Goal: Contribute content: Contribute content

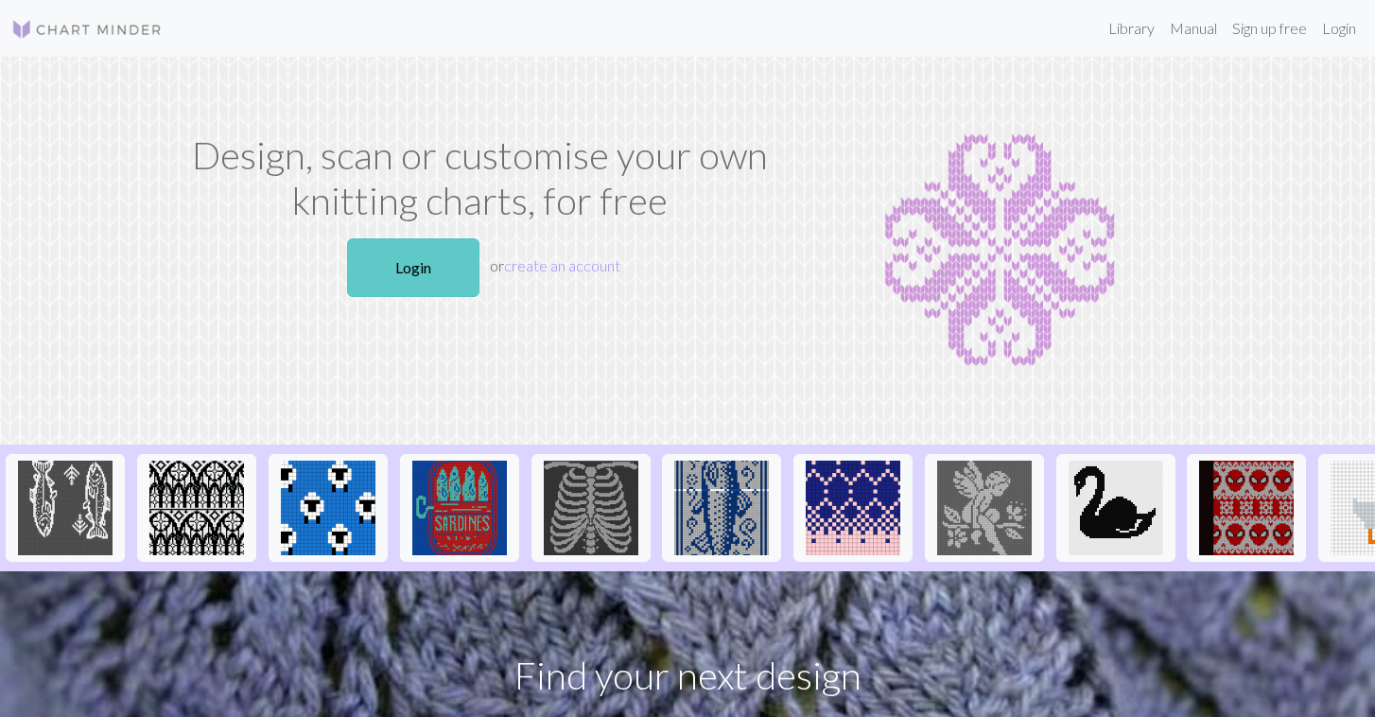
click at [405, 264] on link "Login" at bounding box center [413, 267] width 132 height 59
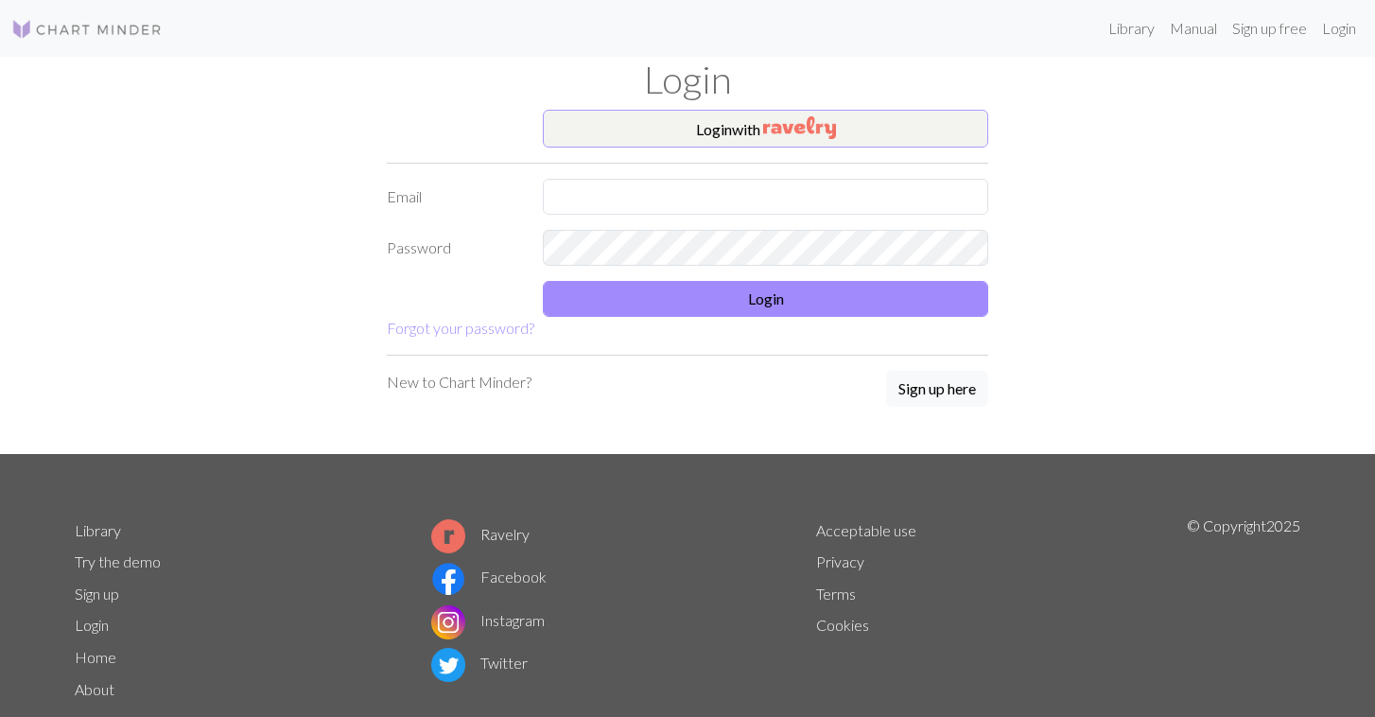
click at [742, 128] on button "Login with" at bounding box center [766, 129] width 446 height 38
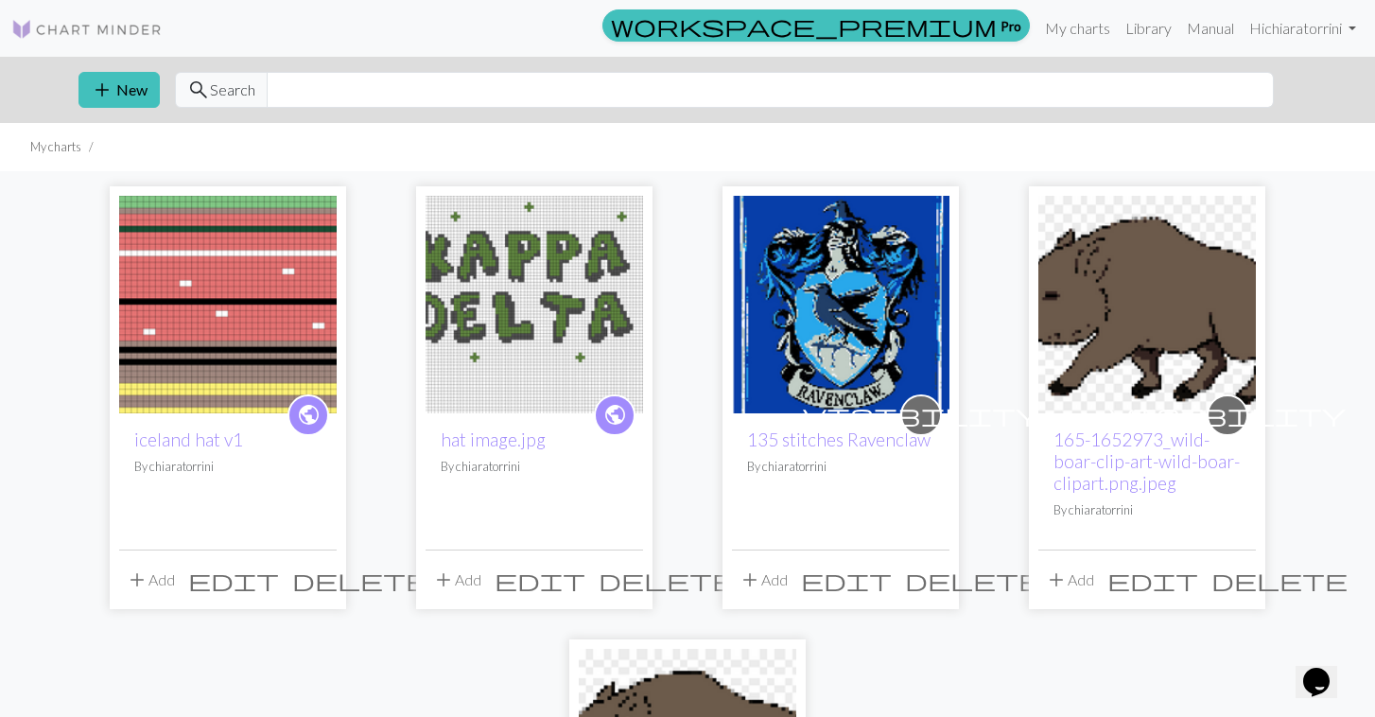
click at [279, 586] on span "edit" at bounding box center [233, 580] width 91 height 26
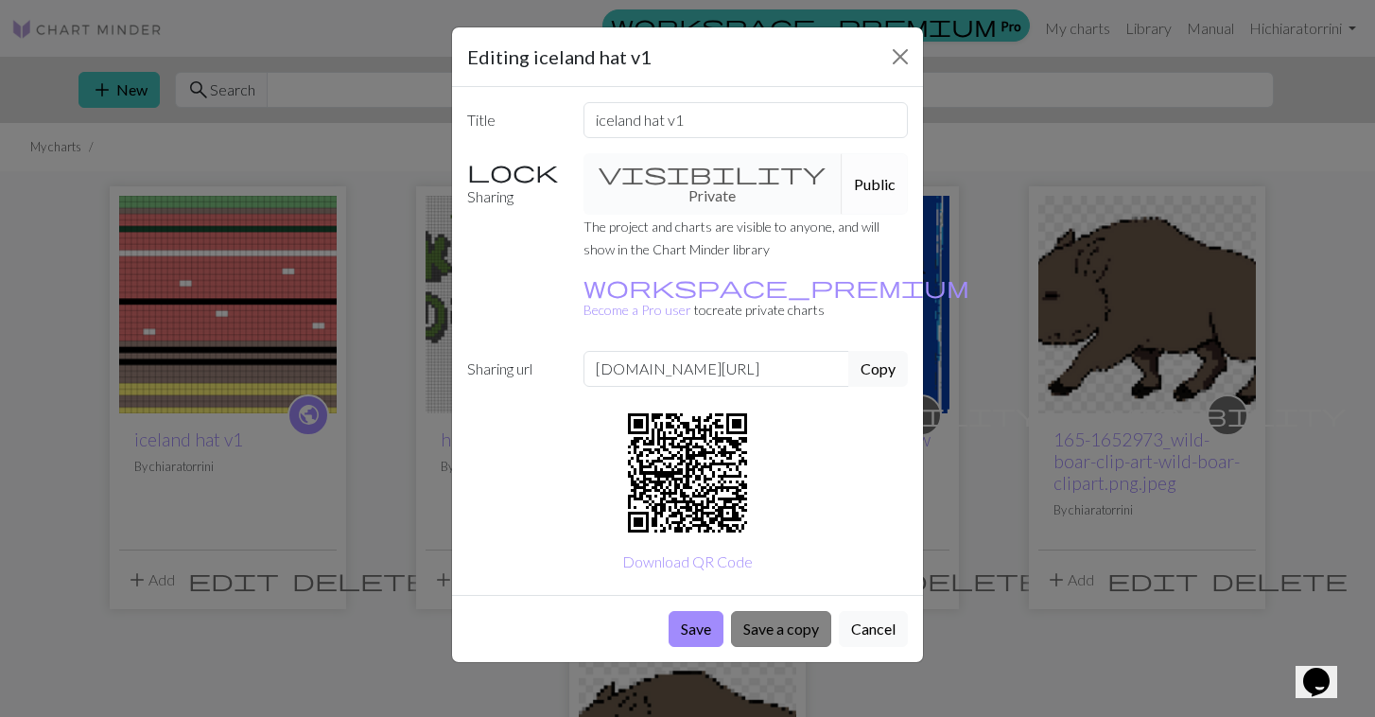
click at [789, 611] on button "Save a copy" at bounding box center [781, 629] width 100 height 36
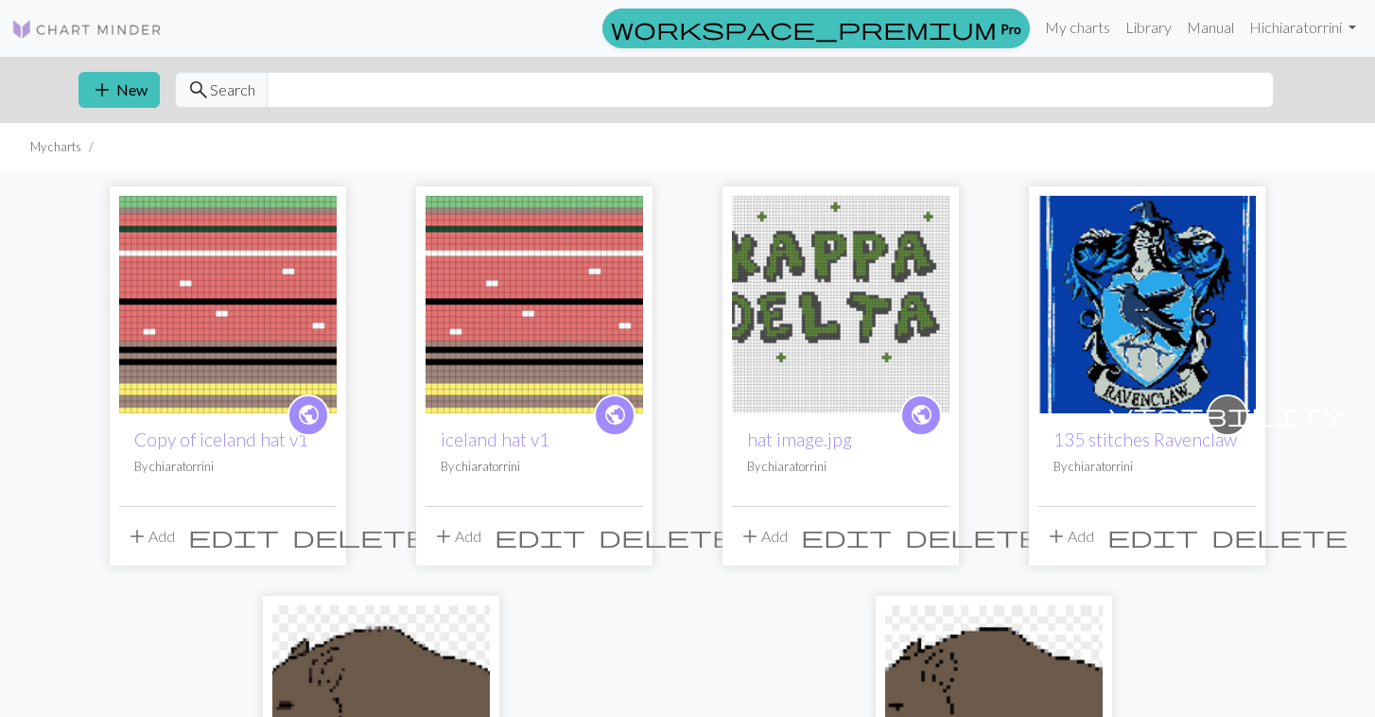
click at [279, 544] on span "edit" at bounding box center [233, 536] width 91 height 26
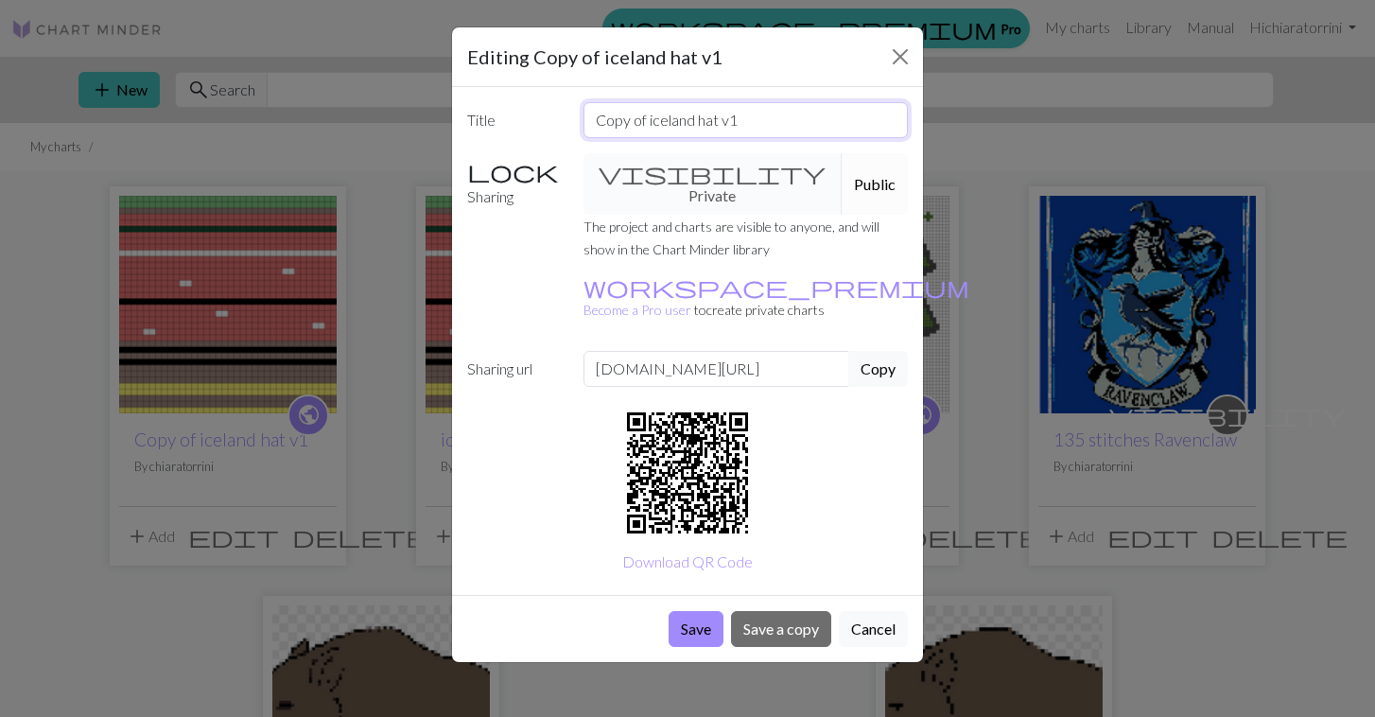
drag, startPoint x: 765, startPoint y: 127, endPoint x: 550, endPoint y: 121, distance: 215.8
click at [550, 121] on div "Title Copy of iceland hat v1" at bounding box center [688, 120] width 464 height 36
type input "U"
type input "Iceland hat V2"
click at [686, 611] on button "Save" at bounding box center [696, 629] width 55 height 36
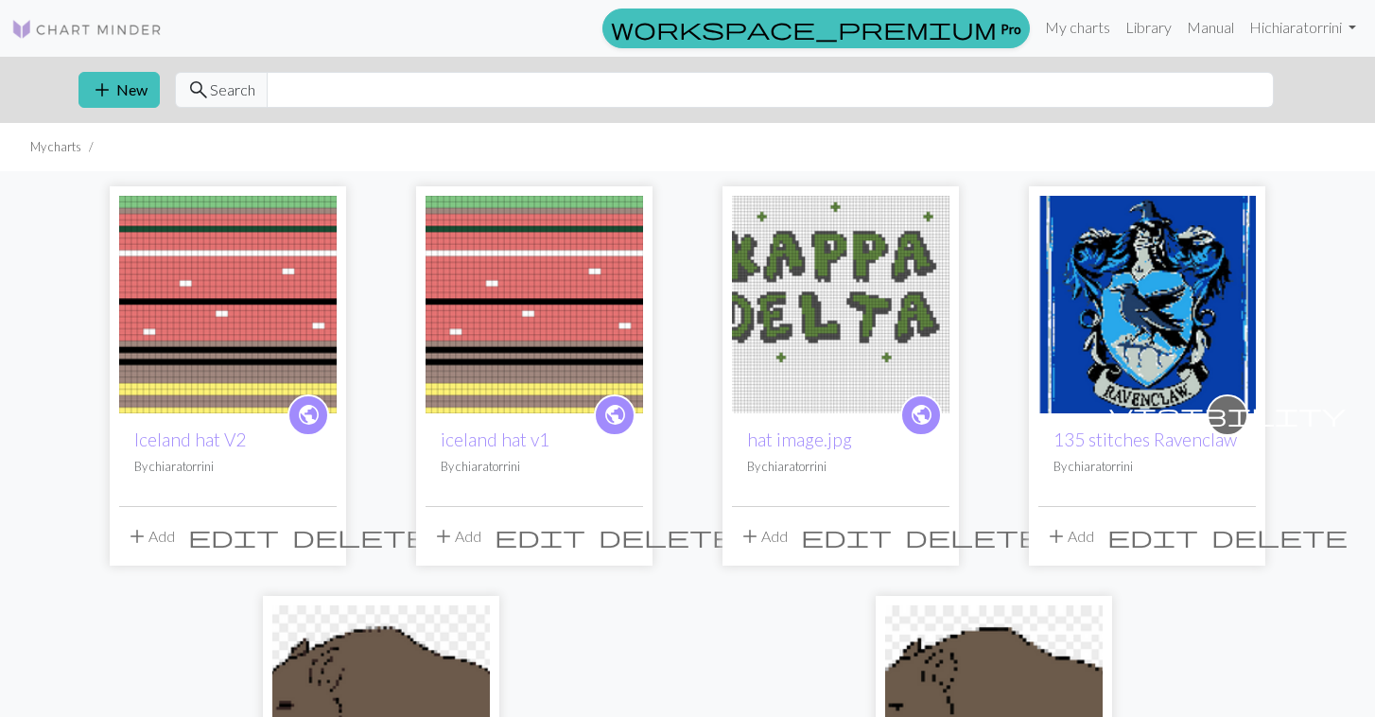
click at [216, 274] on img at bounding box center [228, 305] width 218 height 218
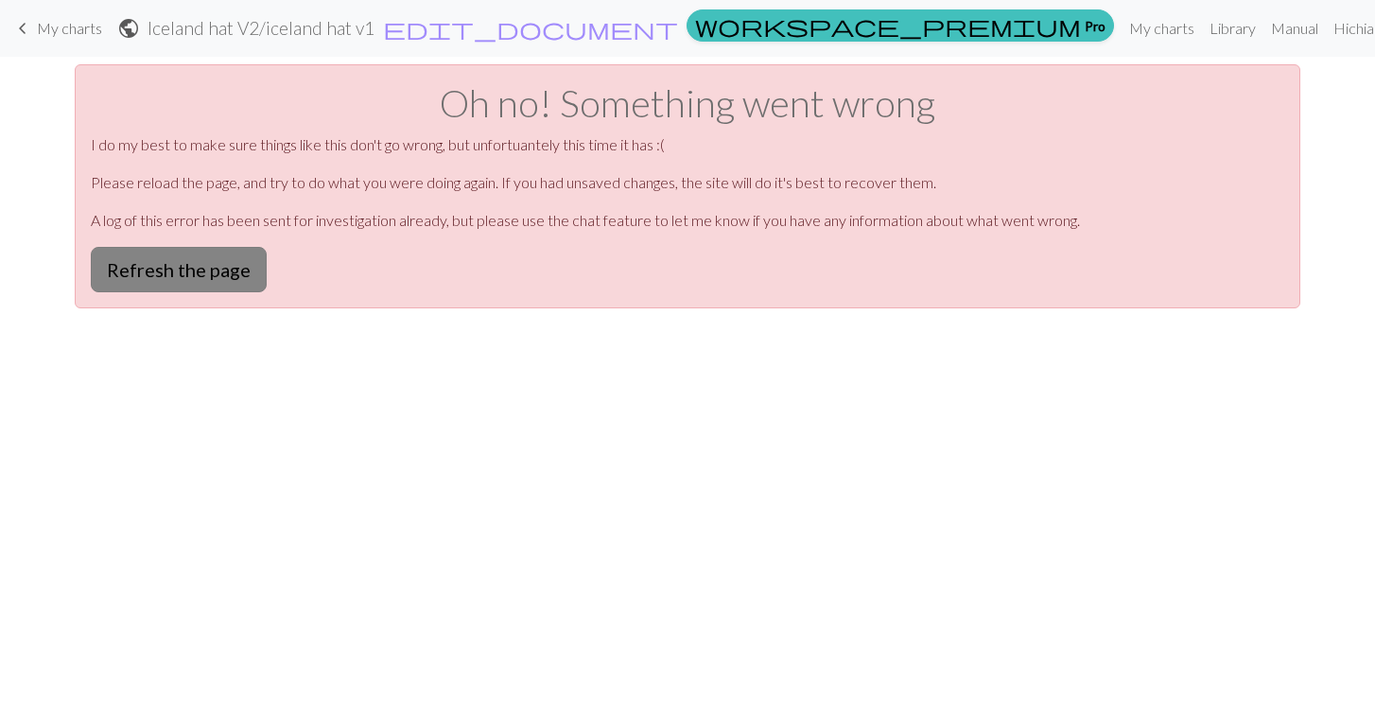
click at [158, 271] on button "Refresh the page" at bounding box center [179, 269] width 176 height 45
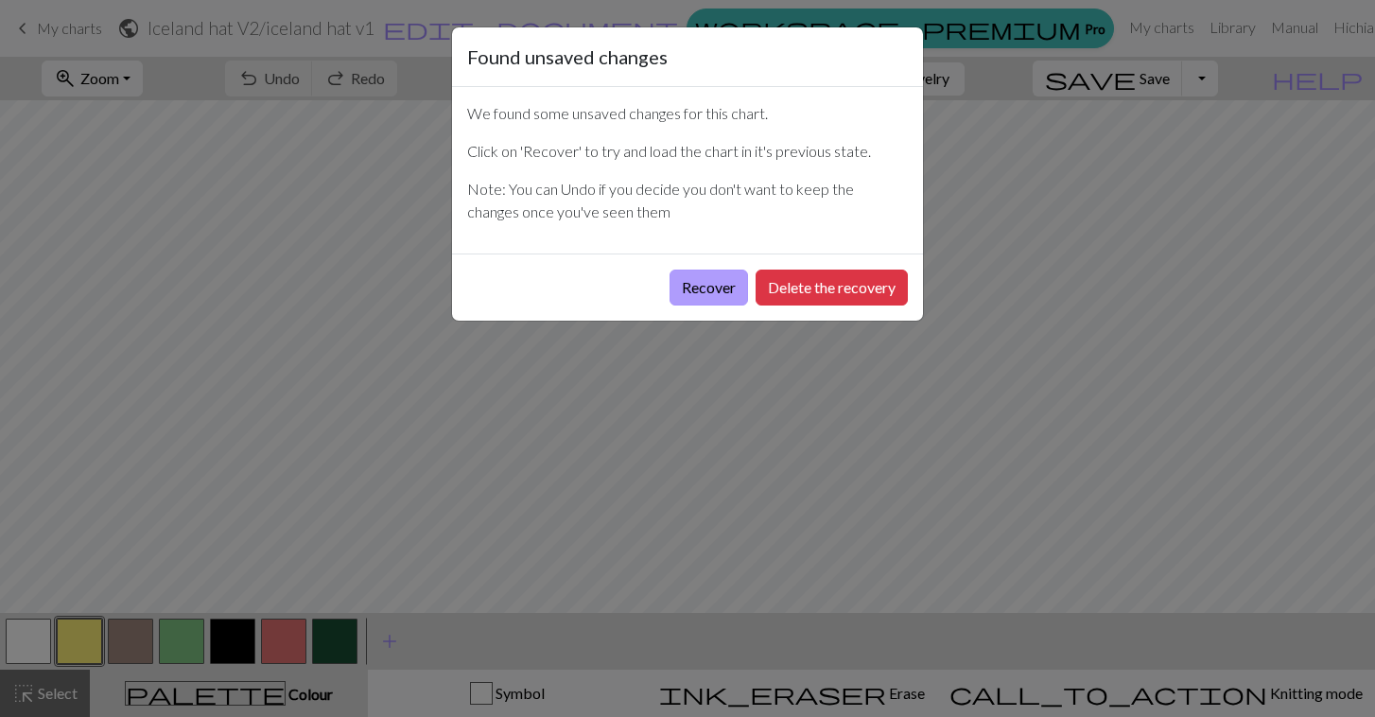
click at [703, 281] on button "Recover" at bounding box center [709, 288] width 79 height 36
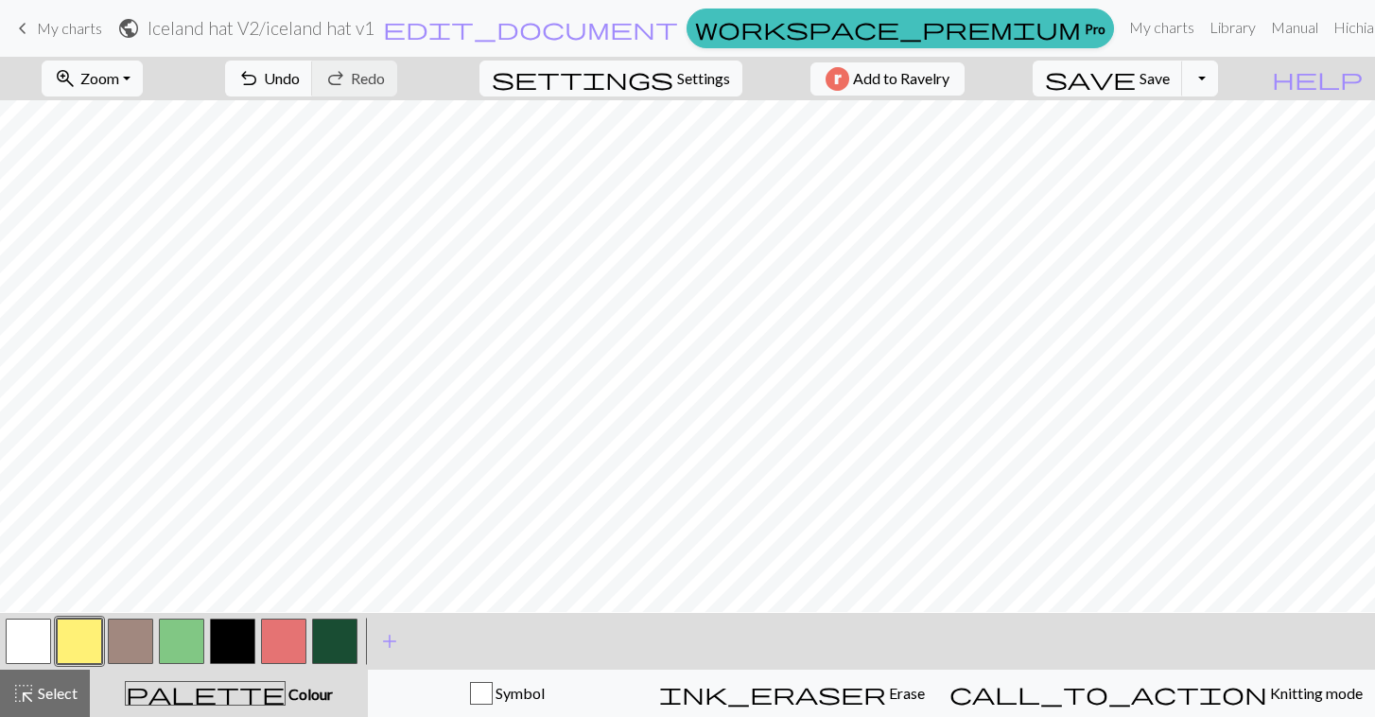
scroll to position [162, 0]
click at [40, 700] on span "Select" at bounding box center [56, 693] width 43 height 18
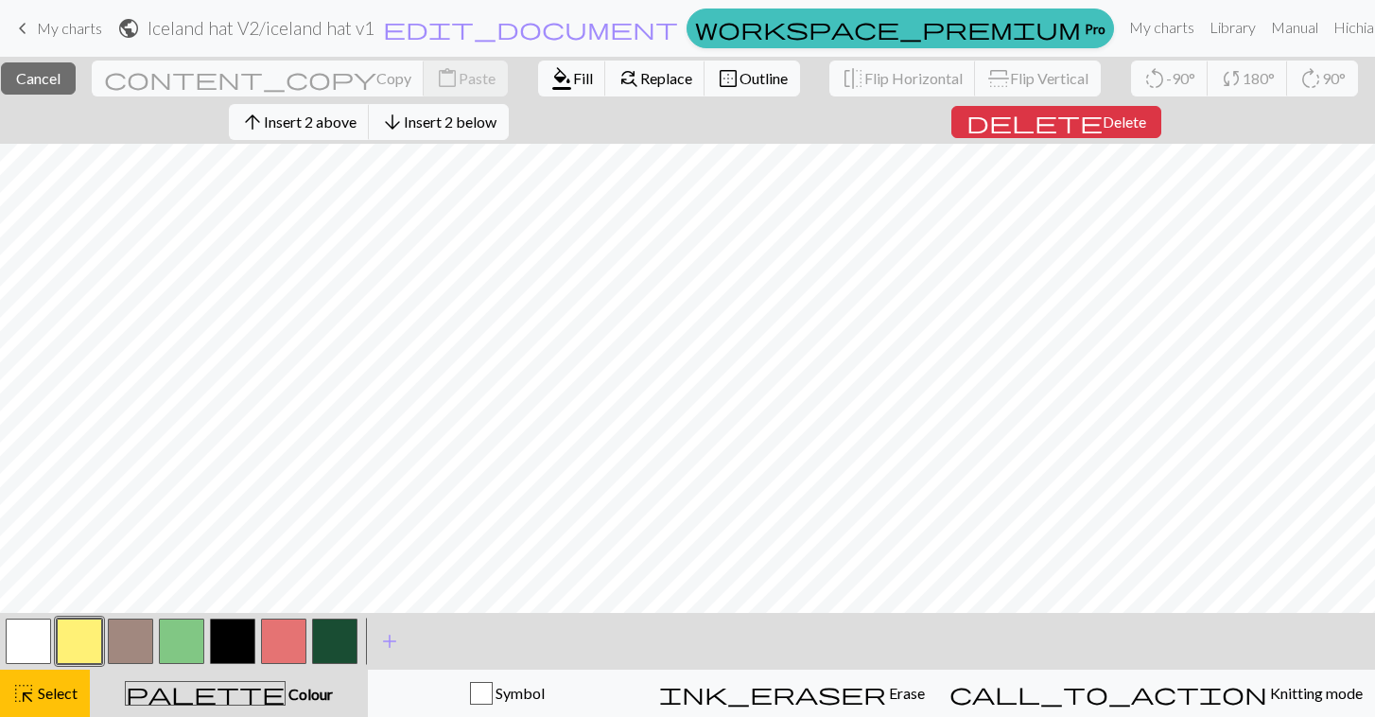
click at [276, 648] on button "button" at bounding box center [283, 641] width 45 height 45
click at [551, 75] on span "format_color_fill" at bounding box center [562, 78] width 23 height 26
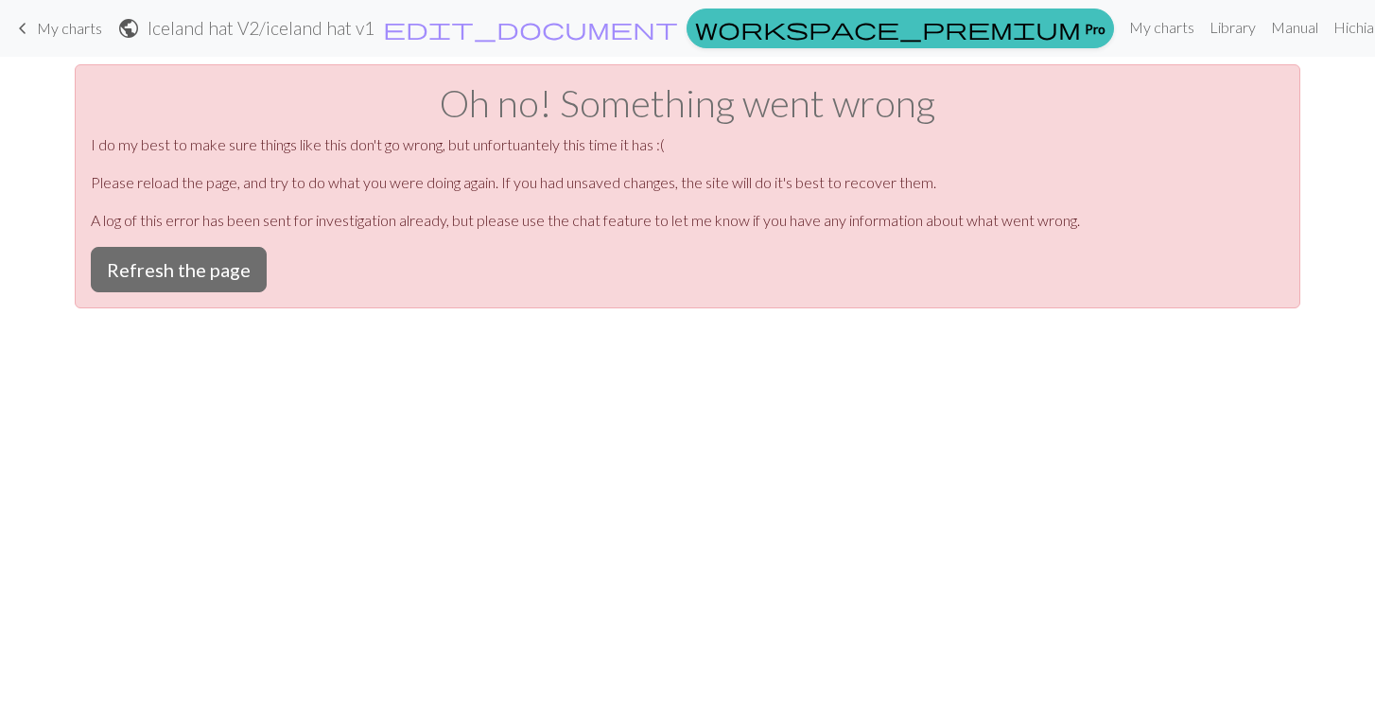
scroll to position [0, 0]
click at [201, 278] on button "Refresh the page" at bounding box center [179, 269] width 176 height 45
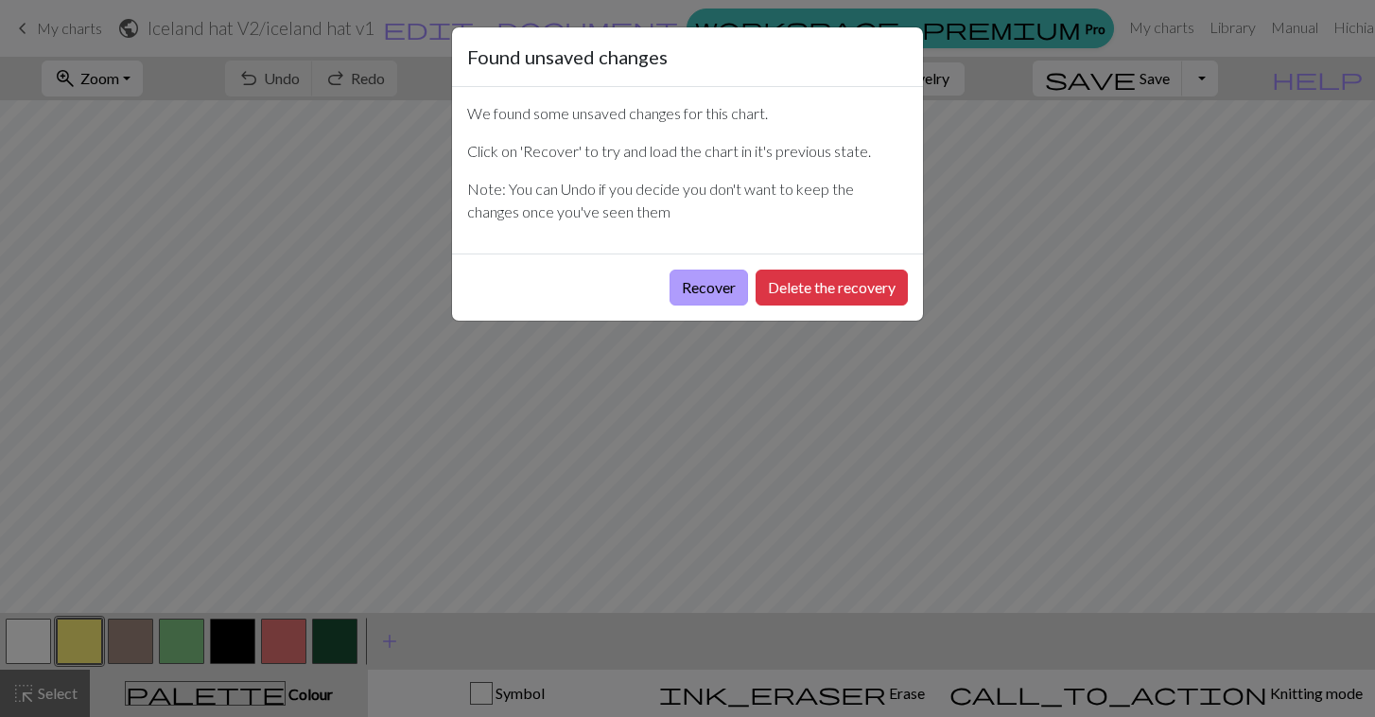
click at [703, 289] on button "Recover" at bounding box center [709, 288] width 79 height 36
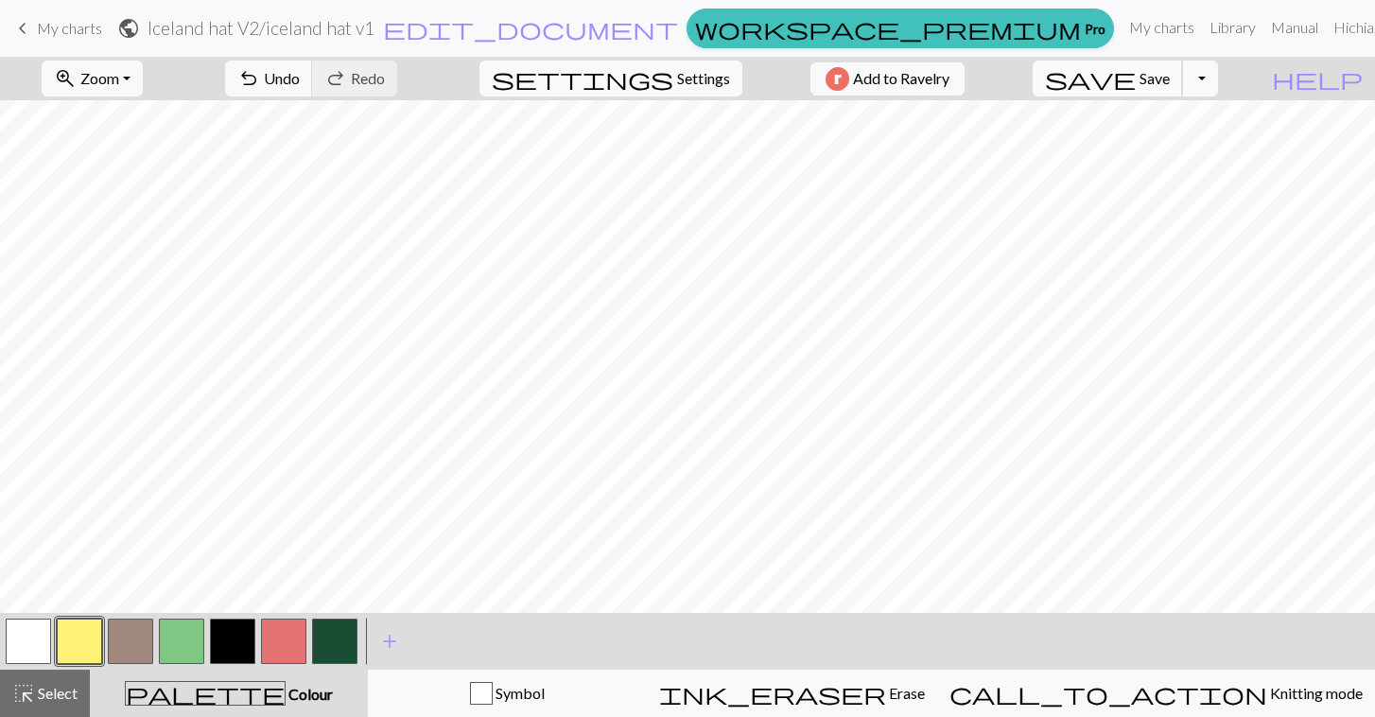
click at [1170, 80] on span "Save" at bounding box center [1155, 78] width 30 height 18
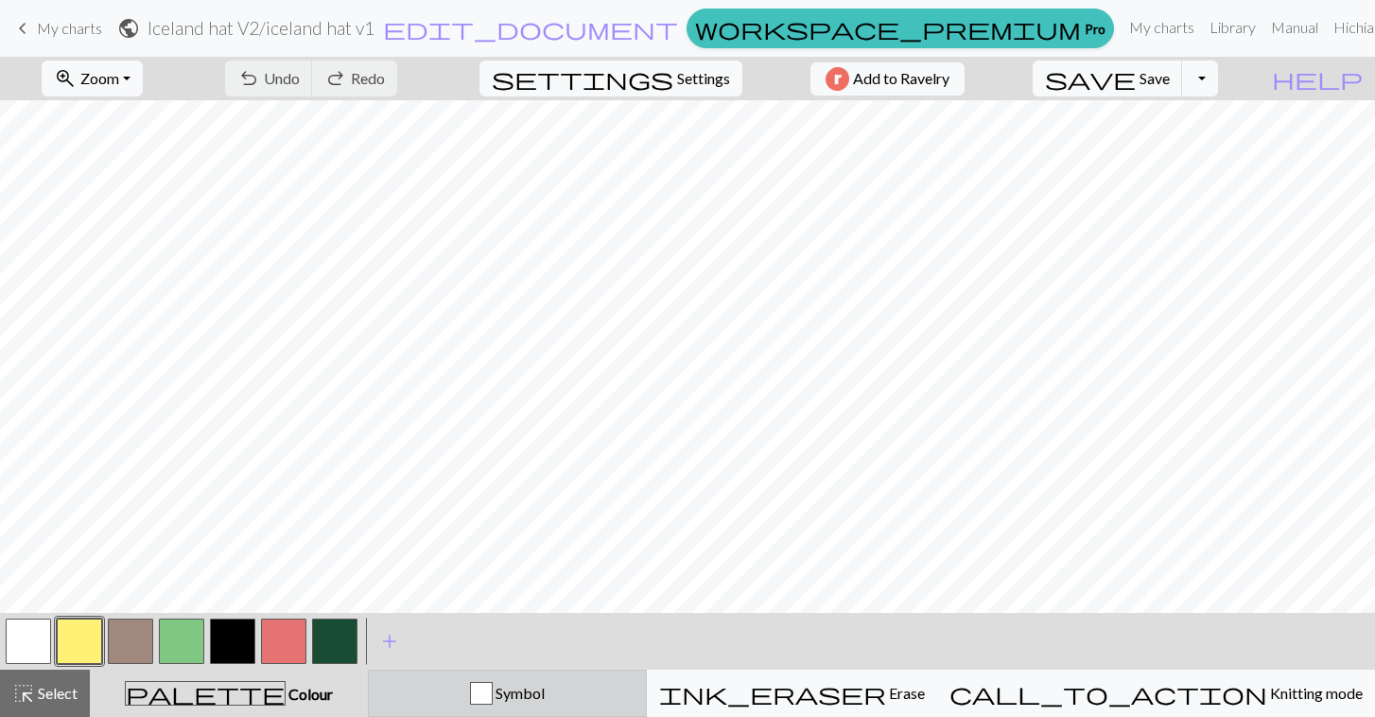
click at [632, 693] on div "Symbol" at bounding box center [507, 693] width 254 height 23
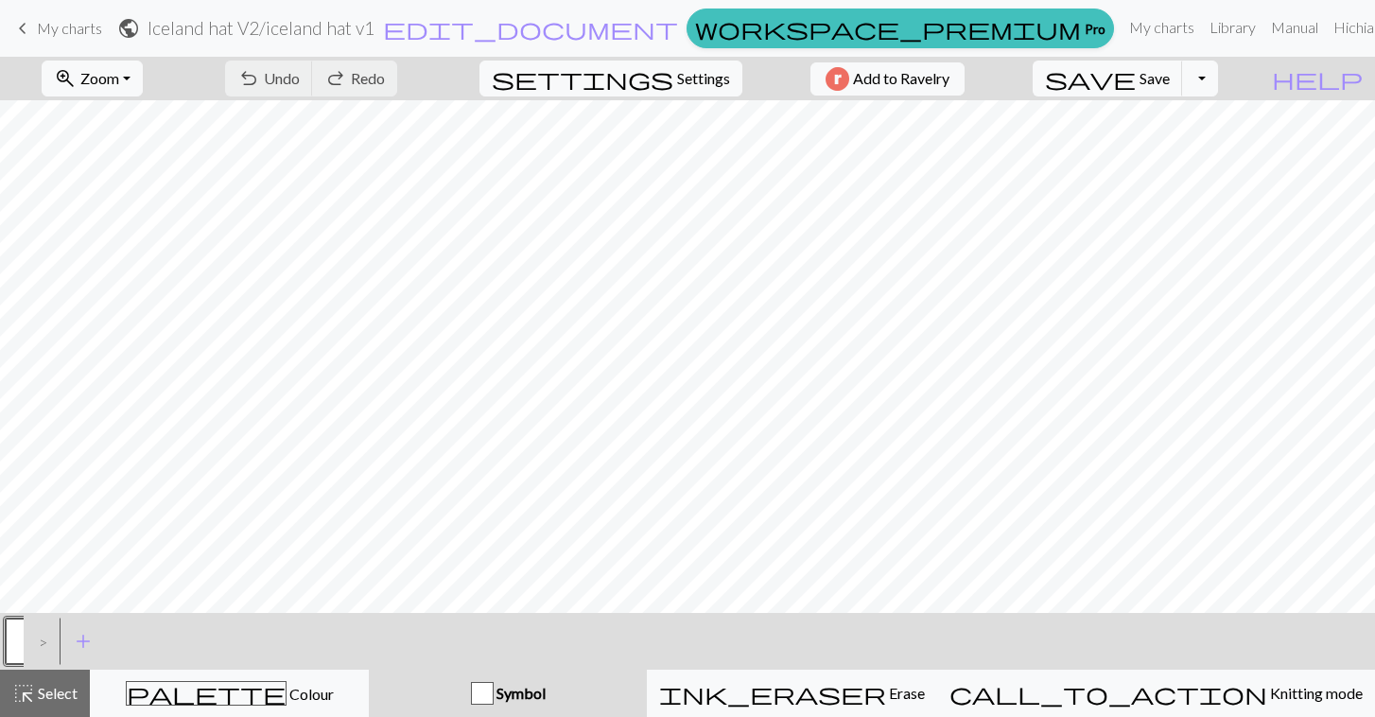
click at [48, 644] on div ">" at bounding box center [39, 641] width 30 height 51
click at [83, 646] on span "add" at bounding box center [83, 641] width 23 height 26
click at [85, 638] on button "button" at bounding box center [79, 641] width 45 height 45
click at [32, 642] on button "button" at bounding box center [28, 641] width 45 height 45
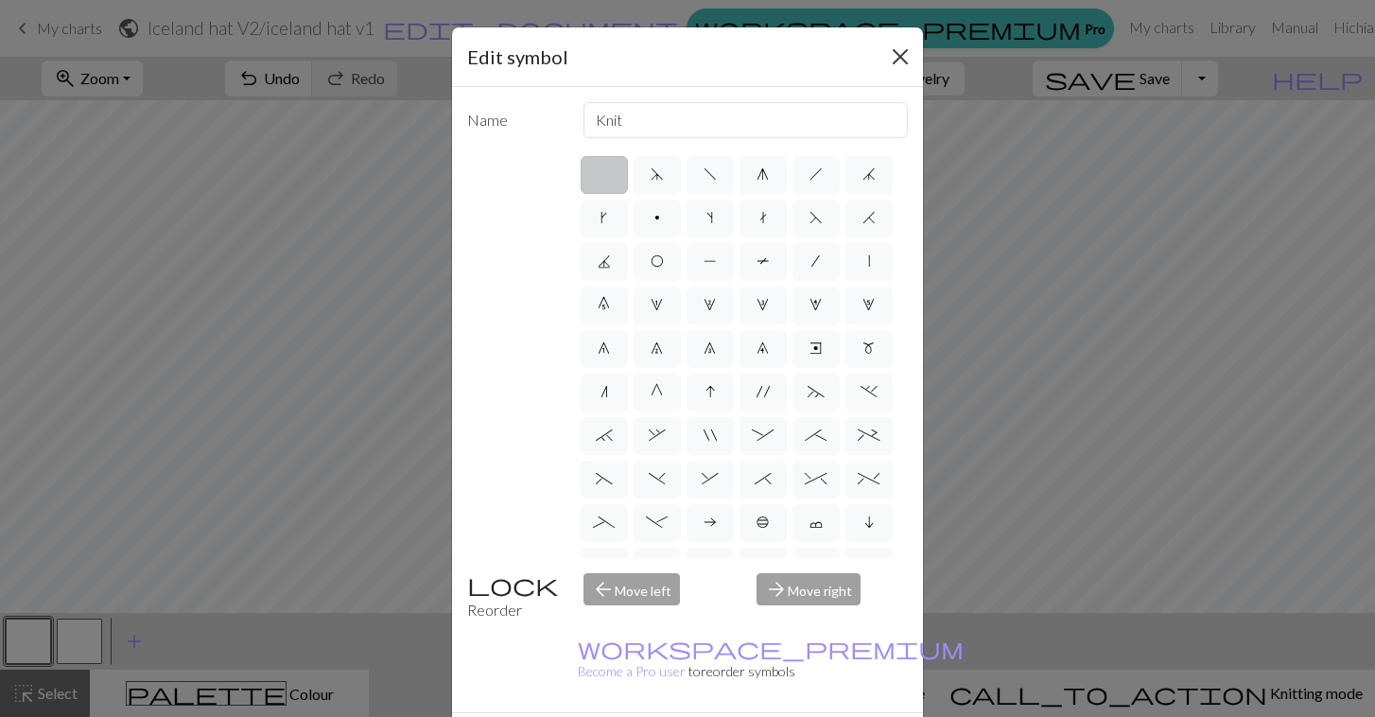
click at [900, 54] on button "Close" at bounding box center [900, 57] width 30 height 30
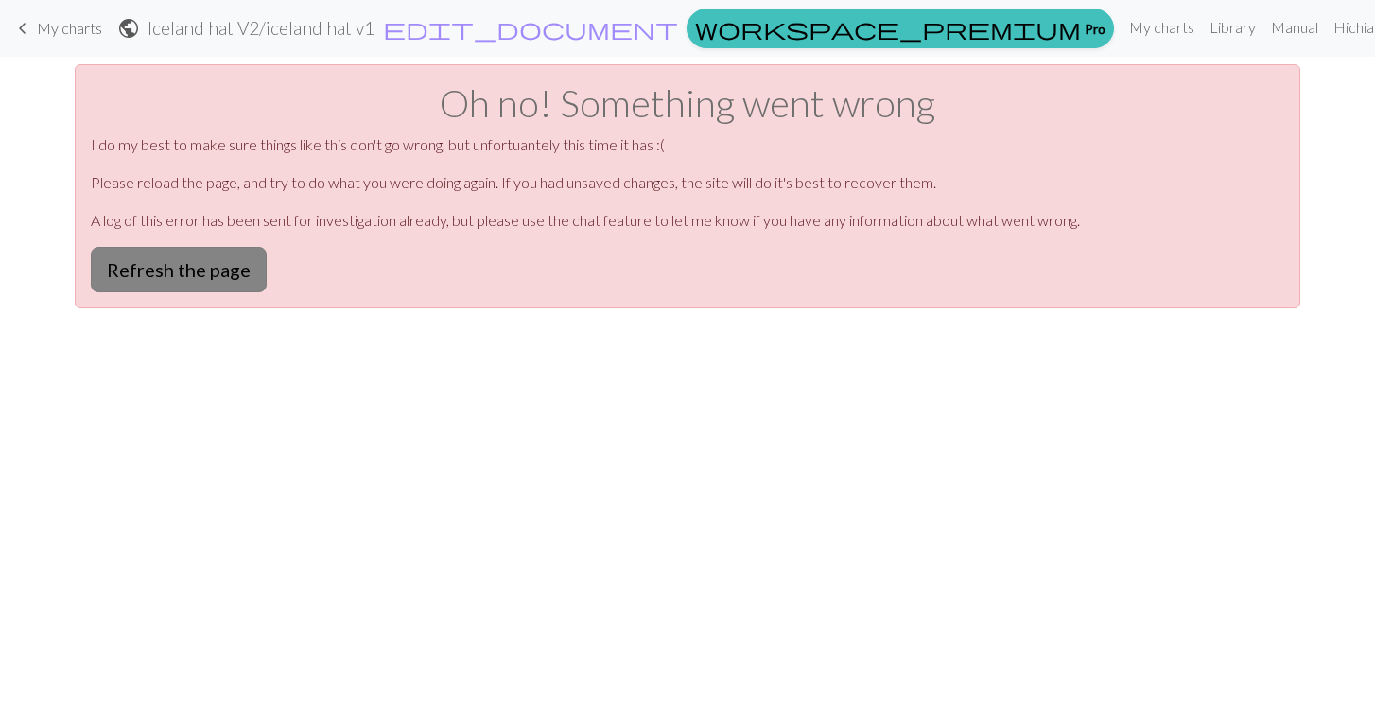
click at [222, 265] on button "Refresh the page" at bounding box center [179, 269] width 176 height 45
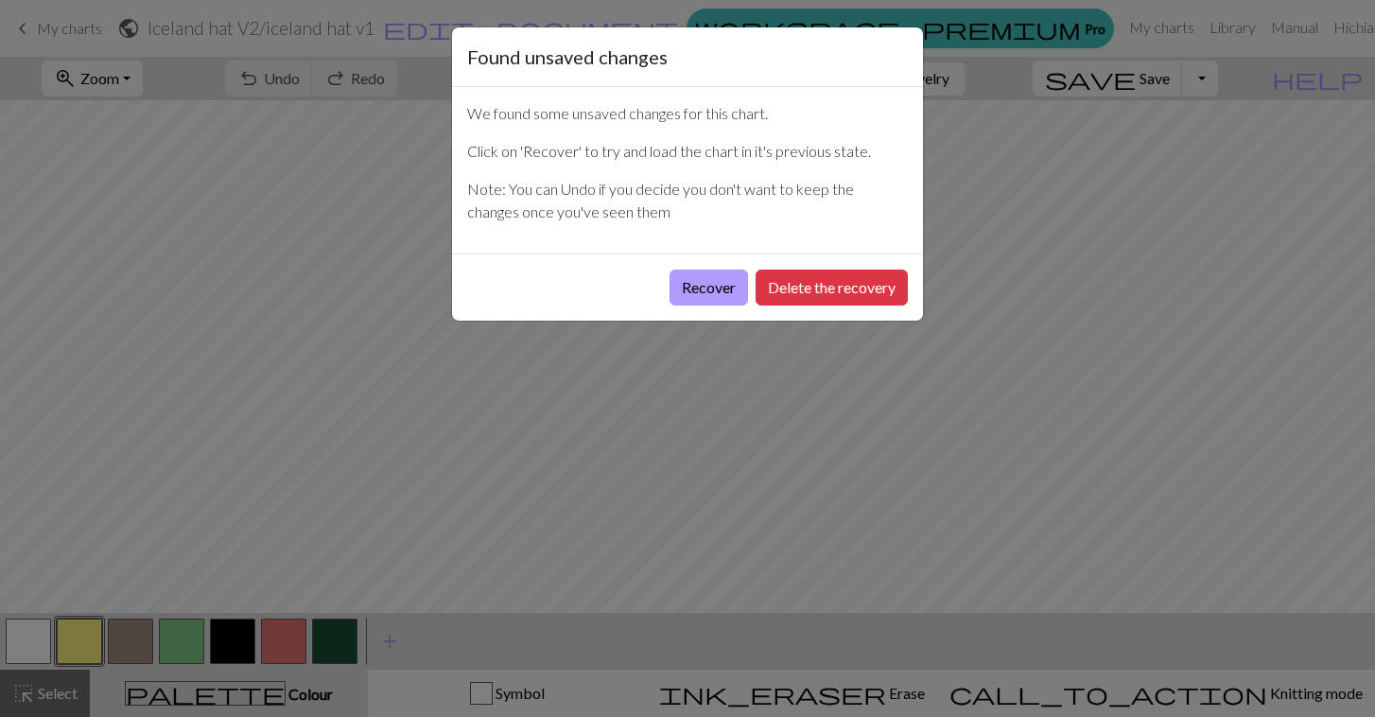
click at [722, 277] on button "Recover" at bounding box center [709, 288] width 79 height 36
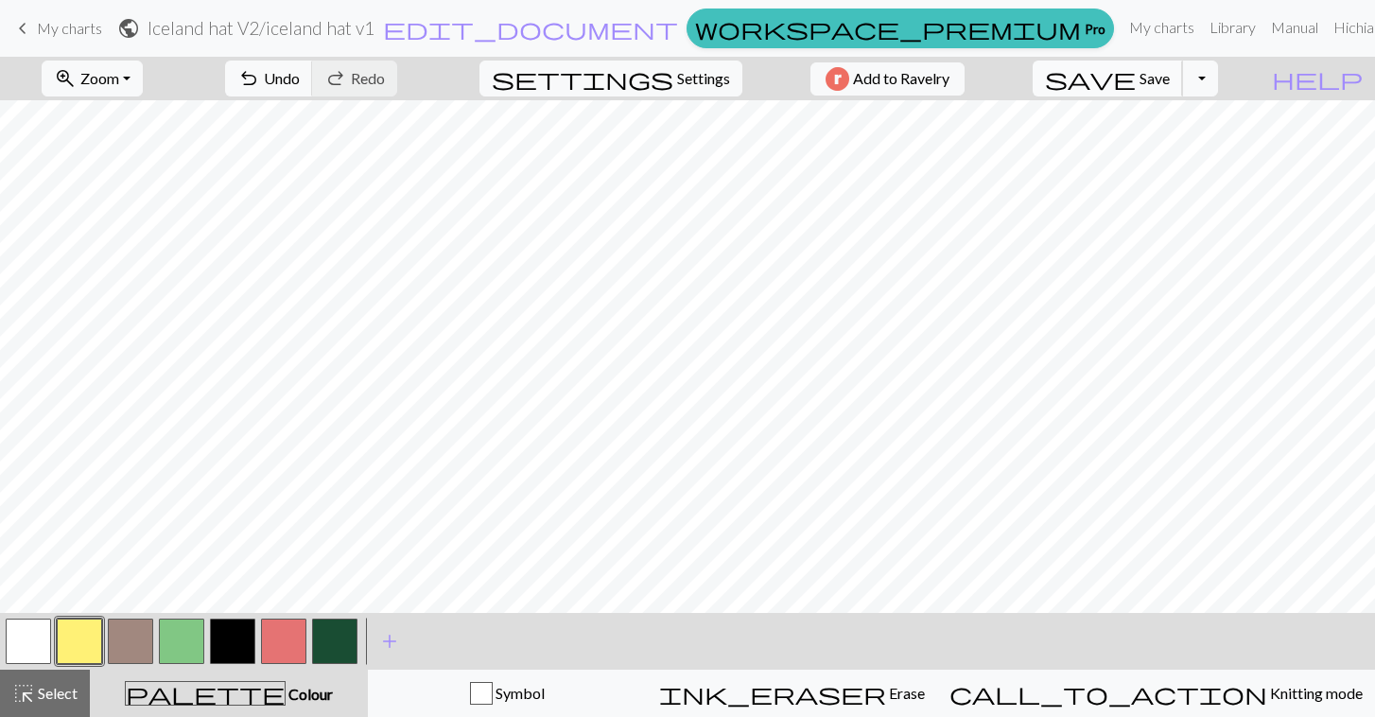
click at [1136, 75] on span "save" at bounding box center [1090, 78] width 91 height 26
click at [654, 80] on span "settings" at bounding box center [583, 78] width 182 height 26
select select "aran"
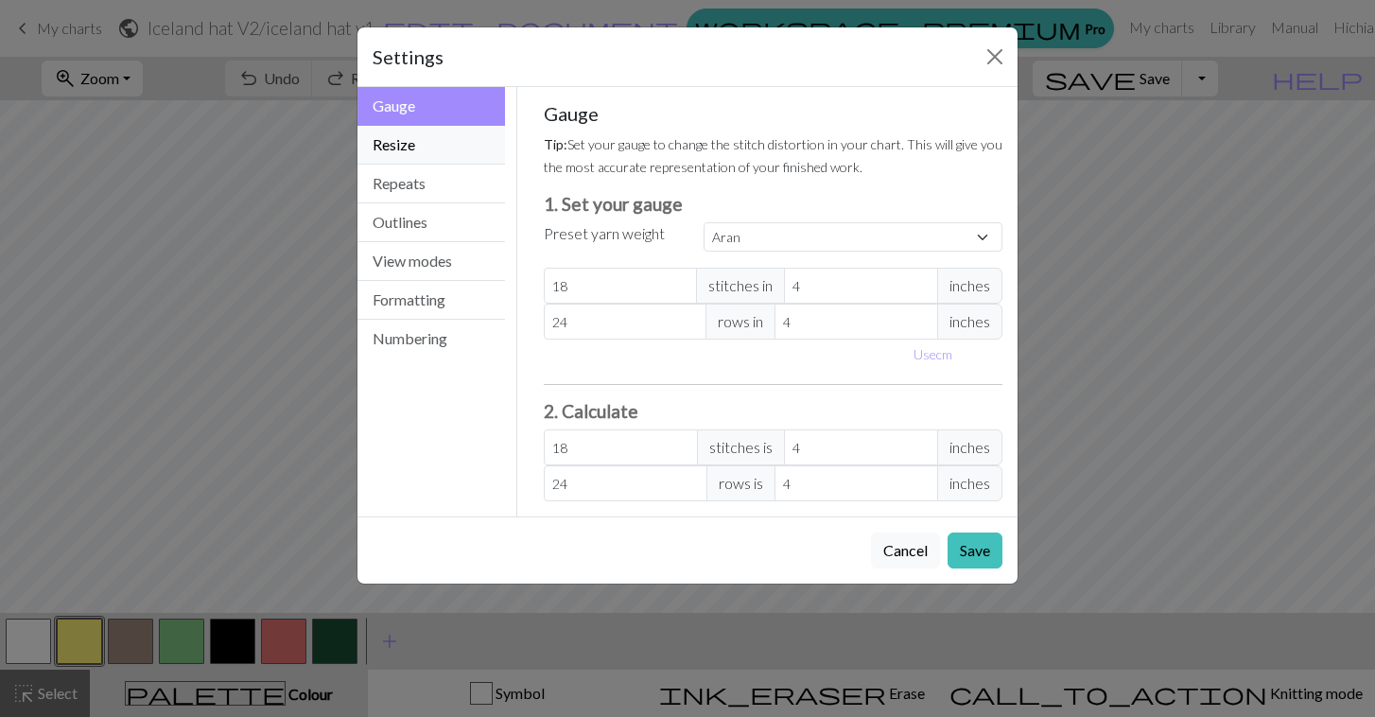
click at [445, 150] on button "Resize" at bounding box center [432, 145] width 148 height 39
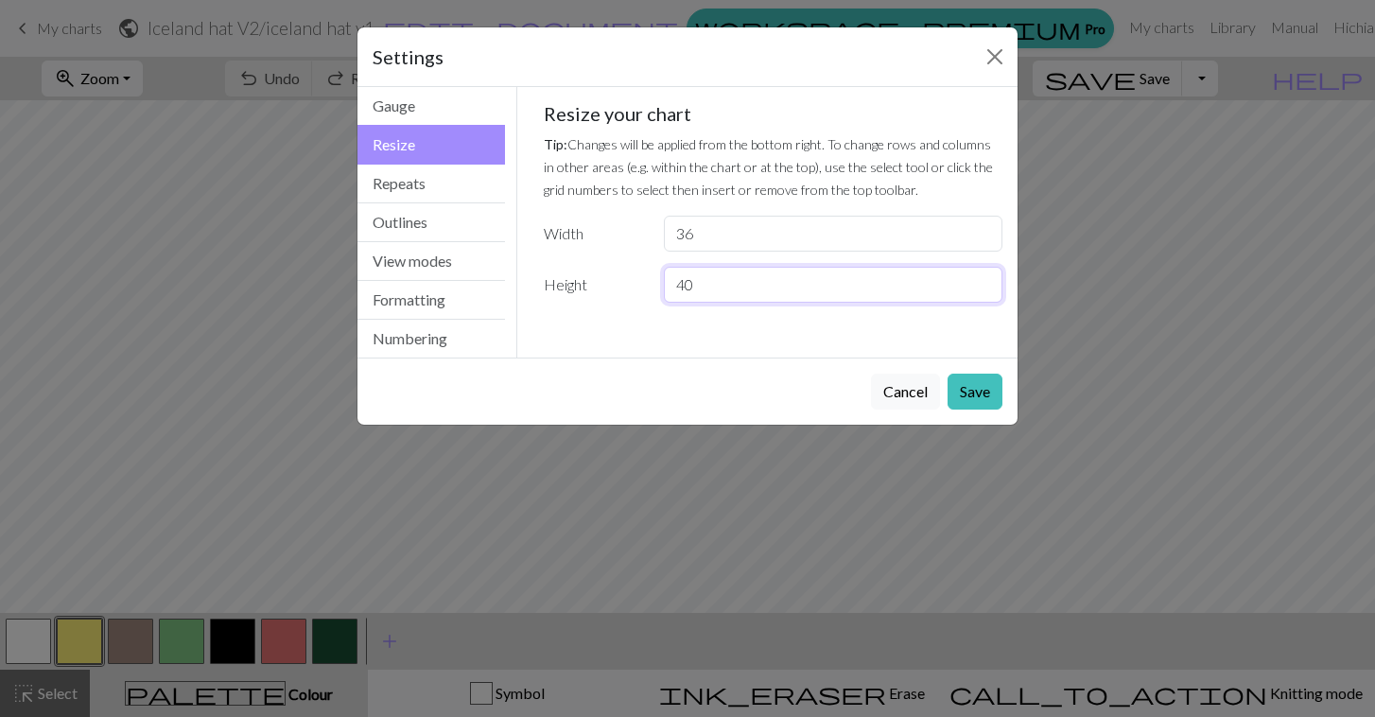
drag, startPoint x: 733, startPoint y: 293, endPoint x: 627, endPoint y: 281, distance: 106.7
click at [627, 281] on div "Height 40" at bounding box center [774, 285] width 482 height 36
click at [733, 227] on input "36" at bounding box center [833, 234] width 339 height 36
click at [713, 282] on input "40" at bounding box center [833, 285] width 339 height 36
type input "4"
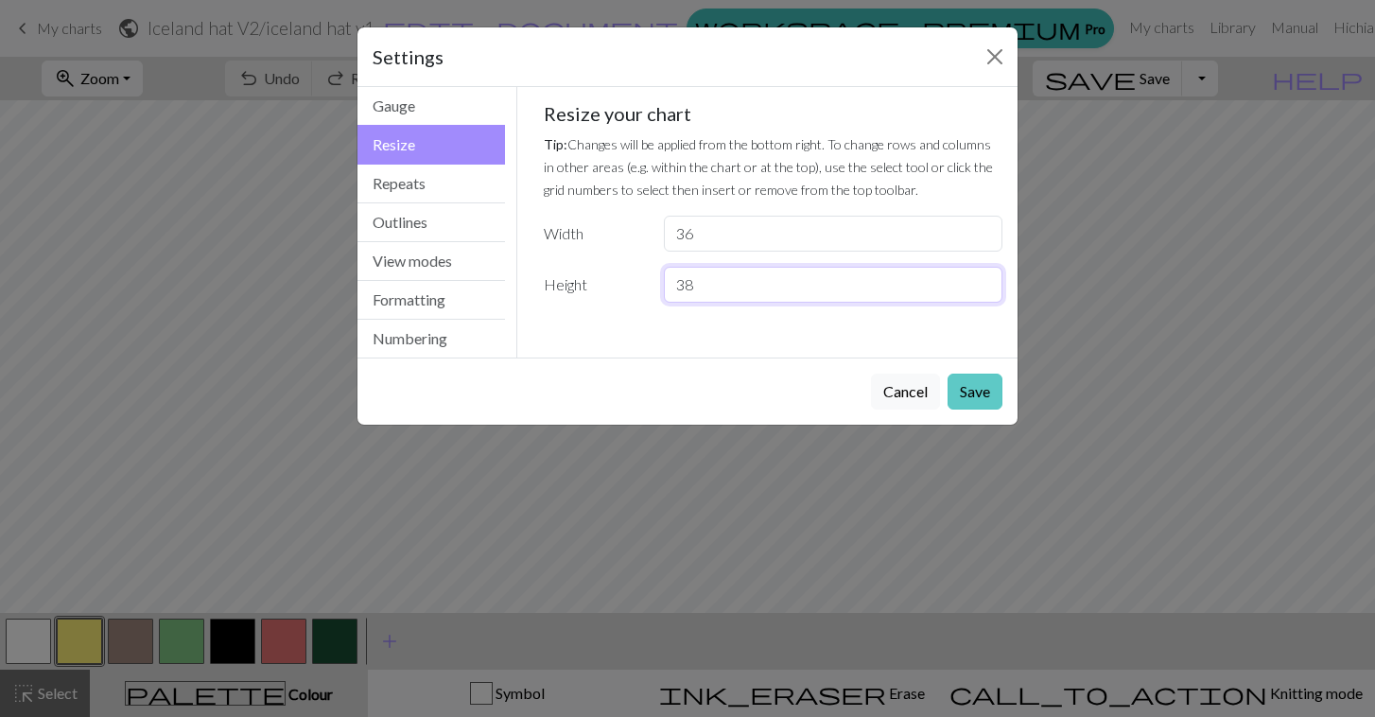
type input "38"
click at [972, 390] on button "Save" at bounding box center [975, 392] width 55 height 36
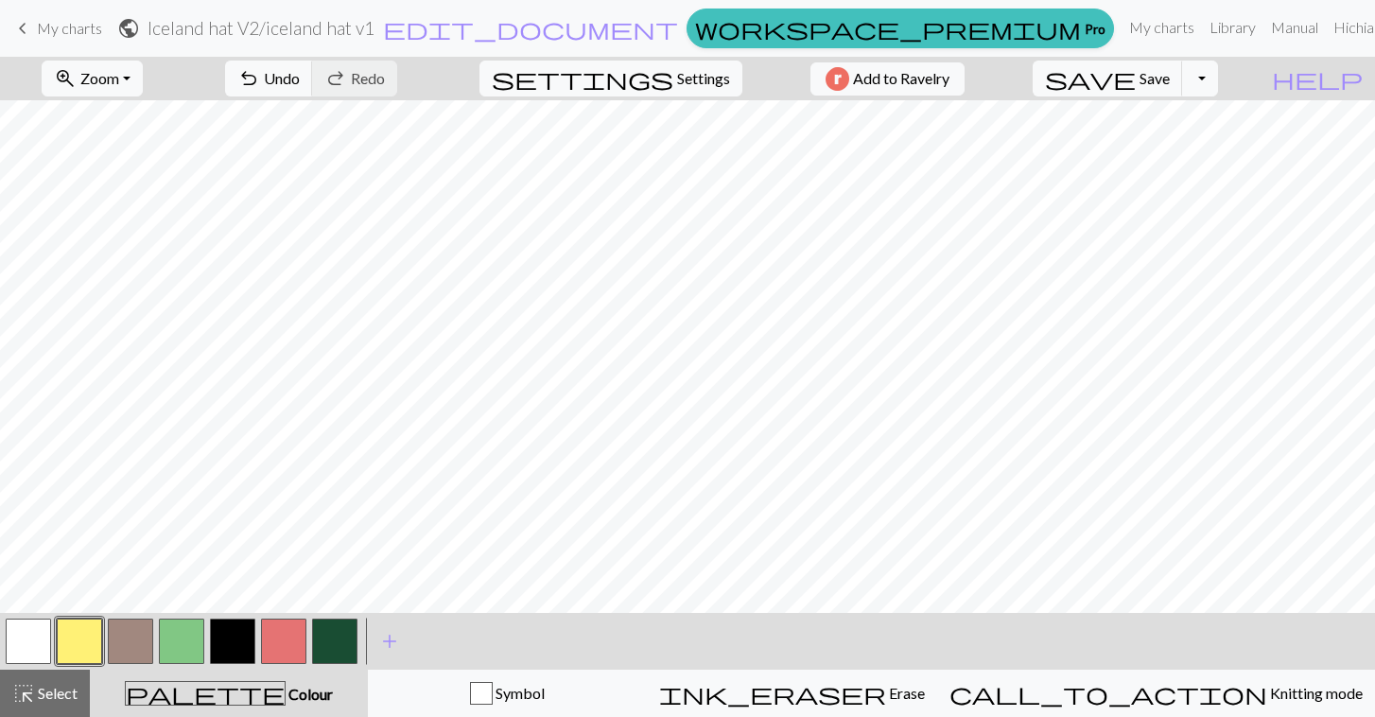
scroll to position [291, 0]
click at [661, 80] on button "settings Settings" at bounding box center [611, 79] width 263 height 36
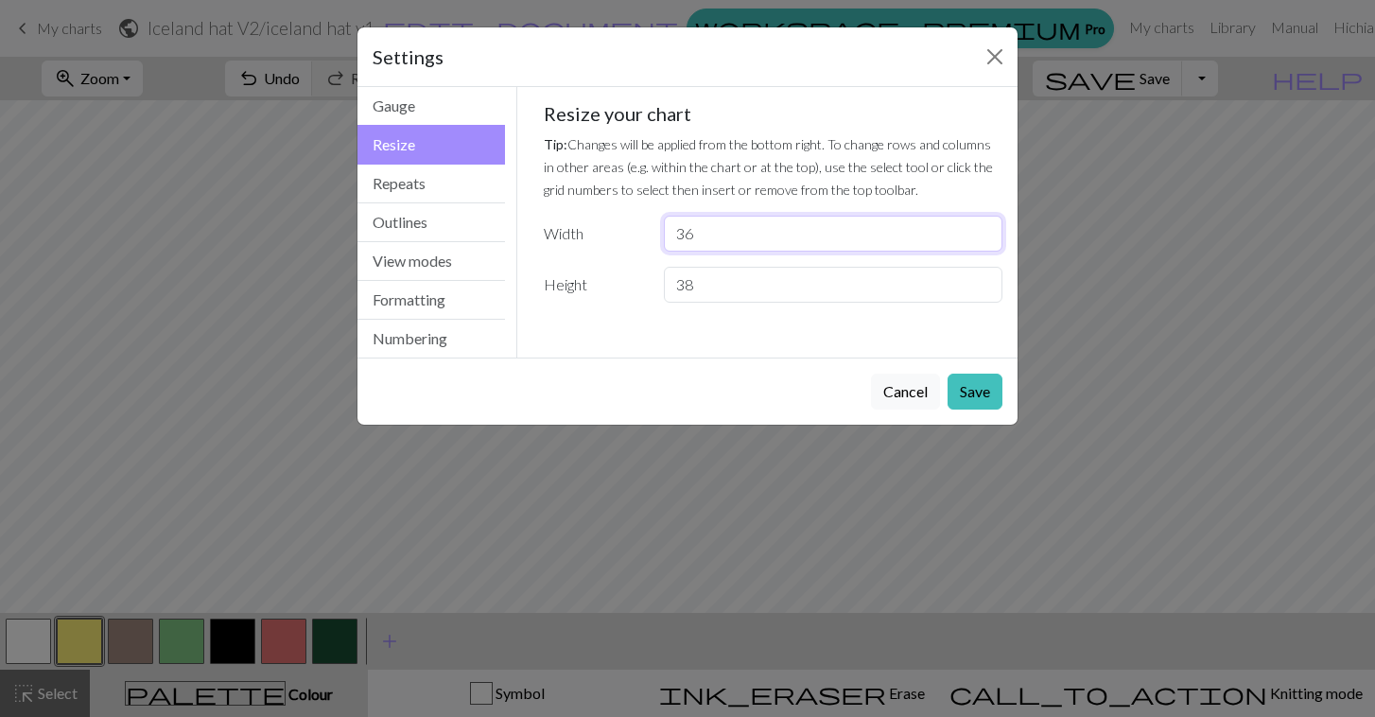
drag, startPoint x: 730, startPoint y: 235, endPoint x: 699, endPoint y: 233, distance: 31.3
click at [699, 234] on input "36" at bounding box center [833, 234] width 339 height 36
drag, startPoint x: 710, startPoint y: 291, endPoint x: 637, endPoint y: 290, distance: 73.8
click at [637, 291] on div "Height 38" at bounding box center [774, 285] width 482 height 36
type input "62"
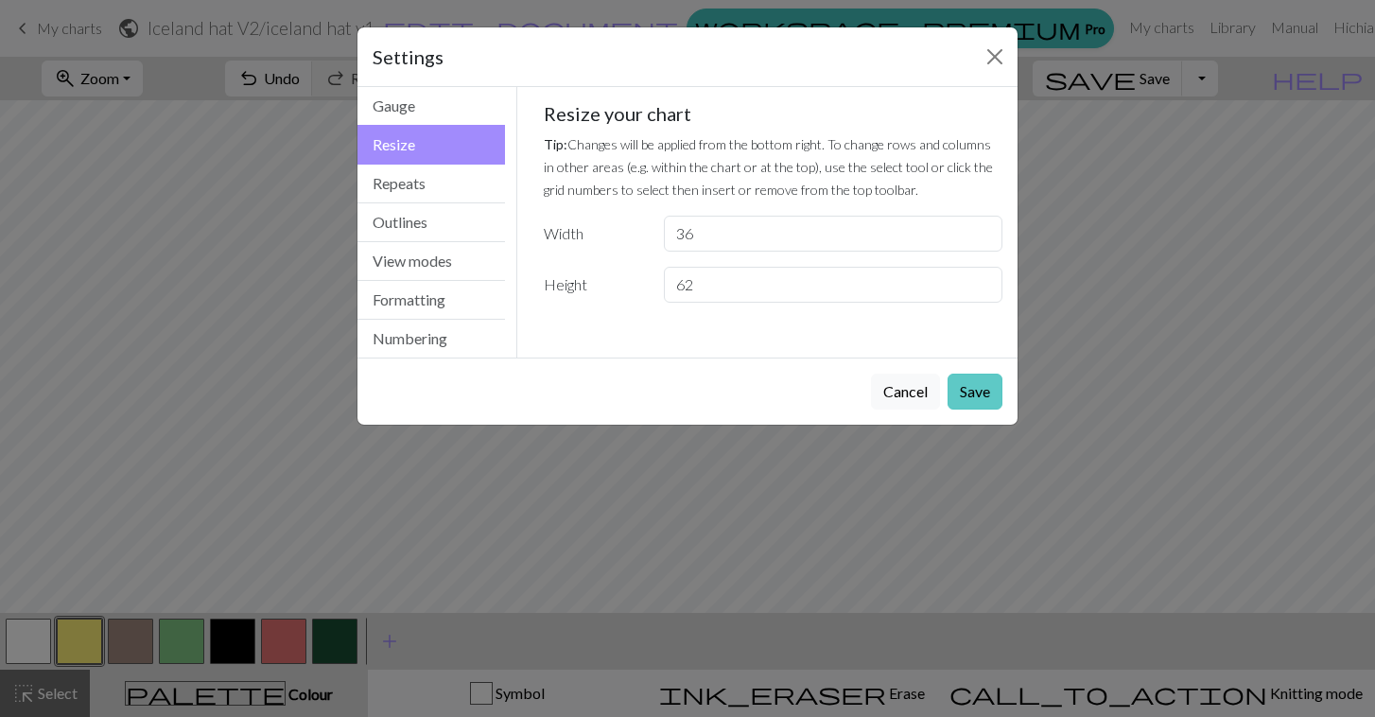
click at [964, 385] on button "Save" at bounding box center [975, 392] width 55 height 36
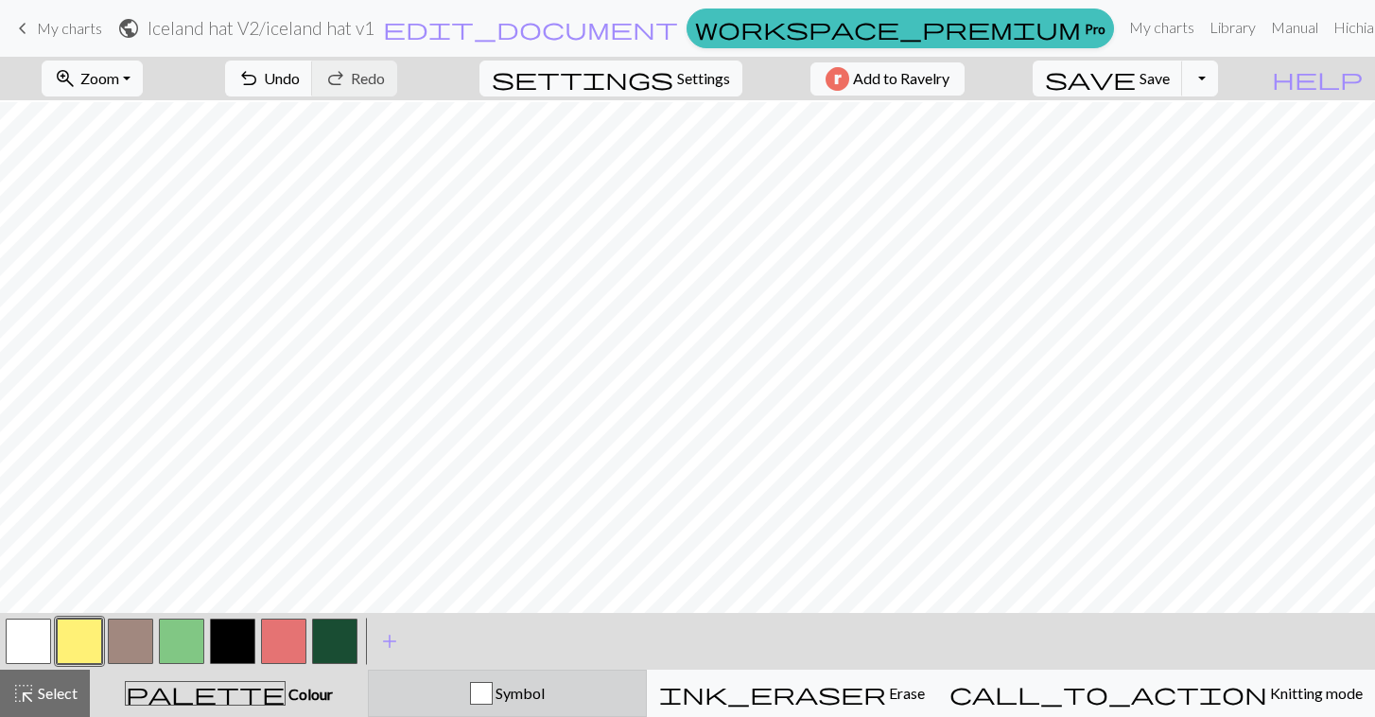
scroll to position [745, 0]
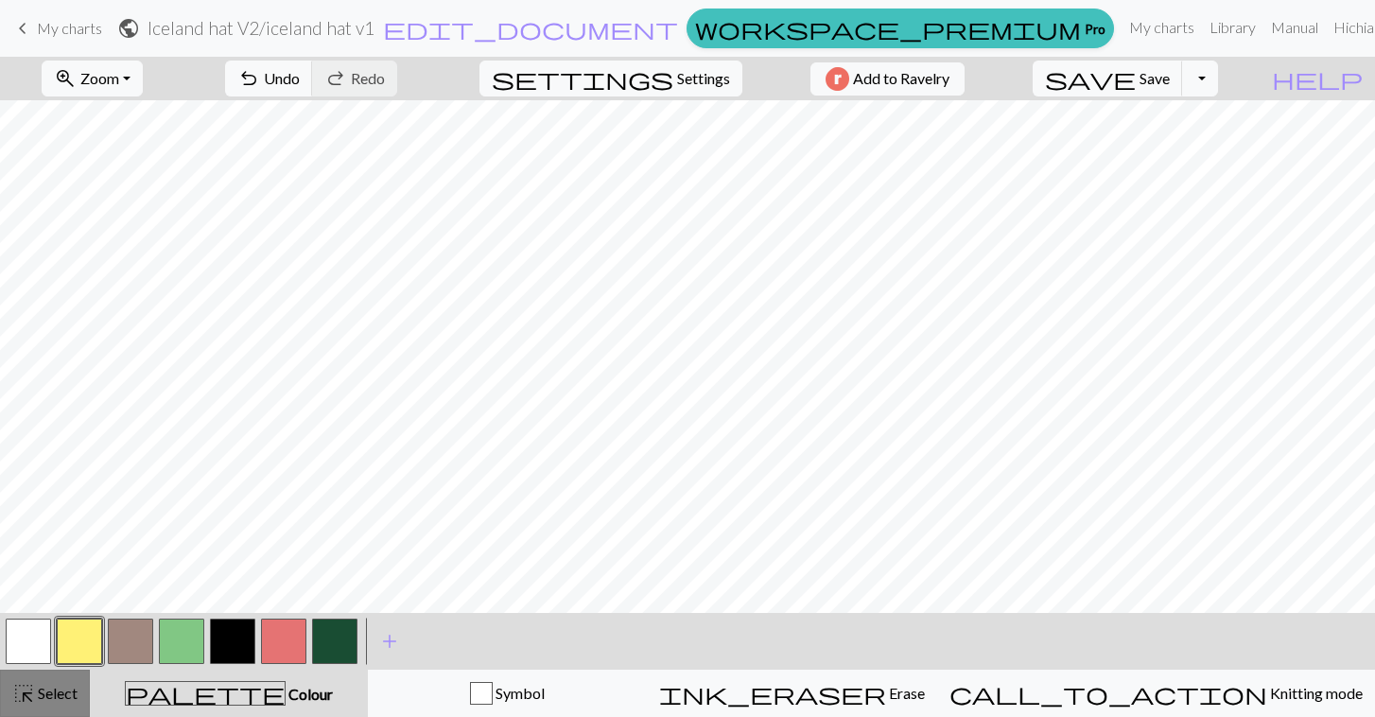
click at [47, 699] on span "Select" at bounding box center [56, 693] width 43 height 18
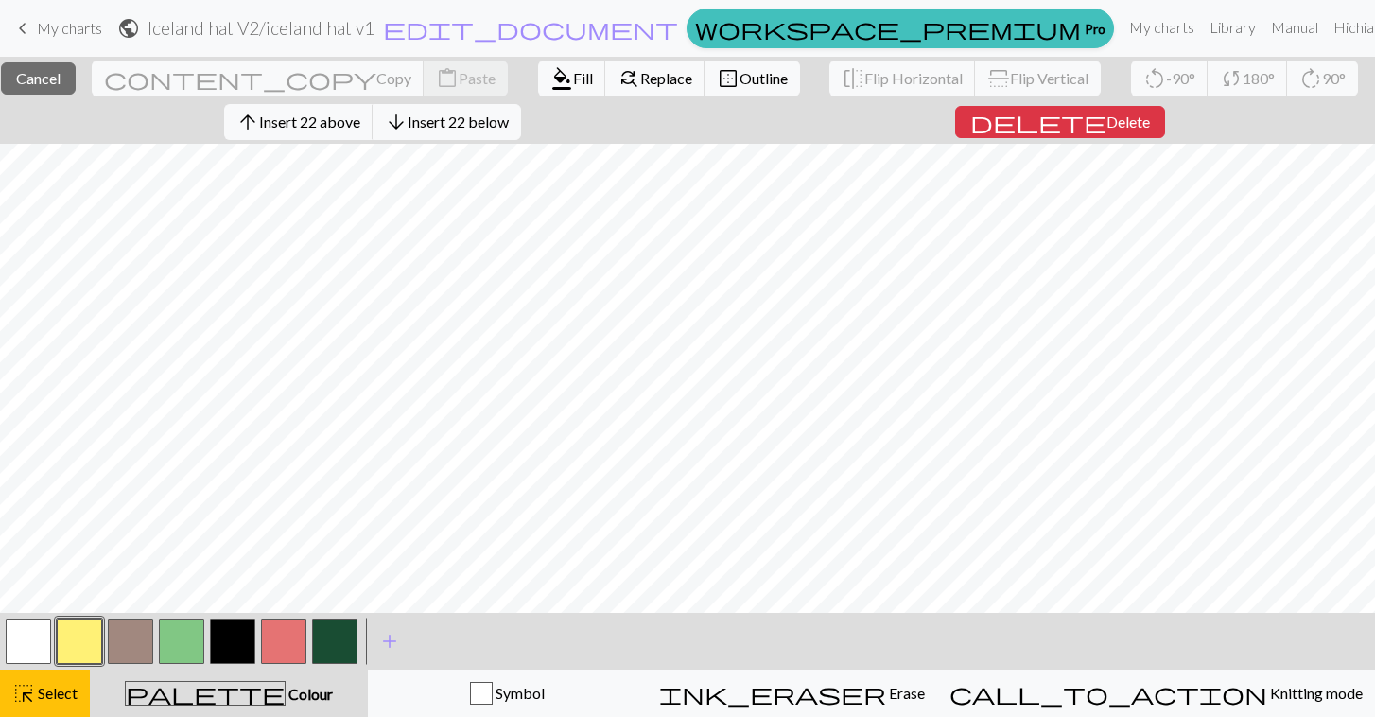
click at [141, 628] on button "button" at bounding box center [130, 641] width 45 height 45
click at [551, 80] on span "format_color_fill" at bounding box center [562, 78] width 23 height 26
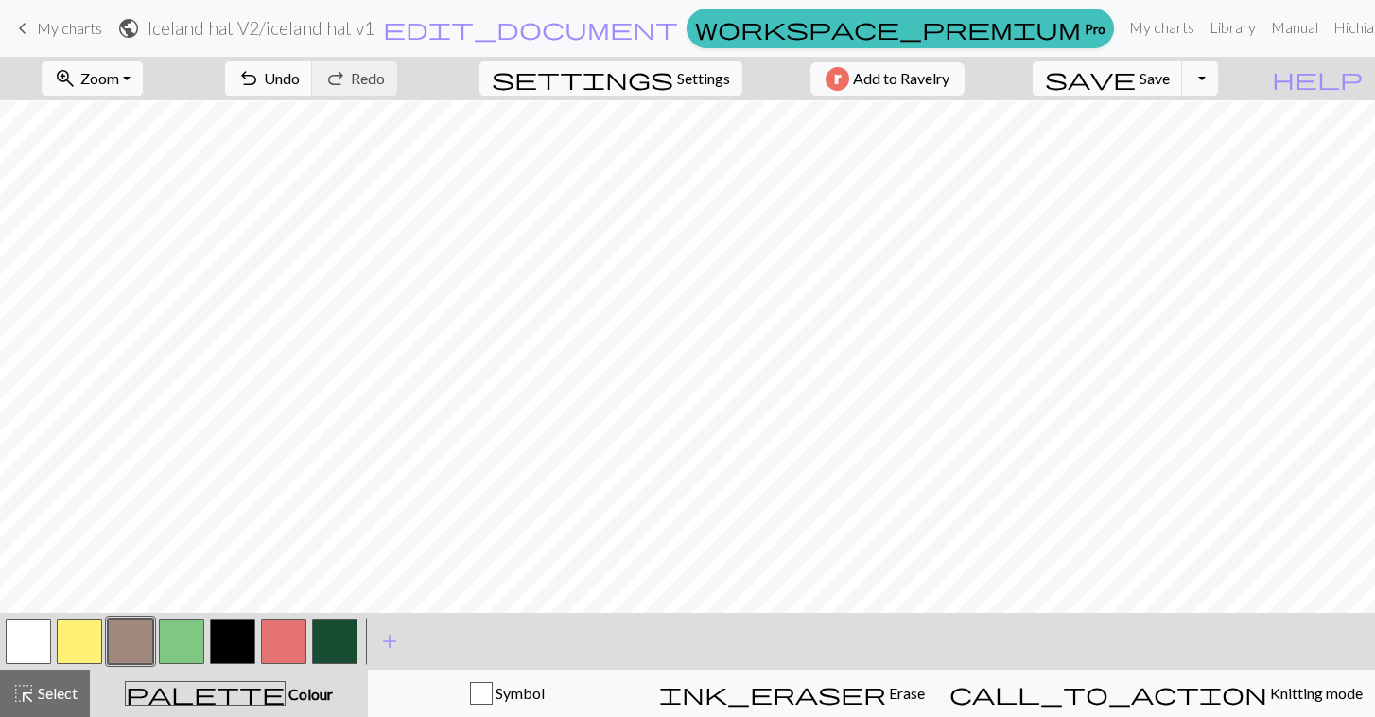
scroll to position [477, 0]
click at [93, 642] on button "button" at bounding box center [79, 641] width 45 height 45
click at [43, 692] on span "Select" at bounding box center [56, 693] width 43 height 18
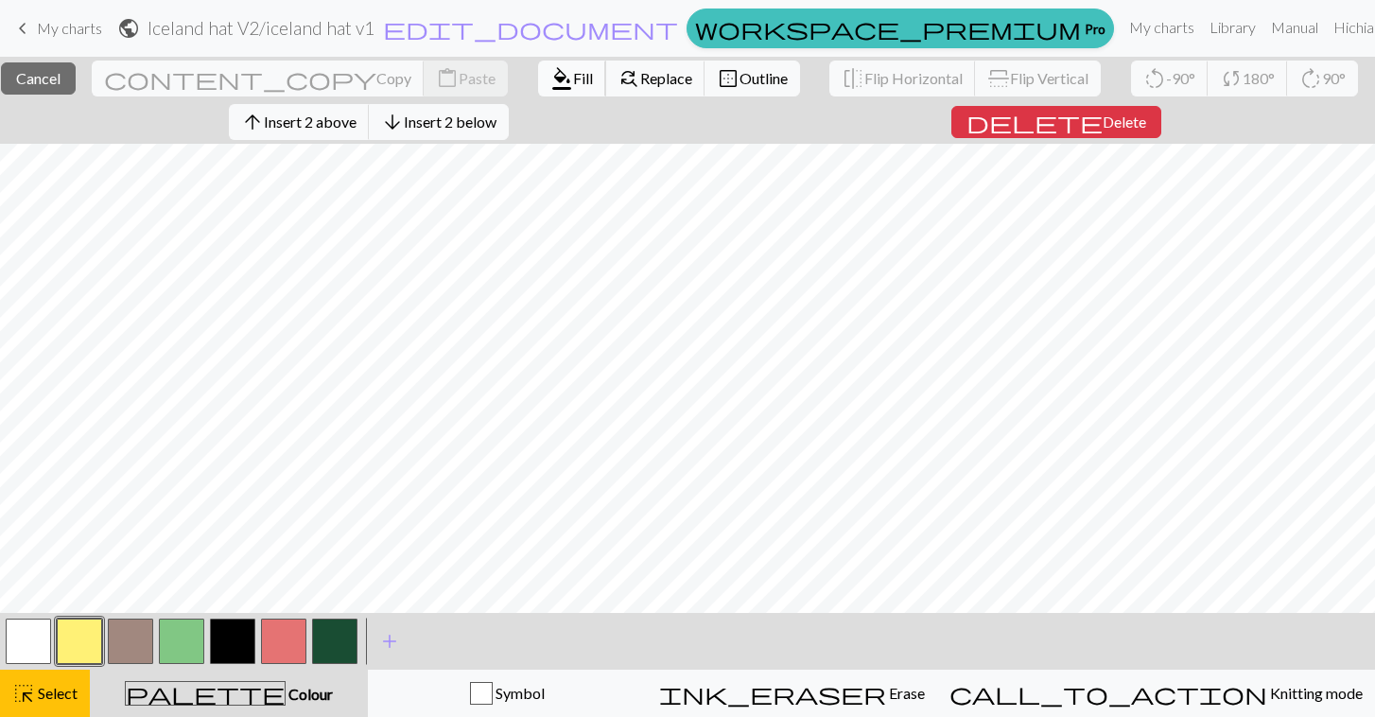
click at [573, 71] on span "Fill" at bounding box center [583, 78] width 20 height 18
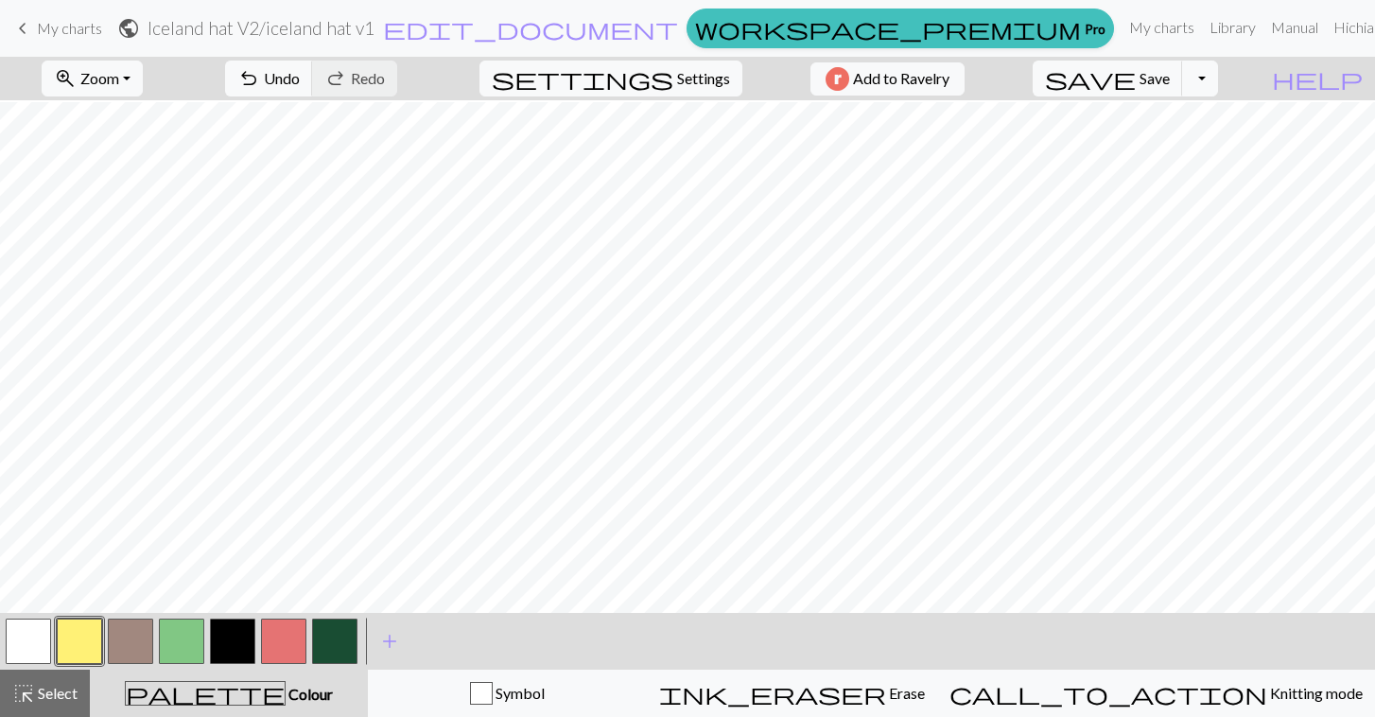
scroll to position [365, 0]
click at [59, 688] on span "Select" at bounding box center [56, 693] width 43 height 18
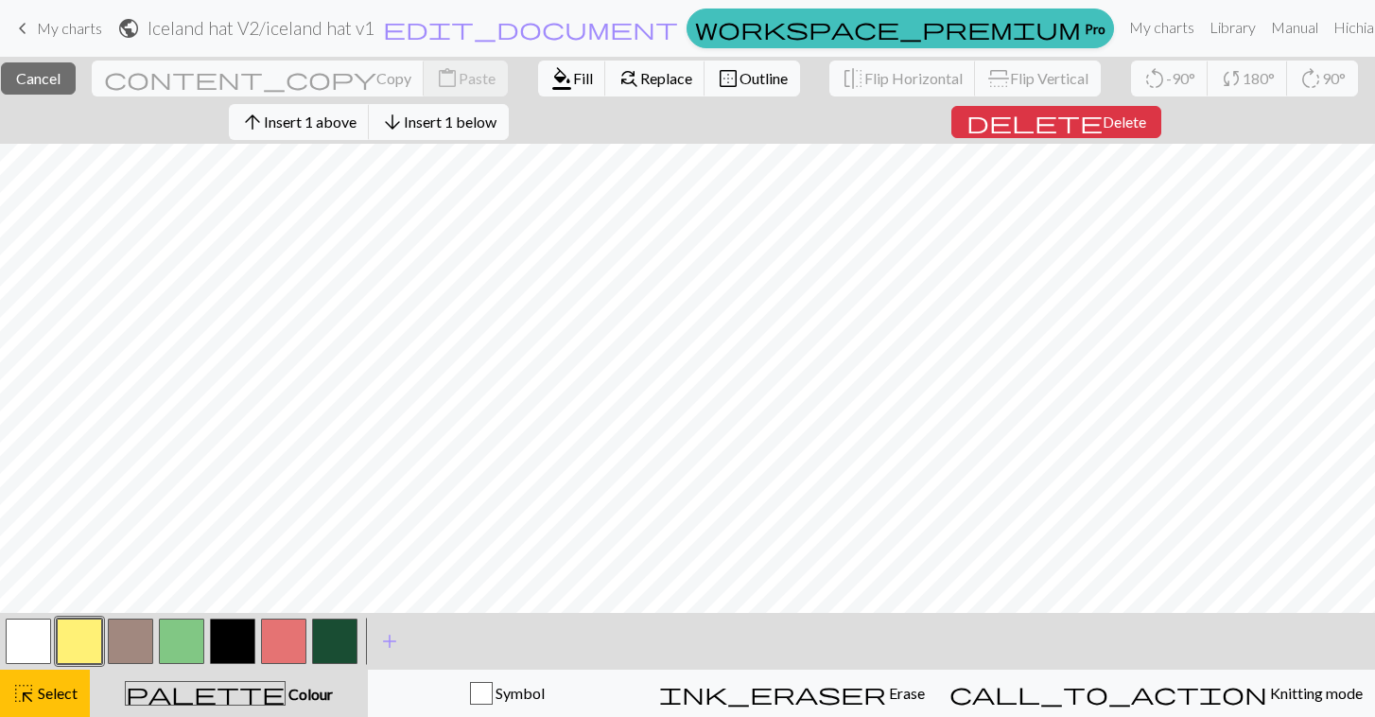
click at [237, 639] on button "button" at bounding box center [232, 641] width 45 height 45
click at [573, 73] on span "Fill" at bounding box center [583, 78] width 20 height 18
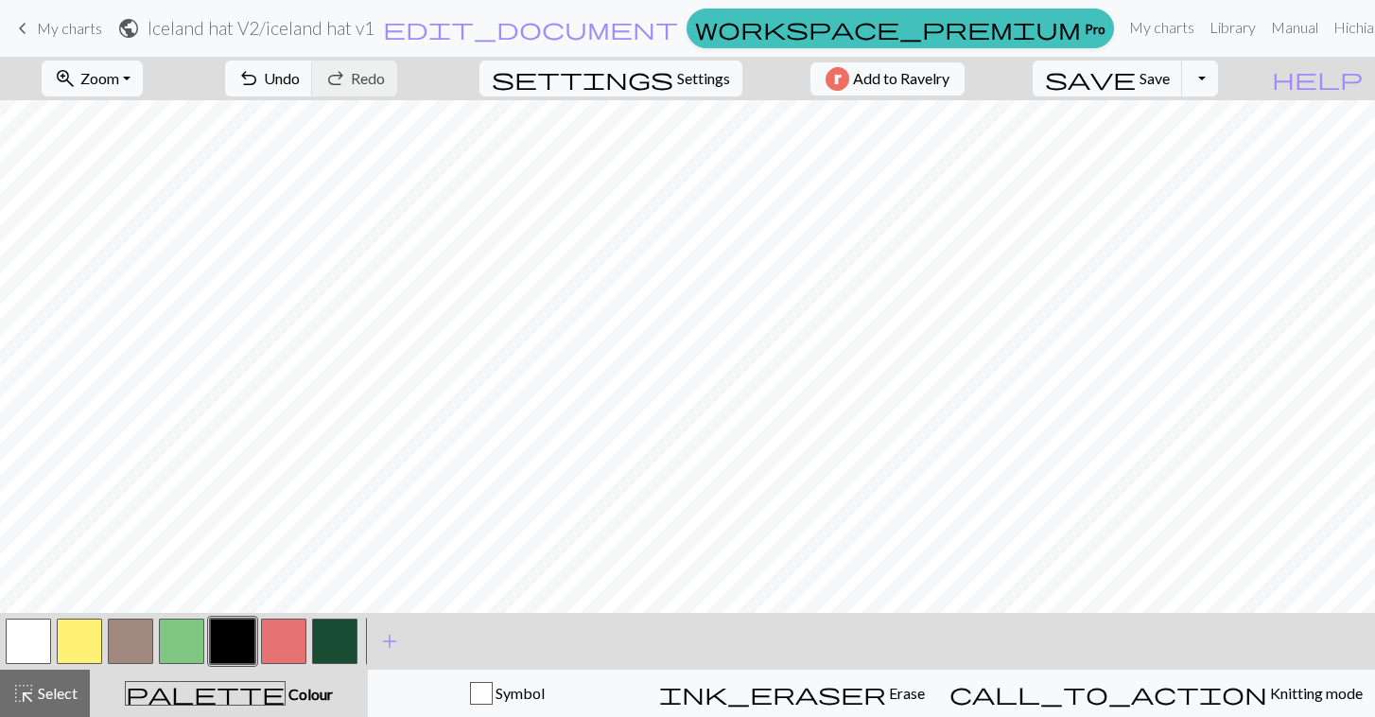
click at [132, 643] on button "button" at bounding box center [130, 641] width 45 height 45
click at [242, 644] on button "button" at bounding box center [232, 641] width 45 height 45
click at [143, 647] on button "button" at bounding box center [130, 641] width 45 height 45
click at [272, 660] on button "button" at bounding box center [283, 641] width 45 height 45
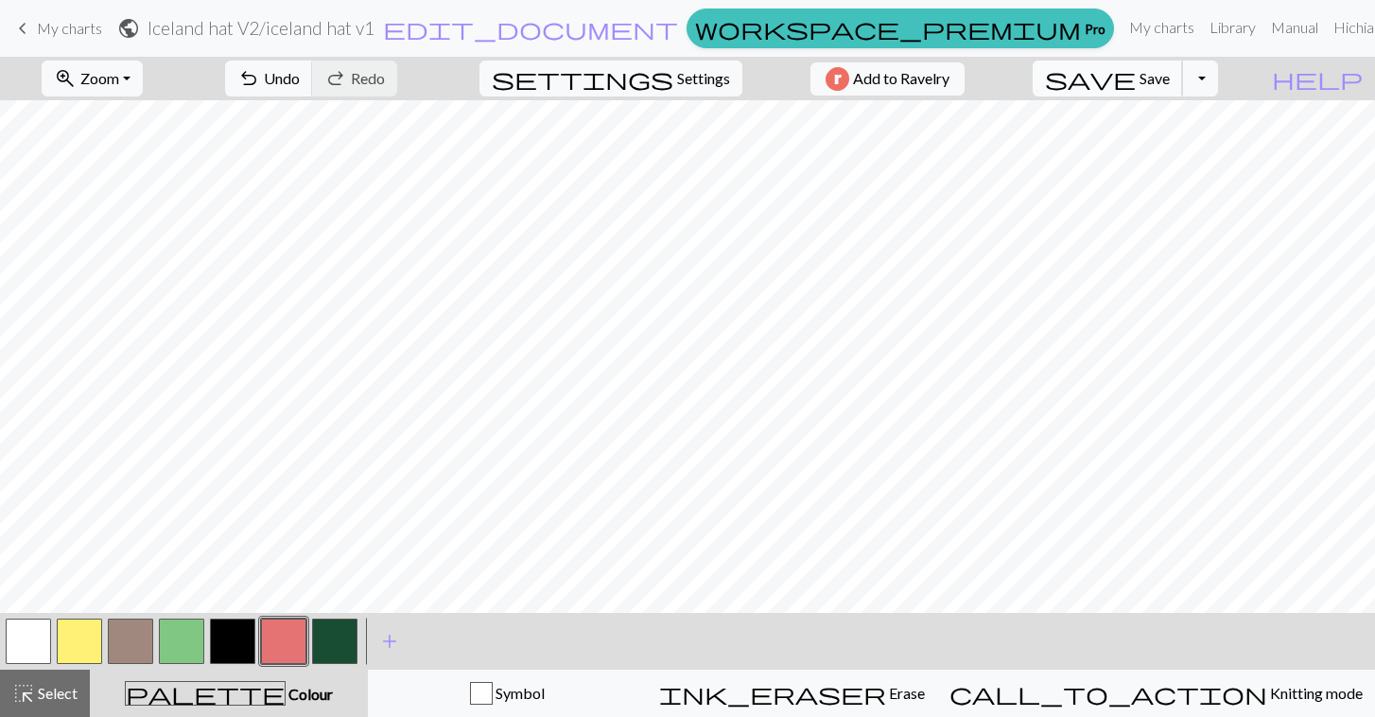
click at [1170, 78] on span "Save" at bounding box center [1155, 78] width 30 height 18
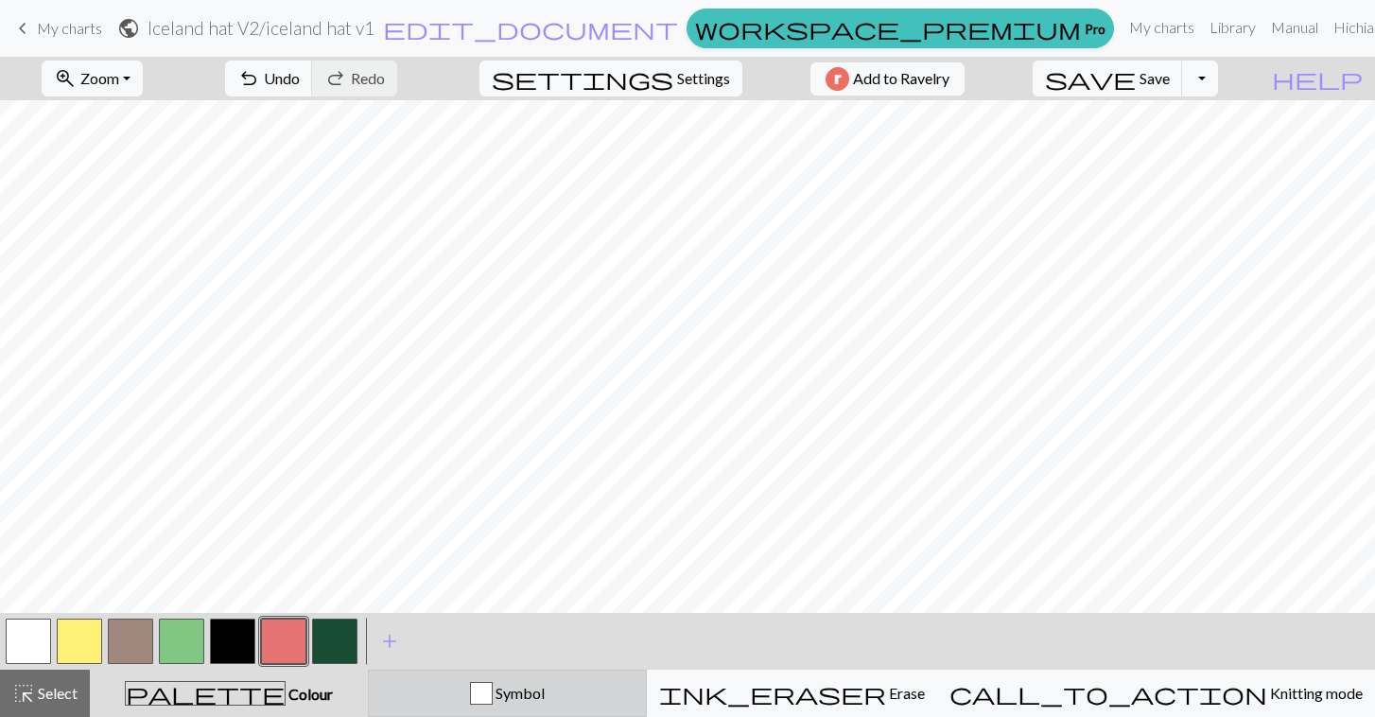
click at [494, 696] on div "Symbol" at bounding box center [507, 693] width 254 height 23
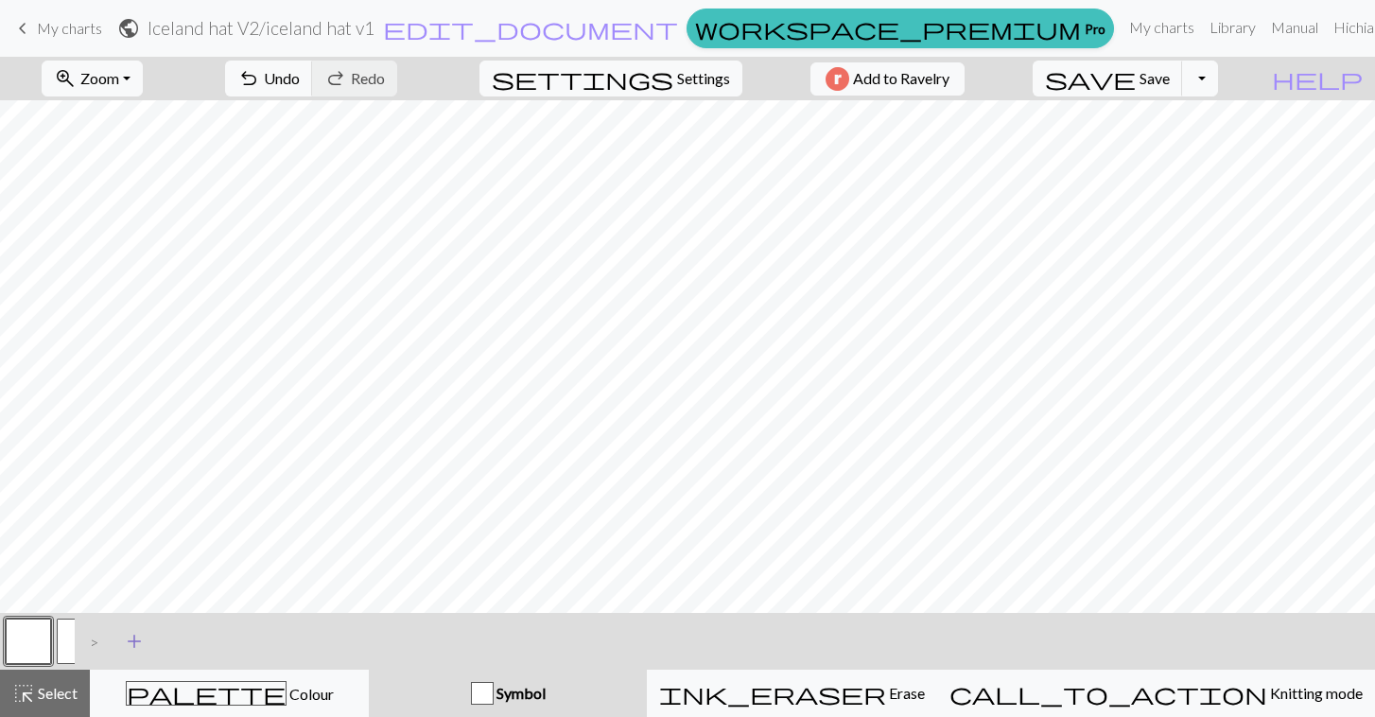
click at [137, 632] on span "add" at bounding box center [134, 641] width 23 height 26
click at [126, 639] on button "button" at bounding box center [130, 641] width 45 height 45
click at [132, 639] on button "button" at bounding box center [130, 641] width 45 height 45
click at [134, 643] on button "button" at bounding box center [130, 641] width 45 height 45
click at [134, 643] on div "Edit symbol Name d f g h j k p s t F H J O P T / | 0 1 2 3 4 5 6 7 8 9 e m n G …" at bounding box center [687, 358] width 1375 height 717
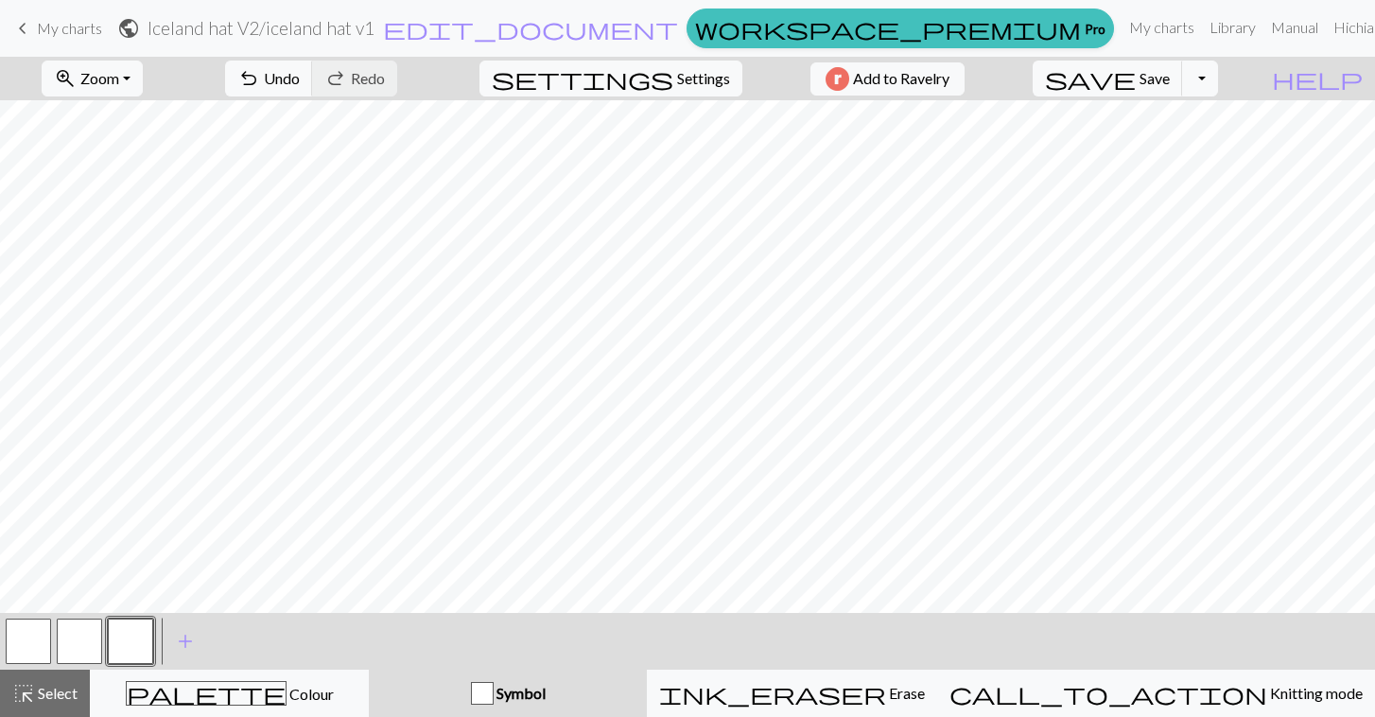
click at [134, 643] on button "button" at bounding box center [130, 641] width 45 height 45
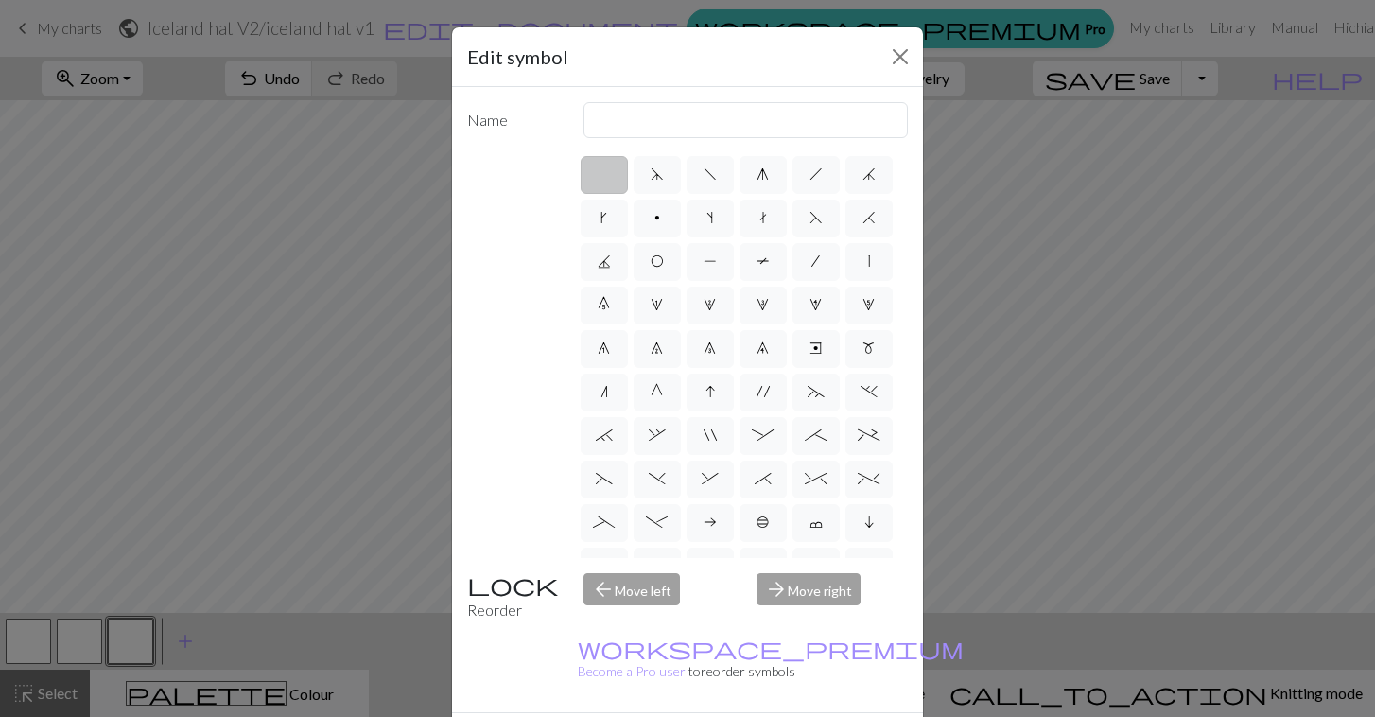
scroll to position [0, 0]
click at [869, 216] on span "H" at bounding box center [869, 217] width 13 height 15
click at [869, 216] on input "H" at bounding box center [869, 212] width 12 height 12
radio input "true"
type input "k2tog"
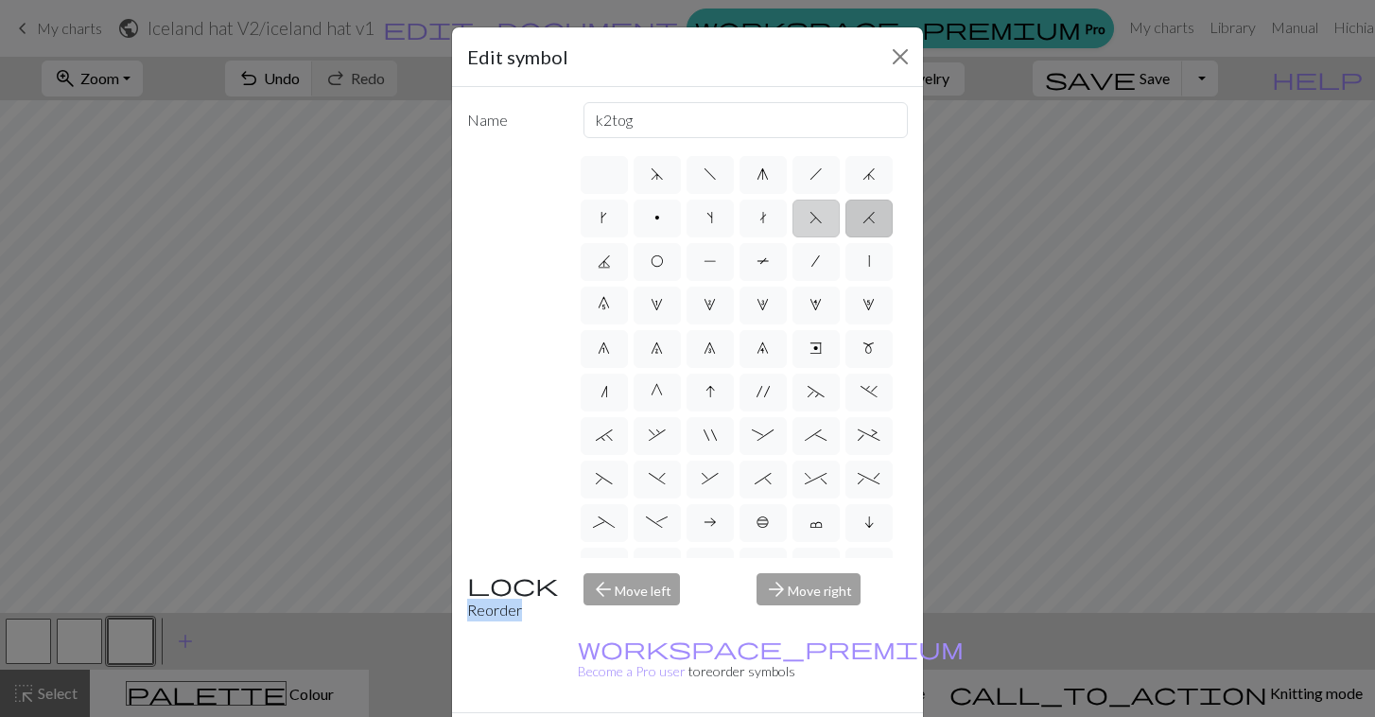
click at [804, 227] on label "F" at bounding box center [816, 219] width 47 height 38
click at [810, 219] on input "F" at bounding box center [816, 212] width 12 height 12
radio input "true"
type input "ssk"
click at [855, 223] on label "H" at bounding box center [869, 219] width 47 height 38
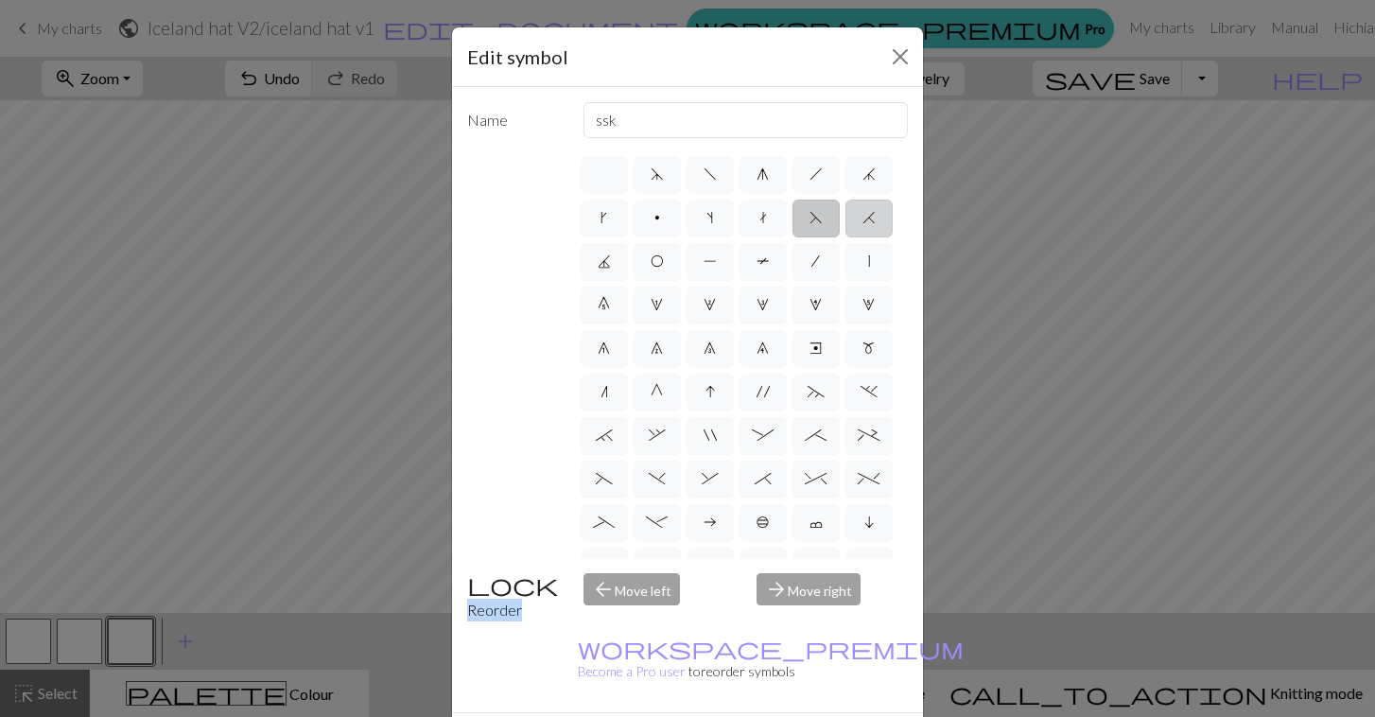
click at [863, 219] on input "H" at bounding box center [869, 212] width 12 height 12
radio input "true"
type input "k2tog"
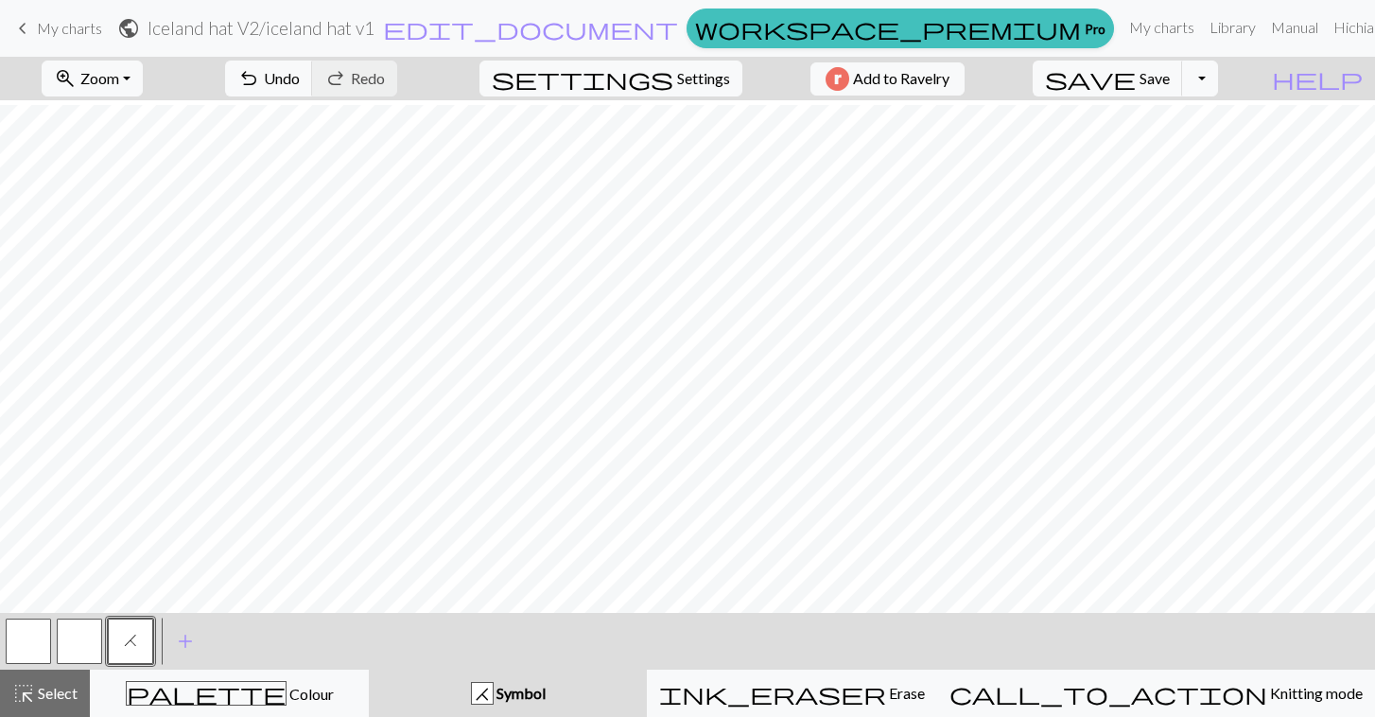
scroll to position [26, 0]
click at [1136, 83] on span "save" at bounding box center [1090, 78] width 91 height 26
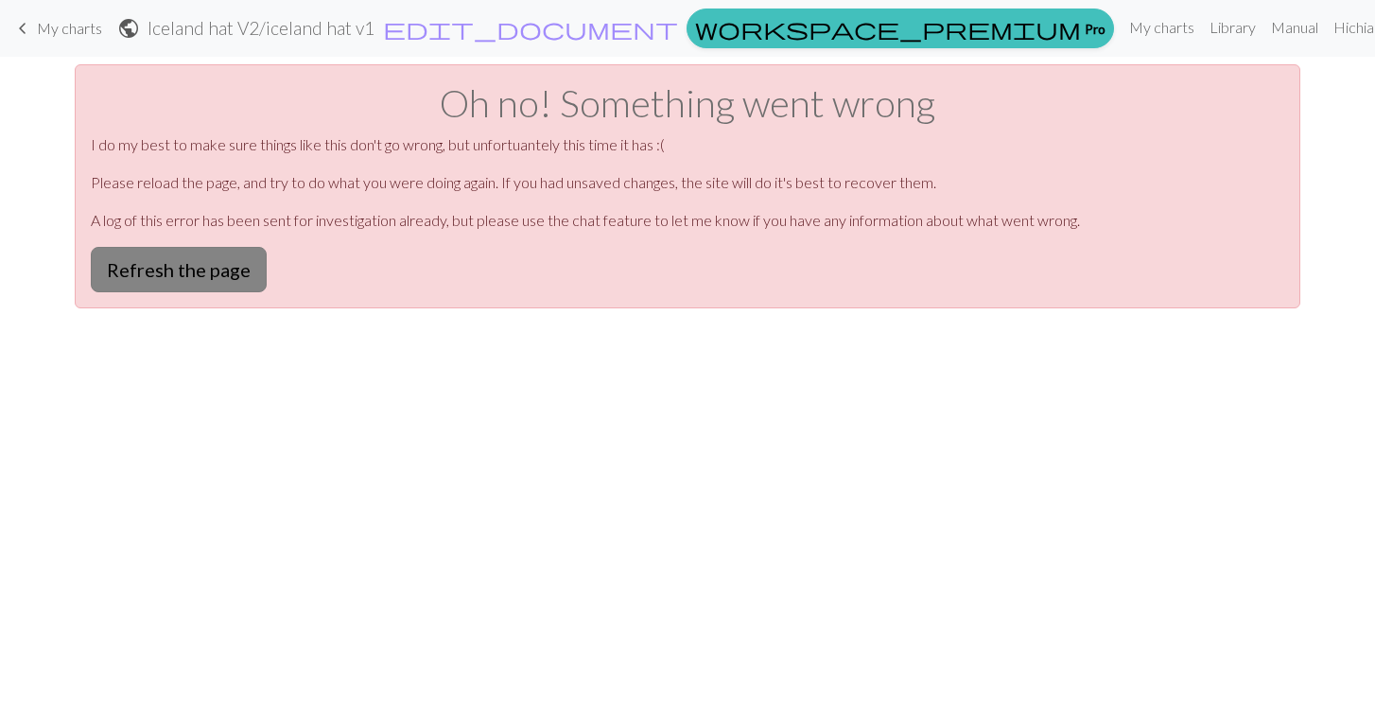
click at [173, 278] on button "Refresh the page" at bounding box center [179, 269] width 176 height 45
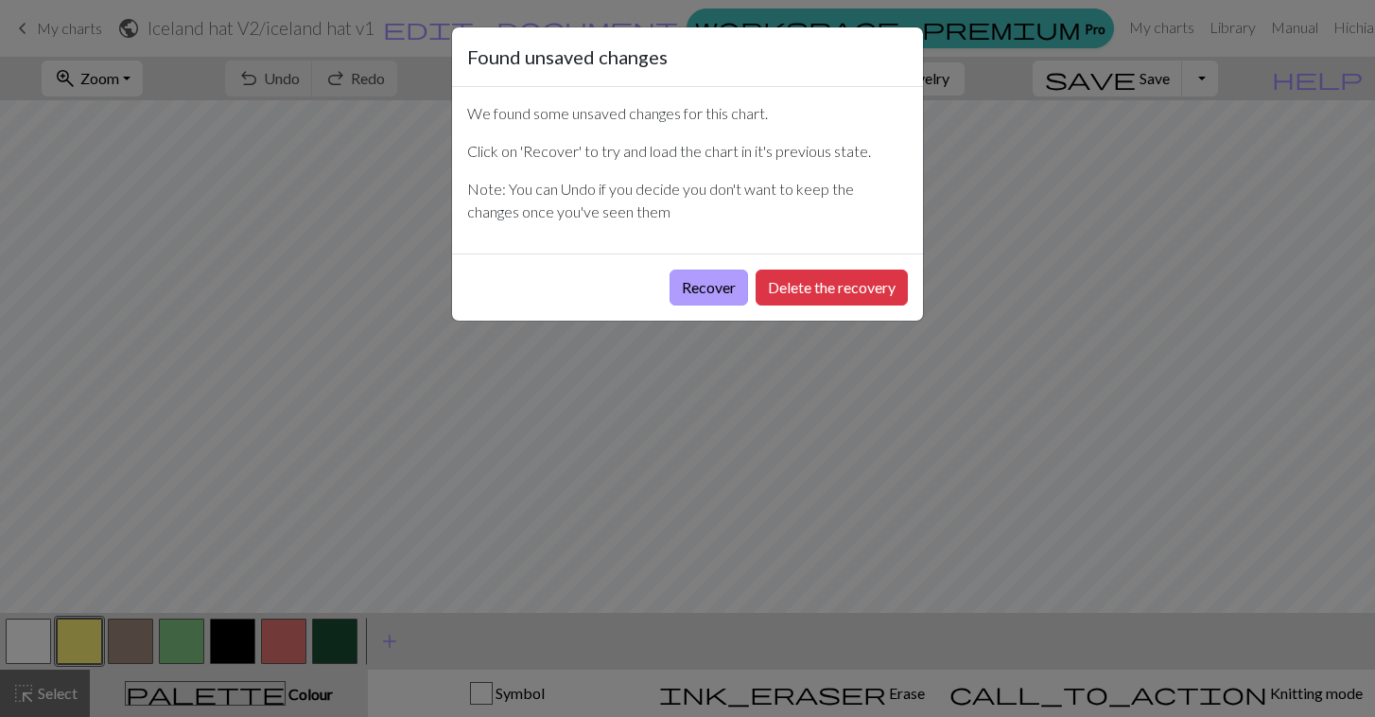
click at [688, 288] on button "Recover" at bounding box center [709, 288] width 79 height 36
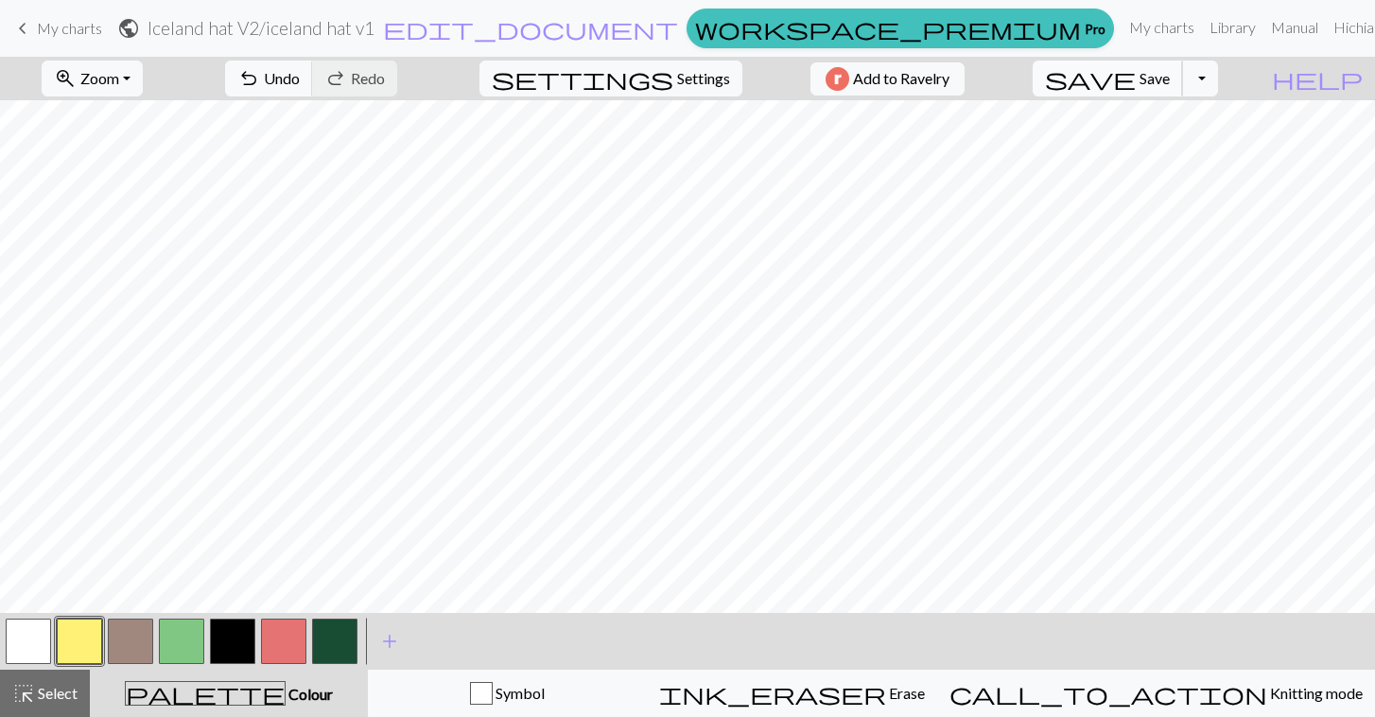
click at [1170, 82] on span "Save" at bounding box center [1155, 78] width 30 height 18
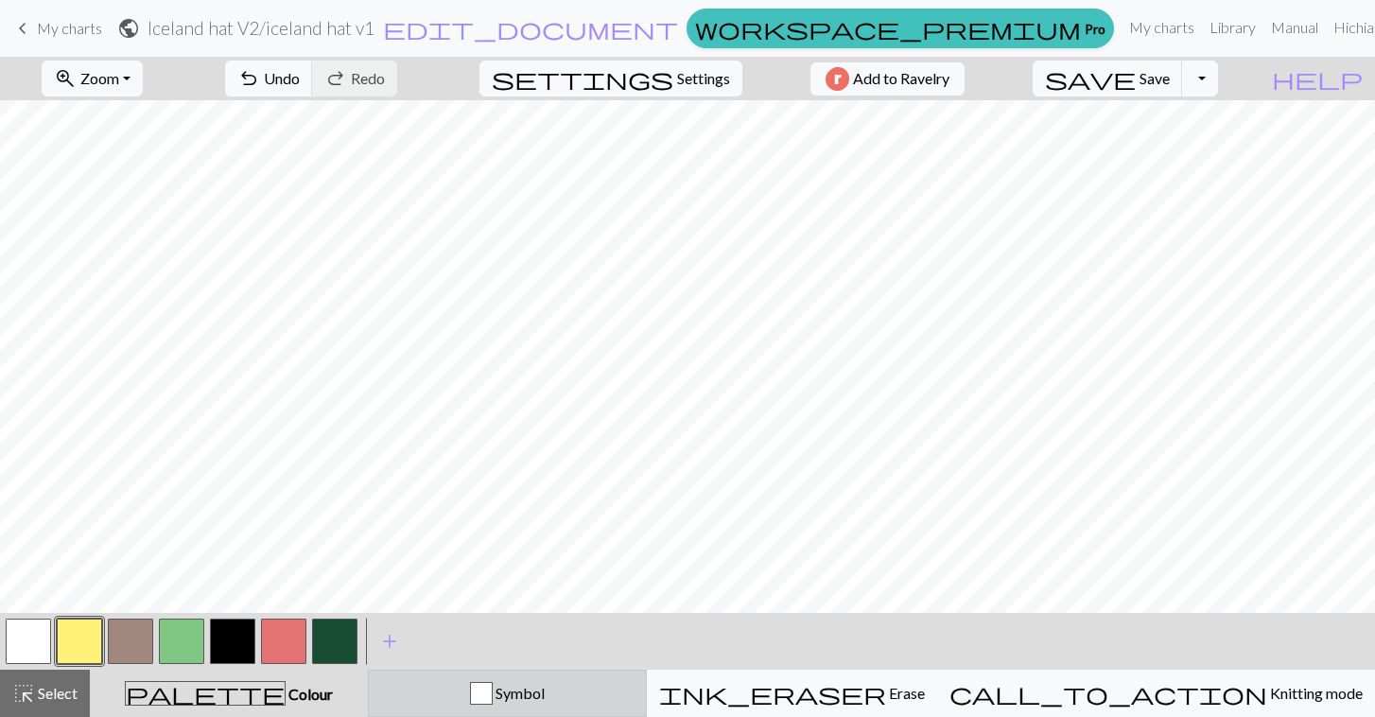
click at [515, 697] on div "Symbol" at bounding box center [507, 693] width 254 height 23
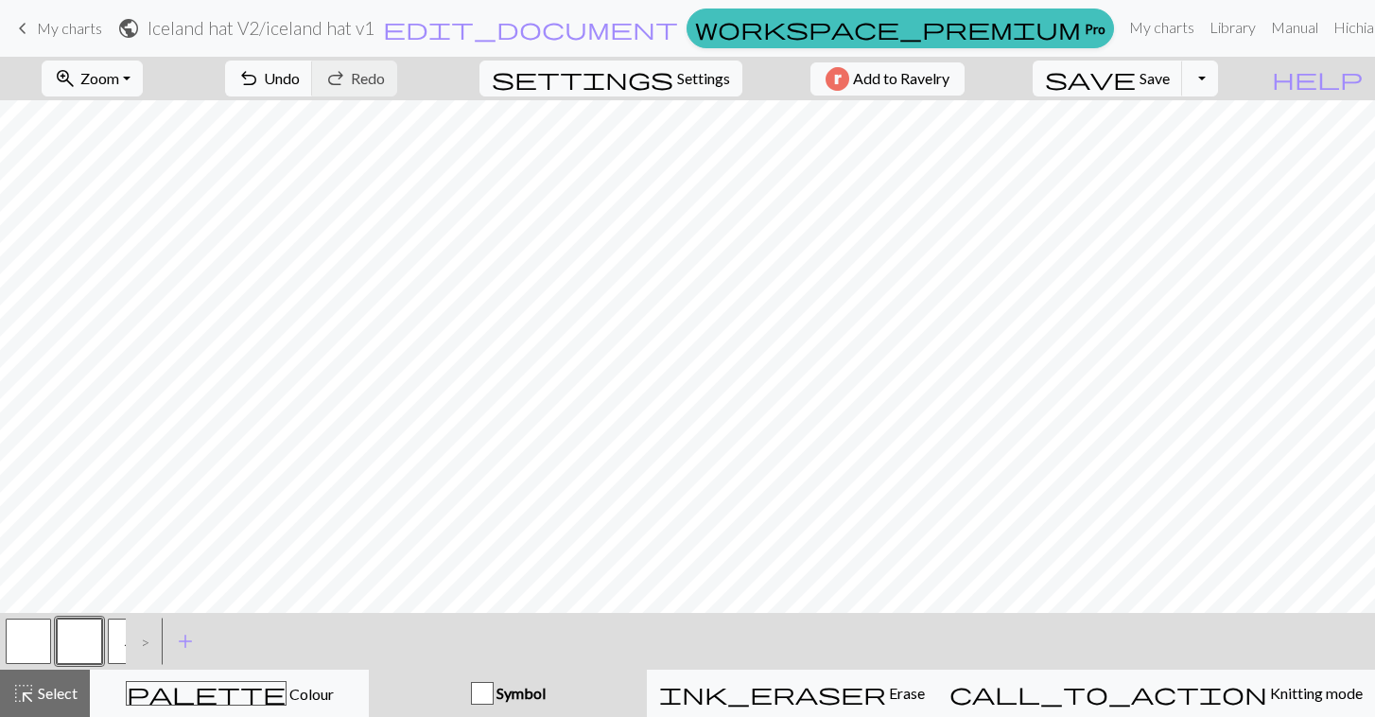
click at [115, 639] on button "H" at bounding box center [130, 641] width 45 height 45
click at [134, 650] on div ">" at bounding box center [141, 641] width 30 height 51
click at [154, 648] on div ">" at bounding box center [141, 641] width 30 height 51
click at [1136, 77] on span "save" at bounding box center [1090, 78] width 91 height 26
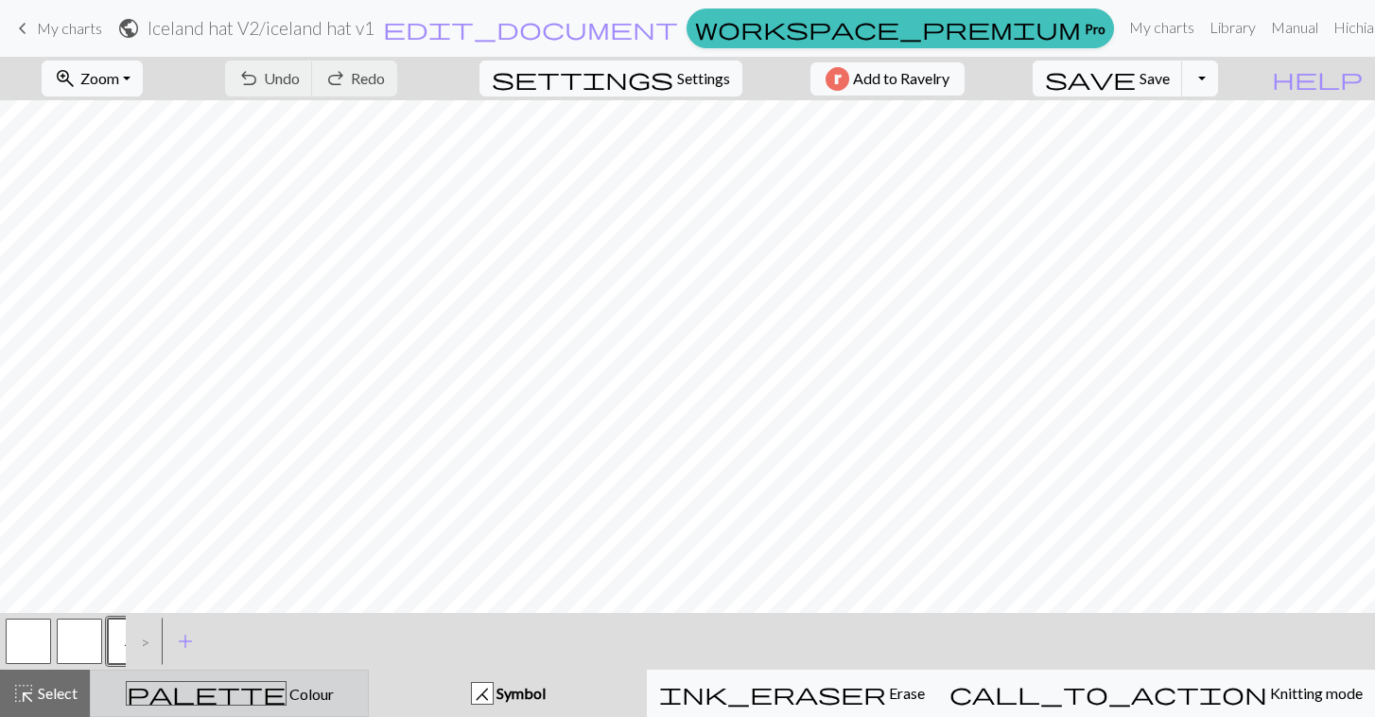
click at [308, 701] on div "palette Colour Colour" at bounding box center [229, 693] width 254 height 25
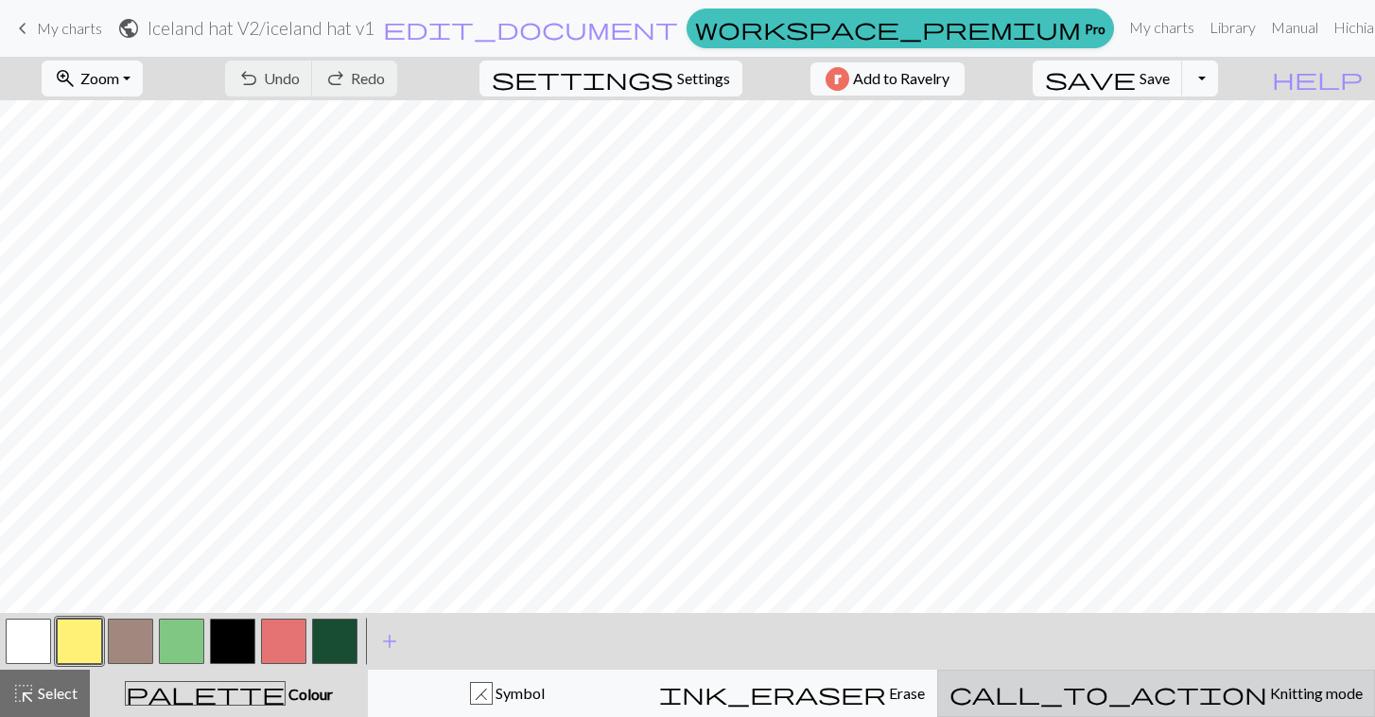
click at [1268, 684] on span "Knitting mode" at bounding box center [1316, 693] width 96 height 18
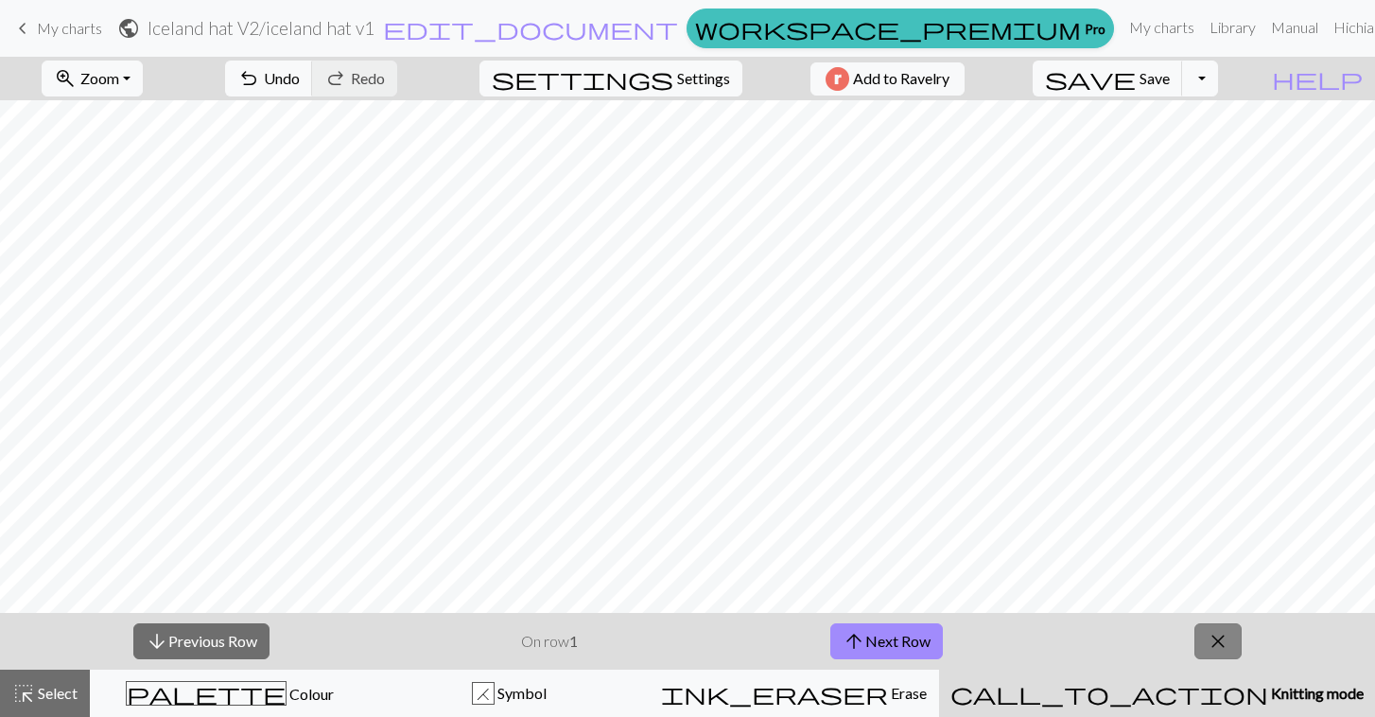
click at [1230, 646] on span "close" at bounding box center [1218, 641] width 23 height 26
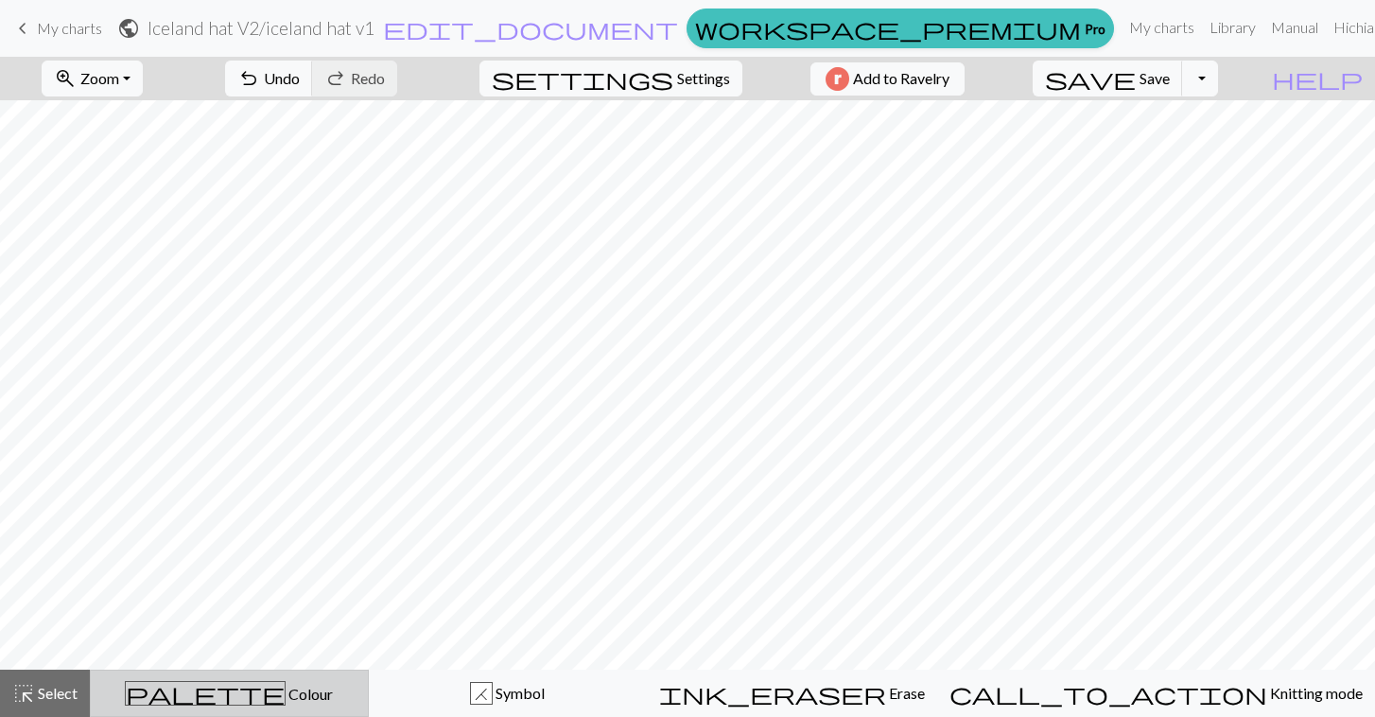
click at [236, 699] on span "palette" at bounding box center [205, 693] width 159 height 26
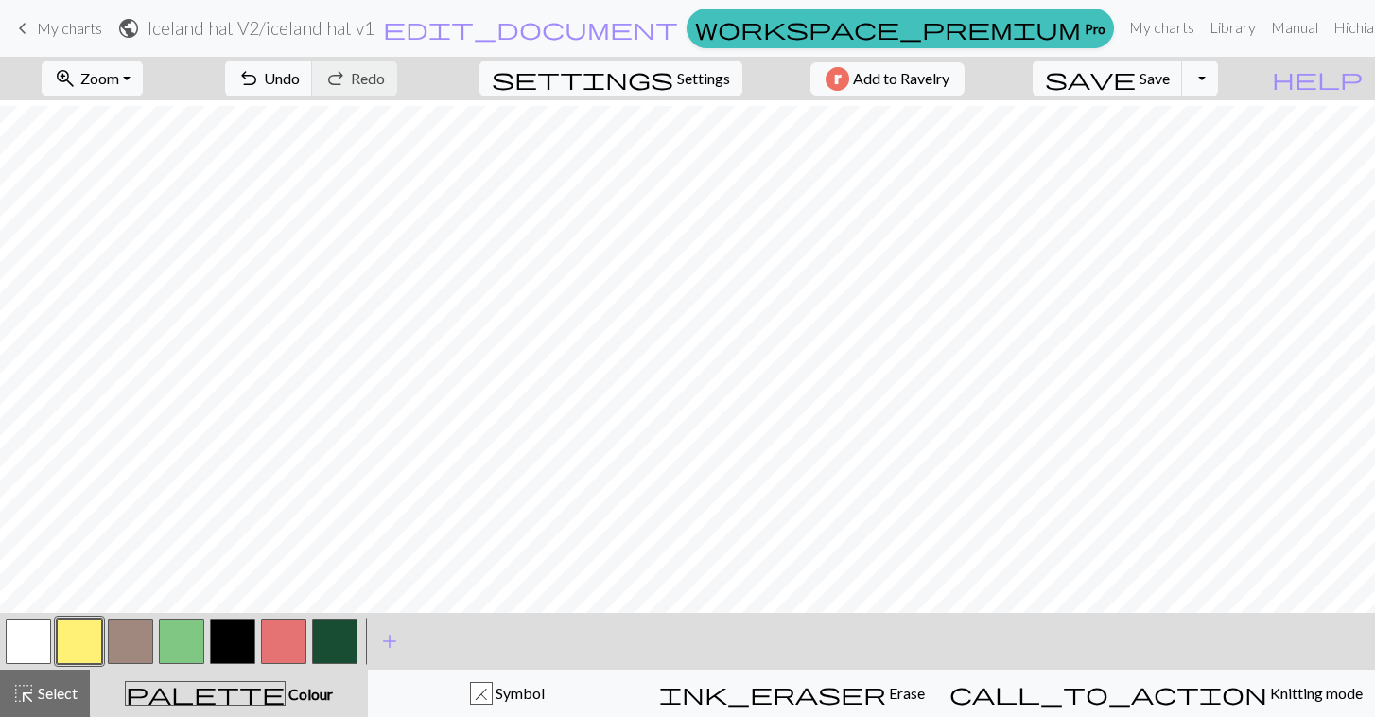
scroll to position [131, 0]
click at [302, 650] on button "button" at bounding box center [283, 641] width 45 height 45
click at [1183, 90] on button "save Save Save" at bounding box center [1108, 79] width 150 height 36
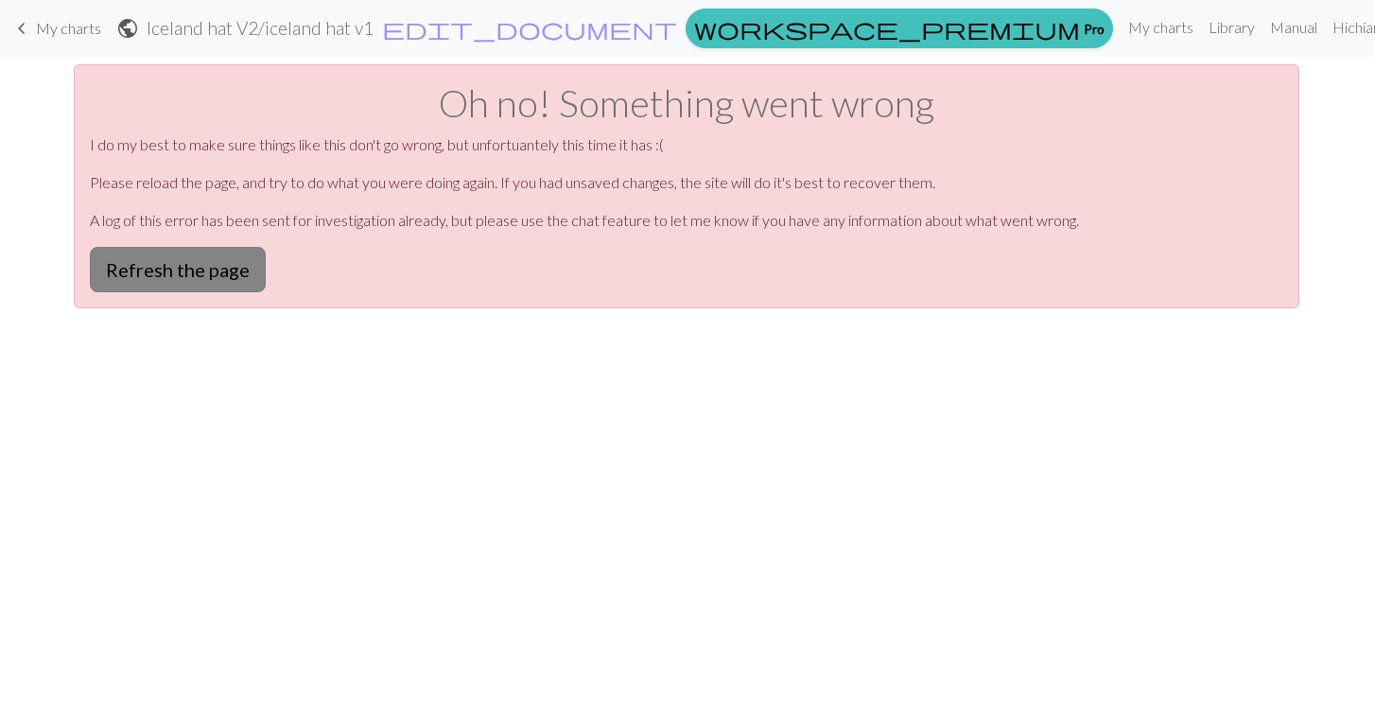
scroll to position [0, 0]
click at [176, 273] on button "Refresh the page" at bounding box center [179, 269] width 176 height 45
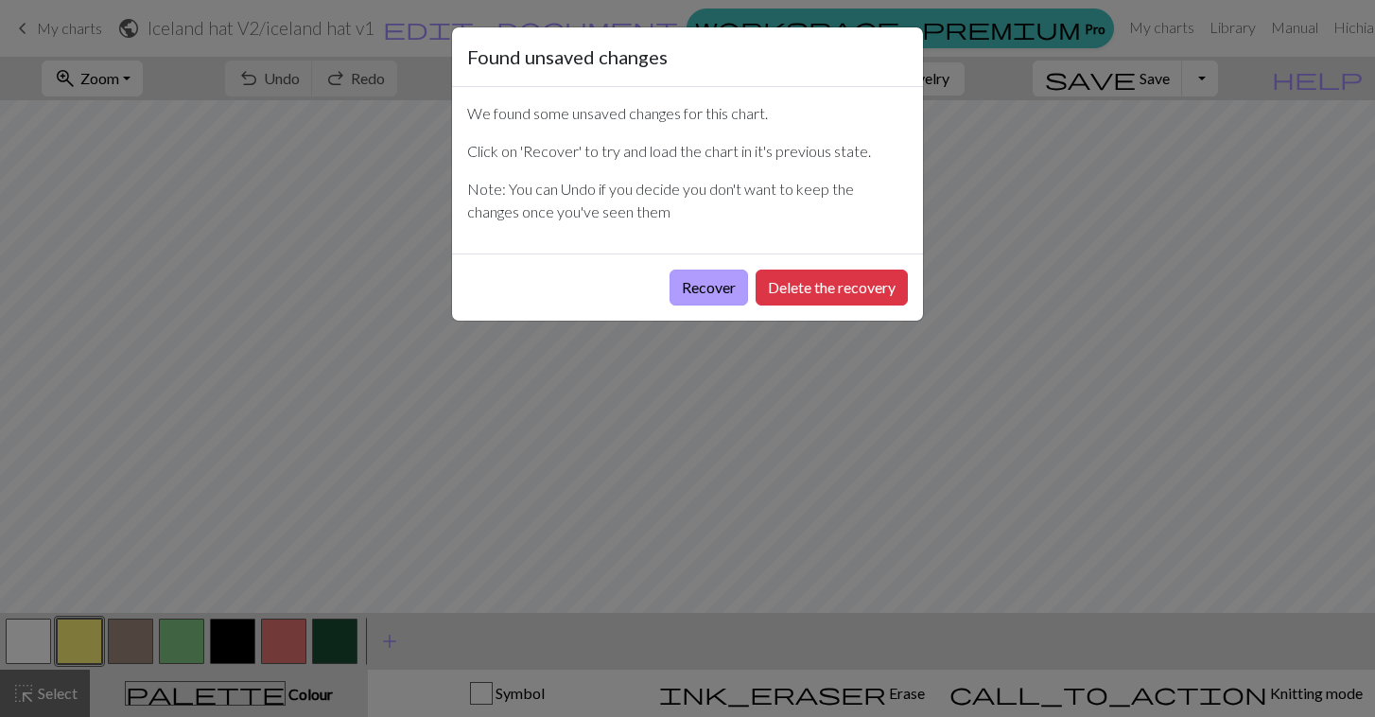
click at [704, 294] on button "Recover" at bounding box center [709, 288] width 79 height 36
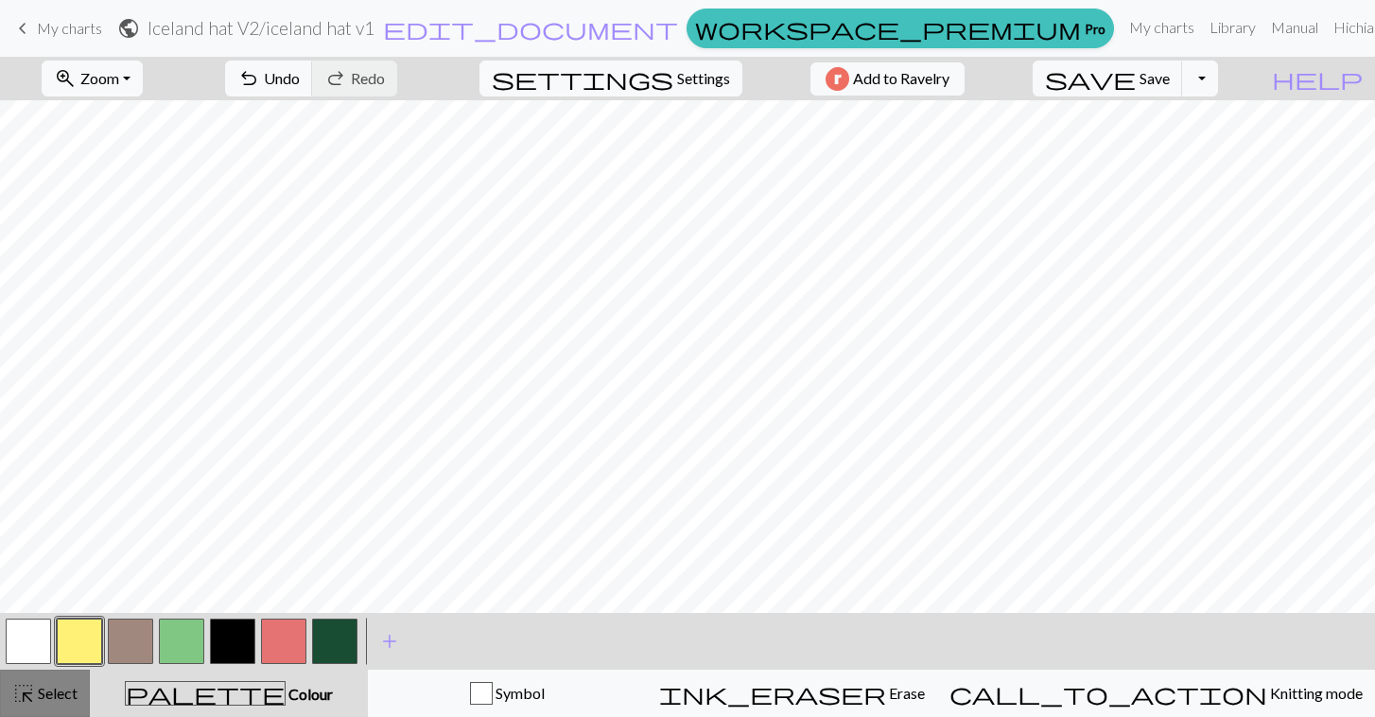
click at [45, 691] on span "Select" at bounding box center [56, 693] width 43 height 18
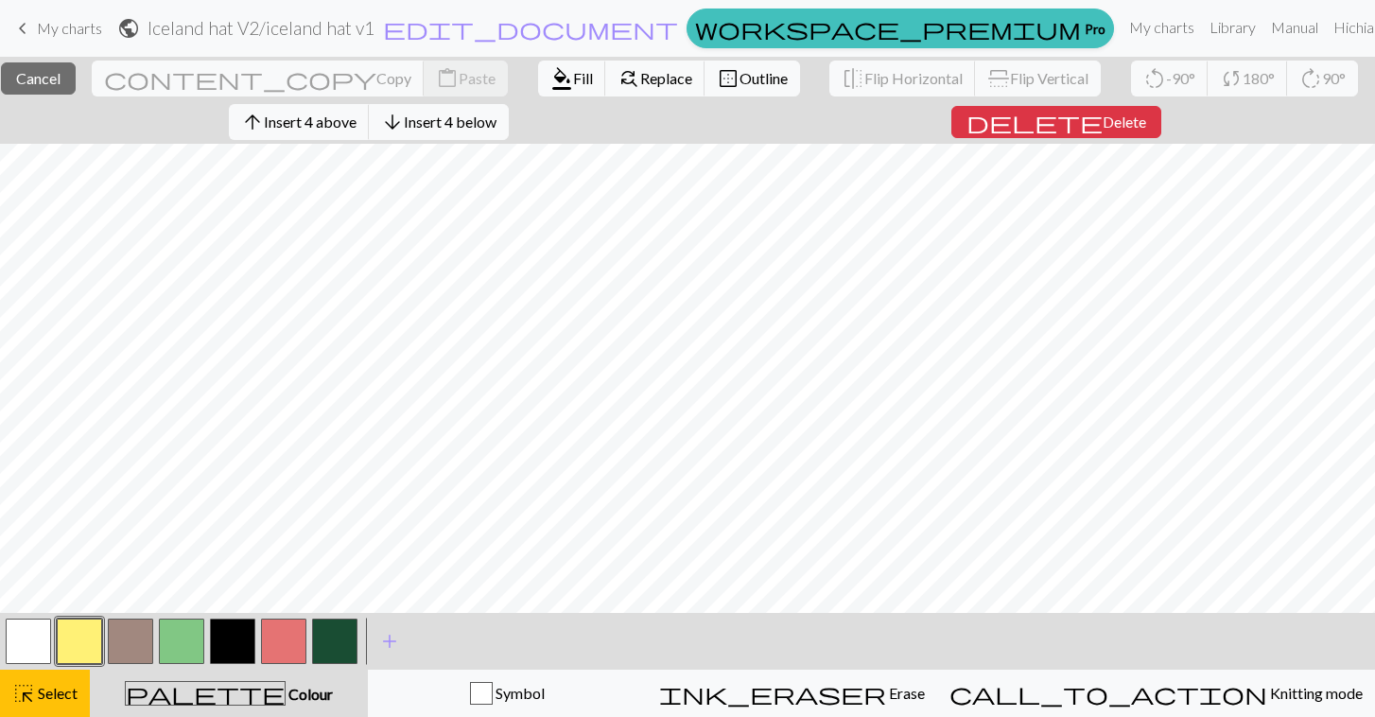
click at [179, 643] on button "button" at bounding box center [181, 641] width 45 height 45
click at [551, 80] on span "format_color_fill" at bounding box center [562, 78] width 23 height 26
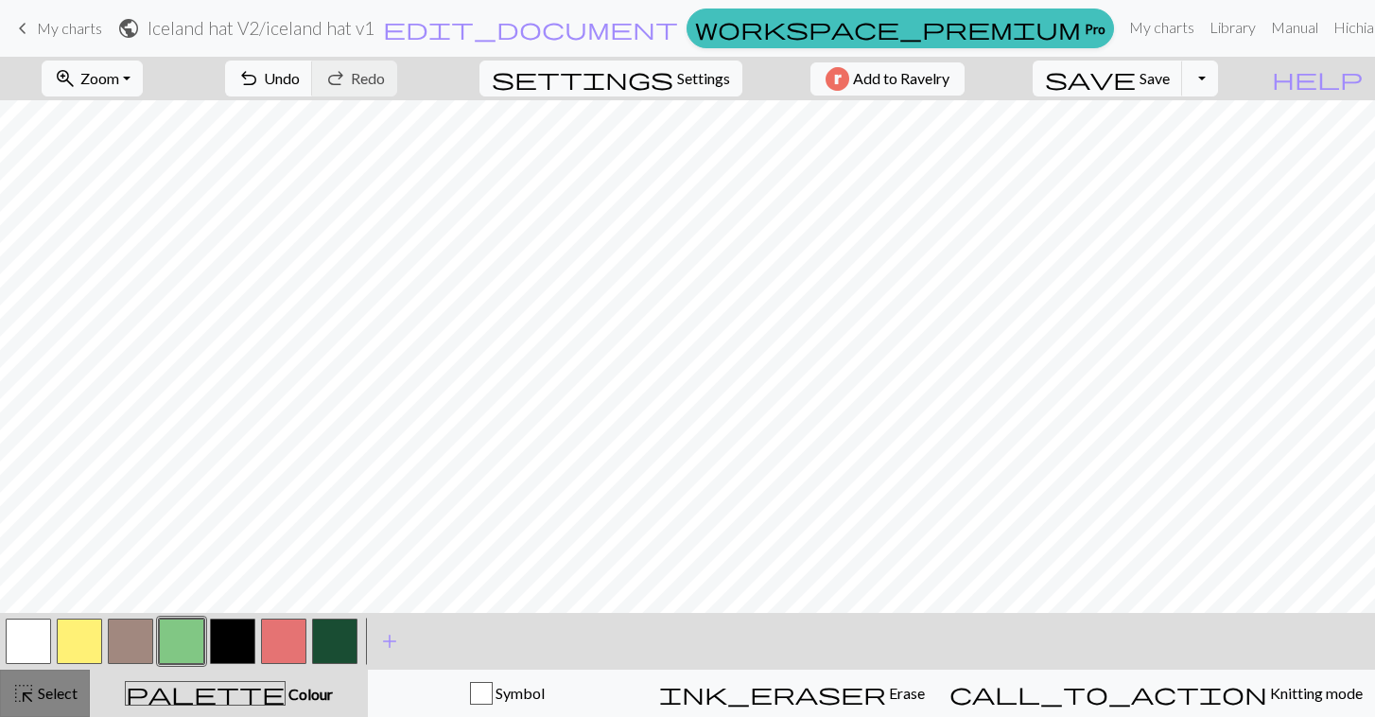
click at [43, 684] on span "Select" at bounding box center [56, 693] width 43 height 18
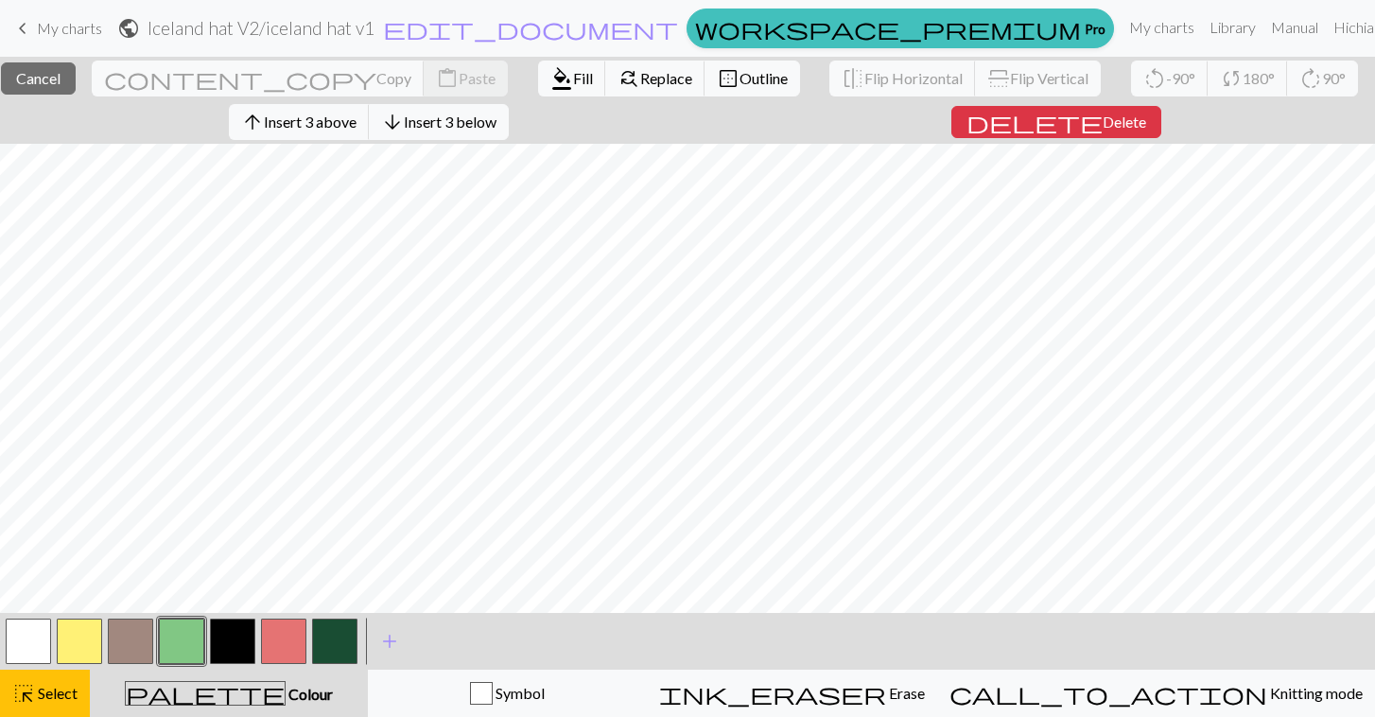
click at [124, 652] on button "button" at bounding box center [130, 641] width 45 height 45
click at [551, 72] on span "format_color_fill" at bounding box center [562, 78] width 23 height 26
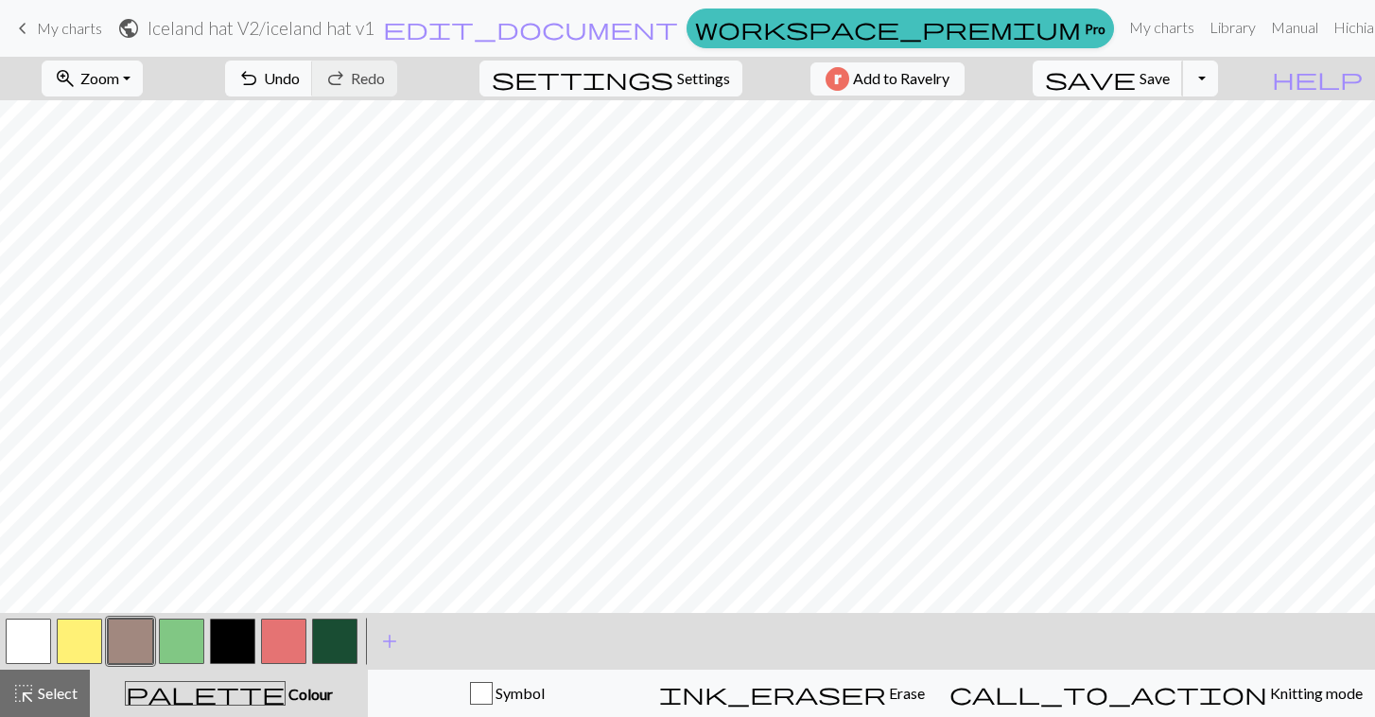
click at [1136, 70] on span "save" at bounding box center [1090, 78] width 91 height 26
click at [53, 686] on span "Select" at bounding box center [56, 693] width 43 height 18
click at [44, 703] on div "highlight_alt Select Select" at bounding box center [44, 693] width 65 height 23
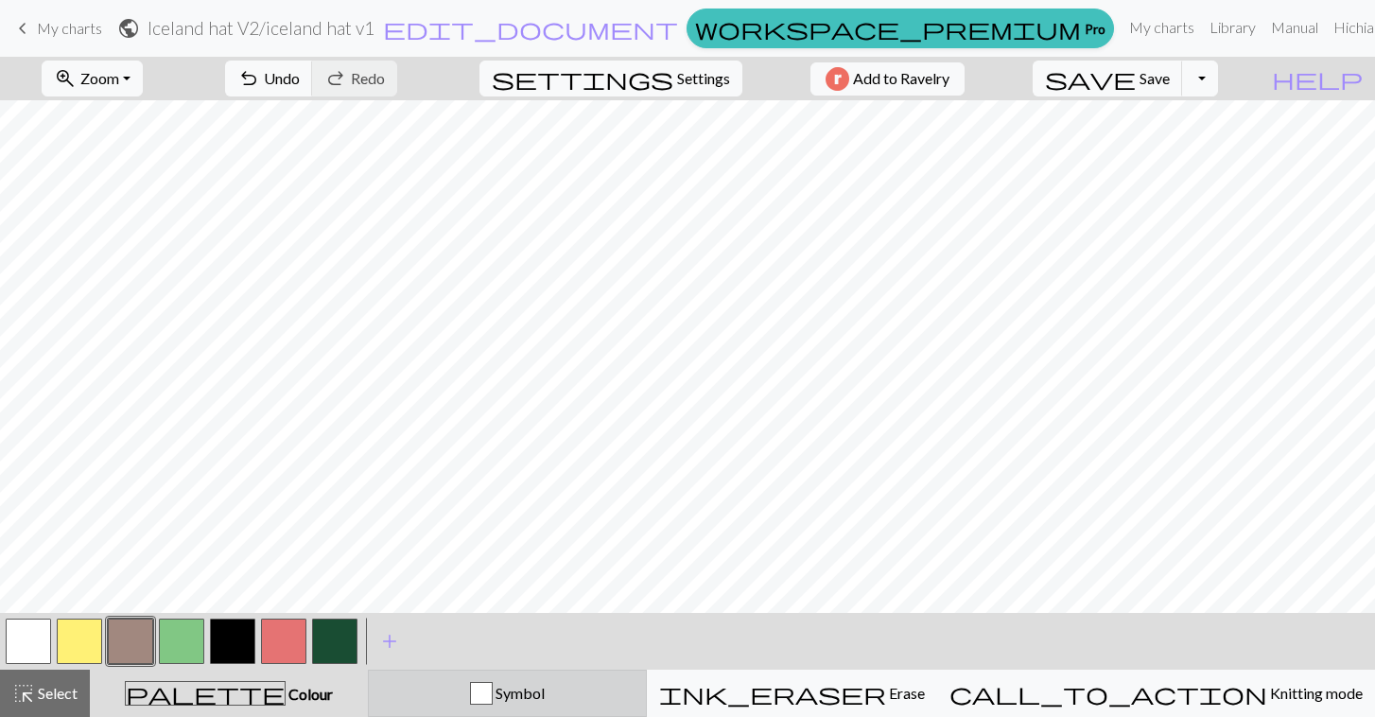
click at [545, 696] on span "Symbol" at bounding box center [519, 693] width 52 height 18
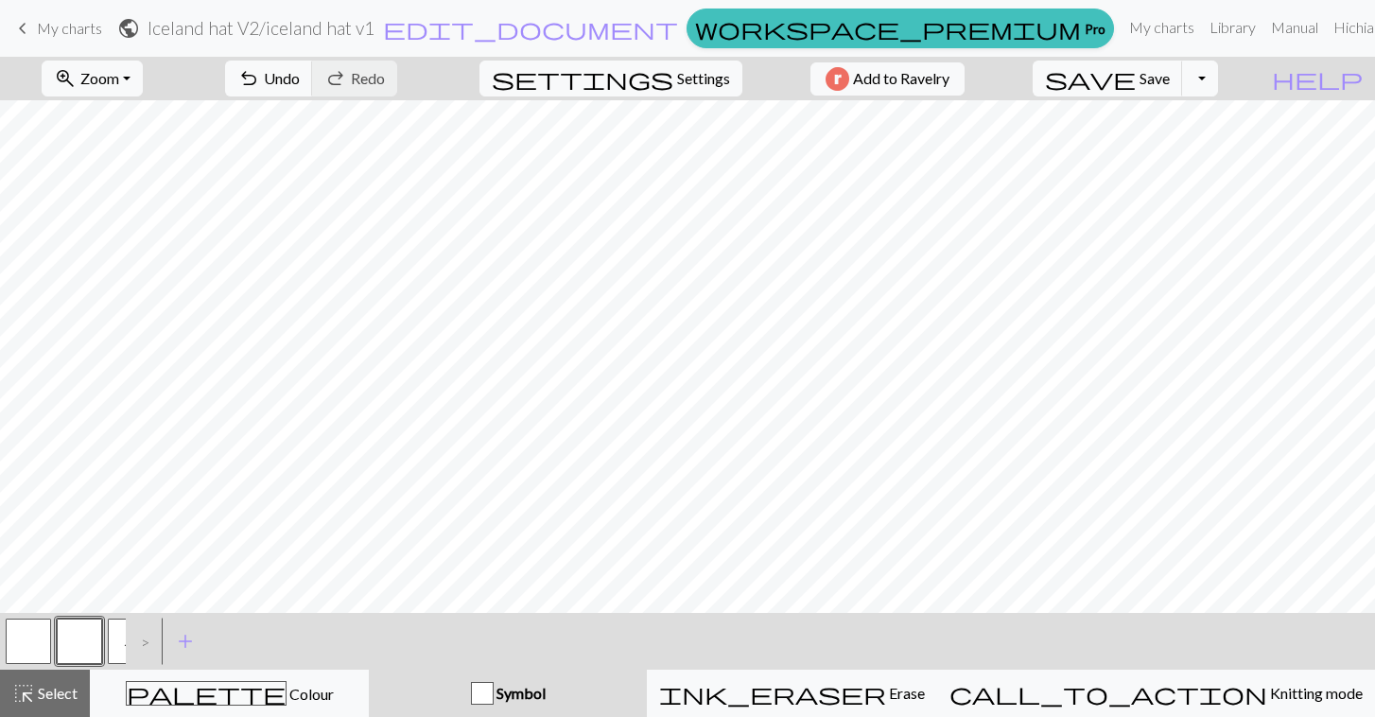
click at [43, 646] on button "button" at bounding box center [28, 641] width 45 height 45
click at [123, 643] on button "H" at bounding box center [130, 641] width 45 height 45
click at [120, 636] on button "H" at bounding box center [130, 641] width 45 height 45
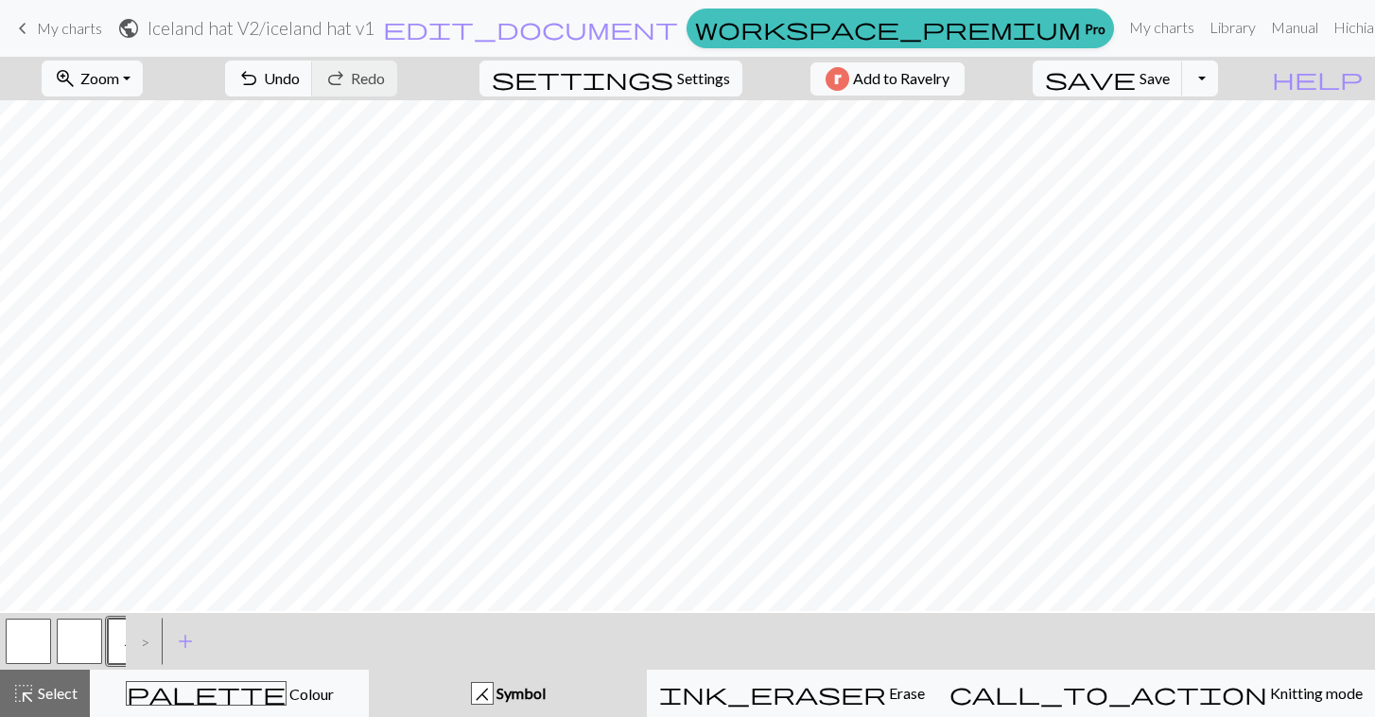
scroll to position [132, 0]
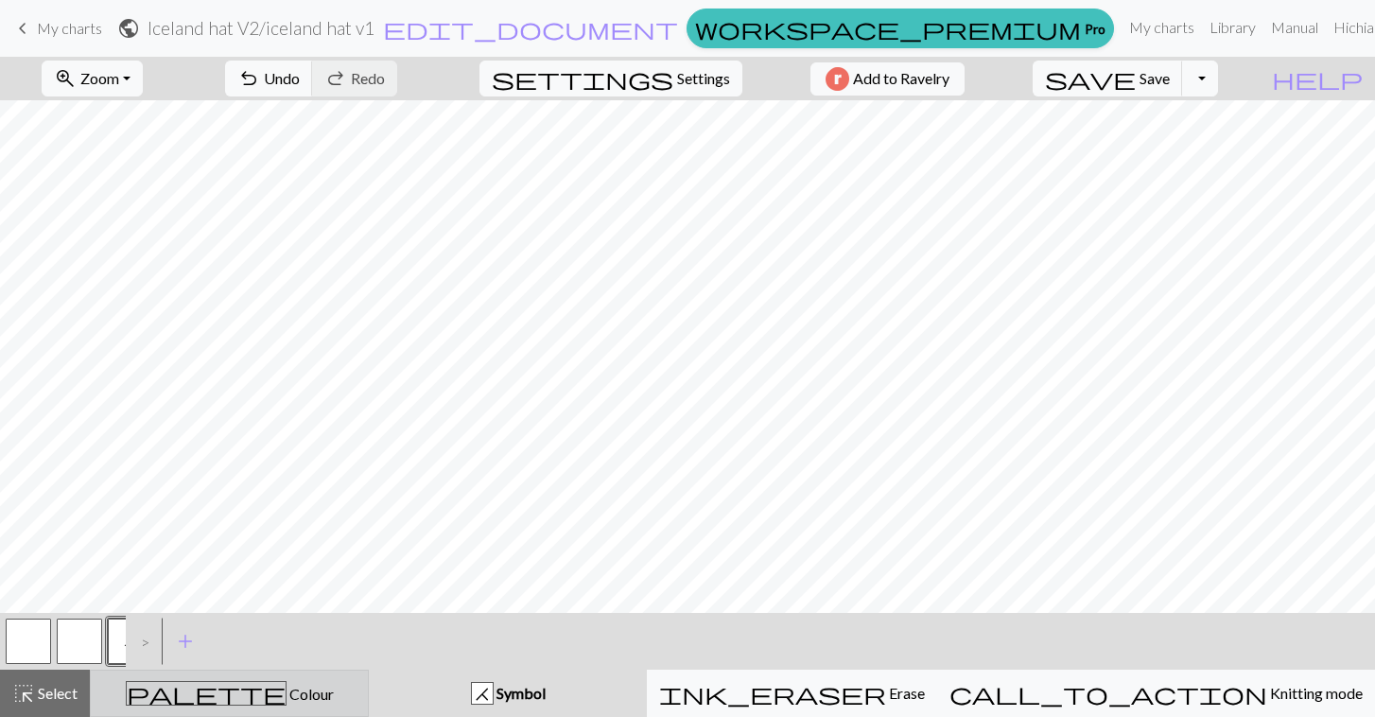
click at [216, 696] on span "palette" at bounding box center [206, 693] width 159 height 26
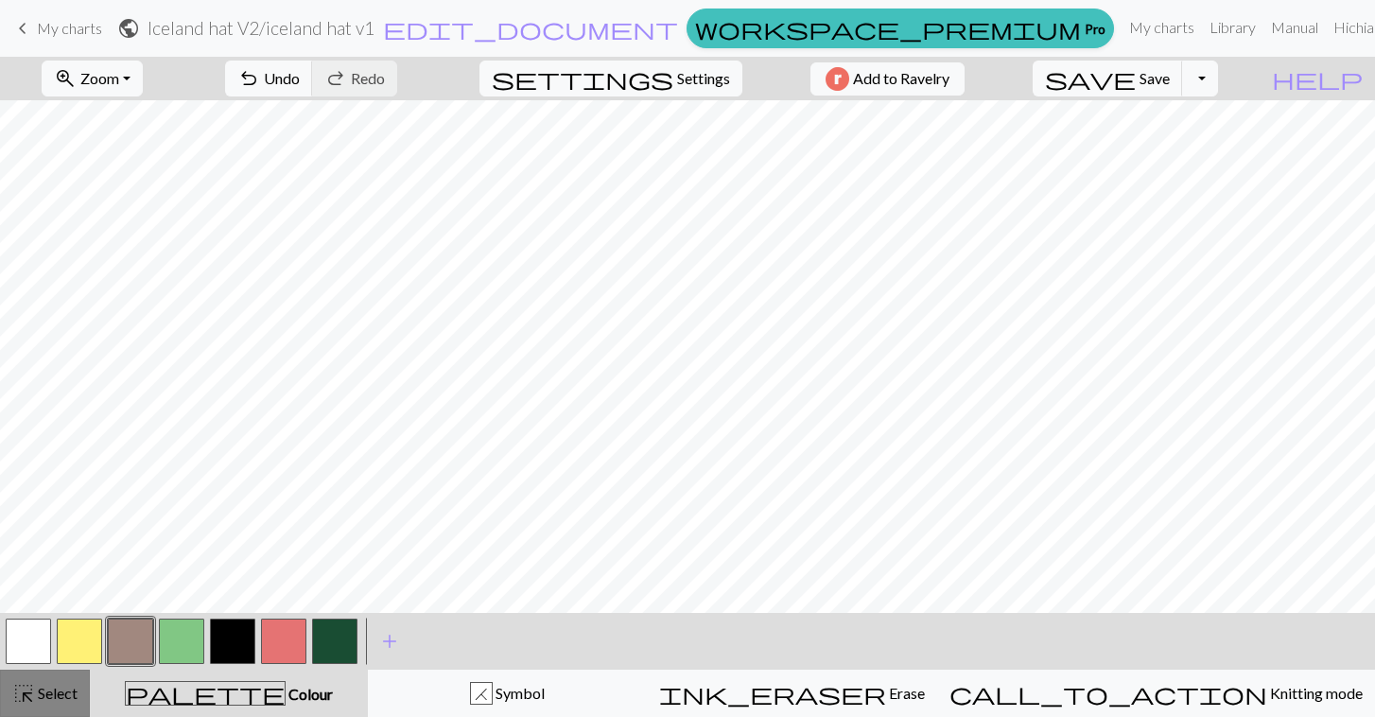
click at [33, 689] on span "highlight_alt" at bounding box center [23, 693] width 23 height 26
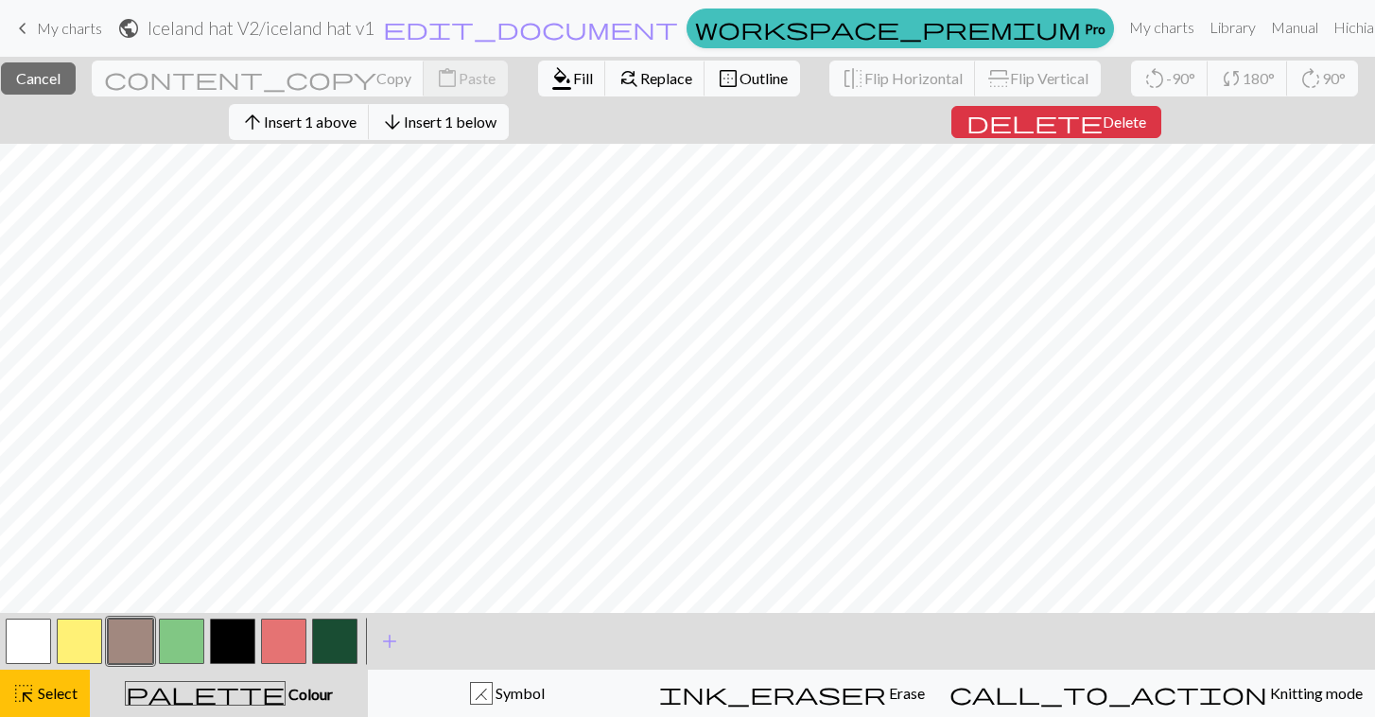
click at [350, 655] on button "button" at bounding box center [334, 641] width 45 height 45
click at [573, 79] on span "Fill" at bounding box center [583, 78] width 20 height 18
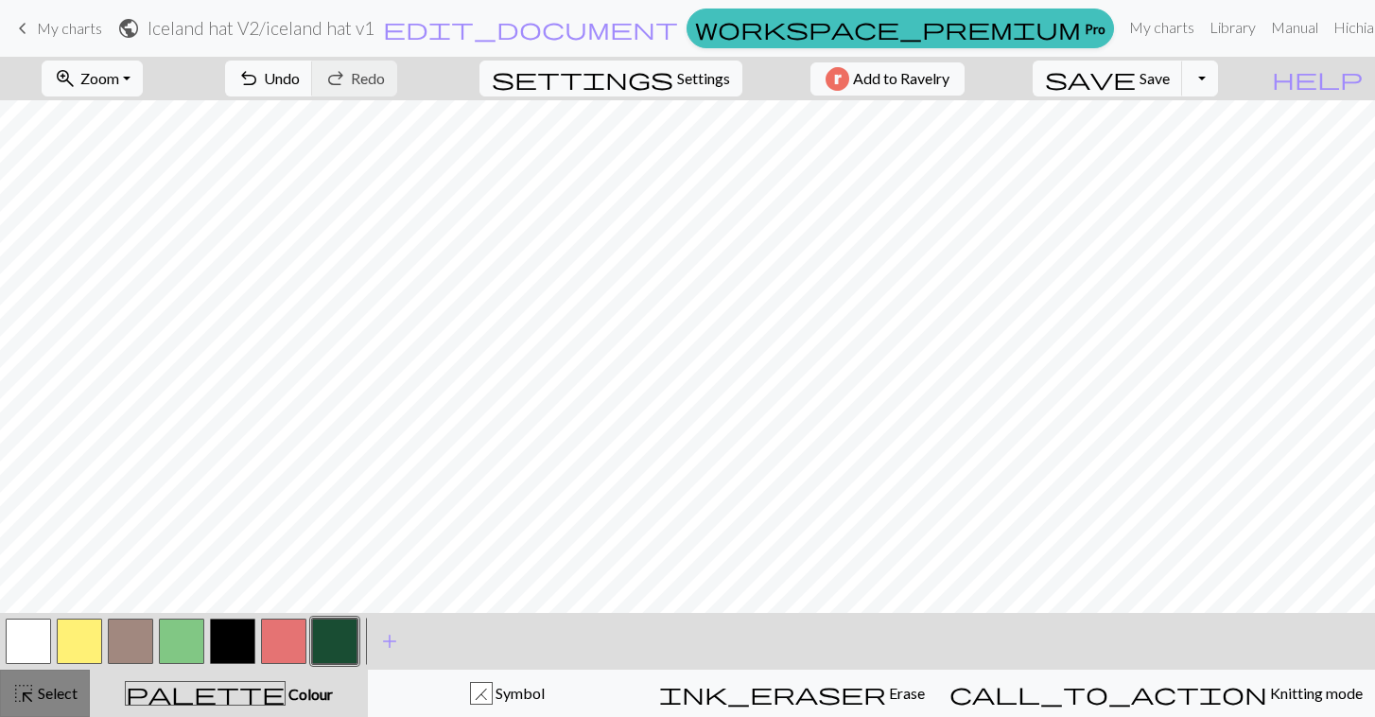
click at [50, 691] on span "Select" at bounding box center [56, 693] width 43 height 18
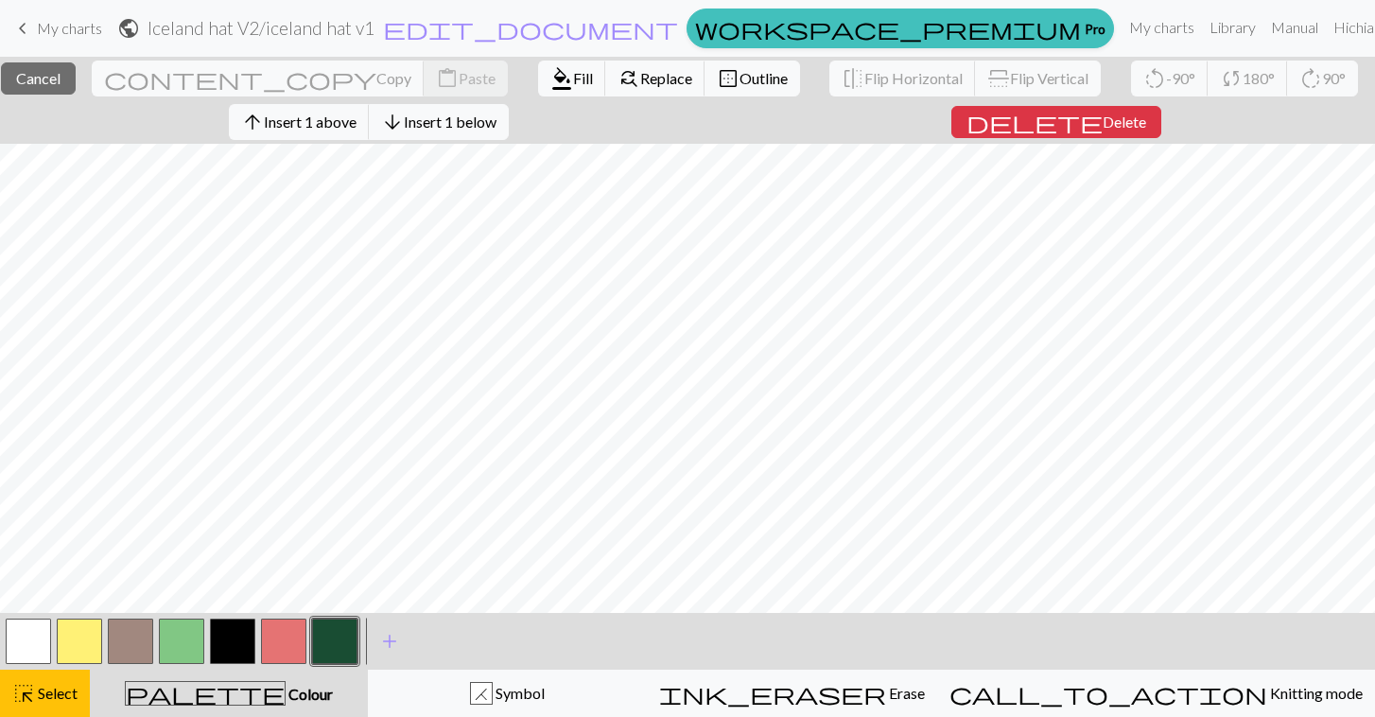
click at [21, 650] on button "button" at bounding box center [28, 641] width 45 height 45
click at [551, 77] on span "format_color_fill" at bounding box center [562, 78] width 23 height 26
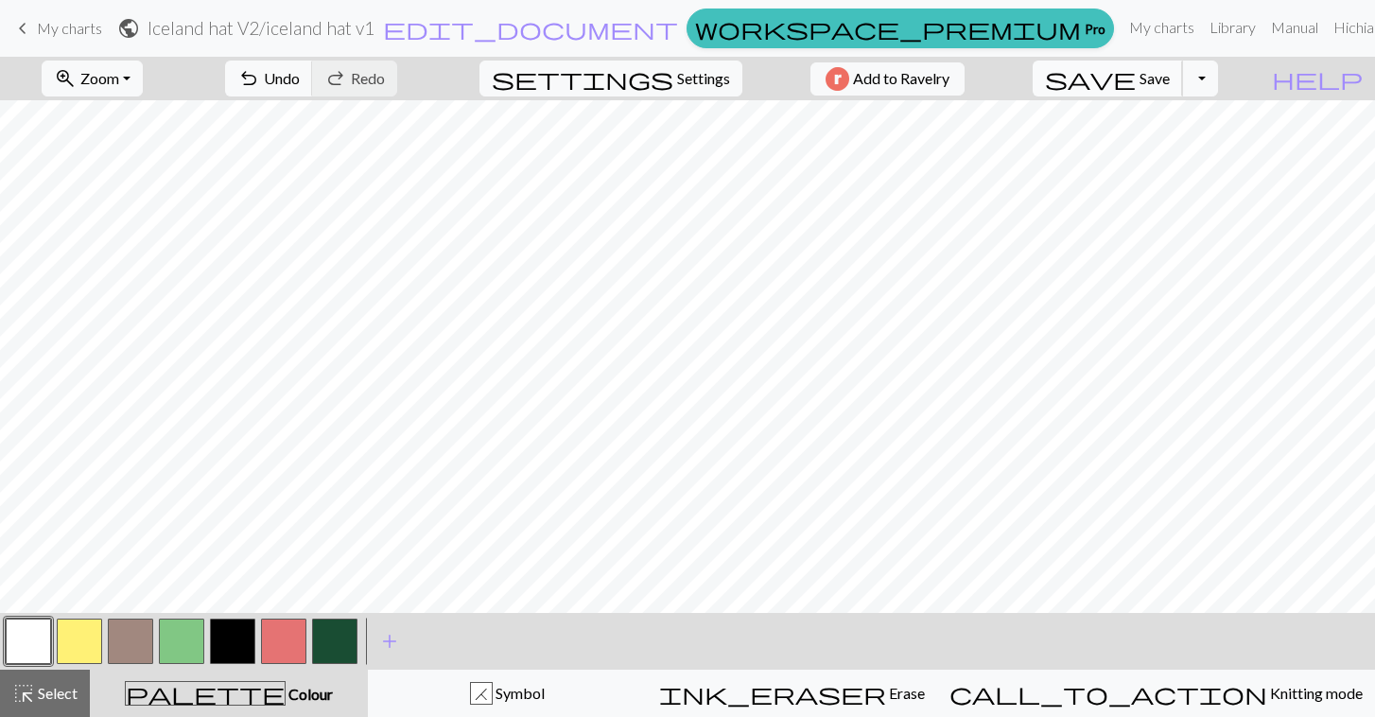
click at [1170, 75] on span "Save" at bounding box center [1155, 78] width 30 height 18
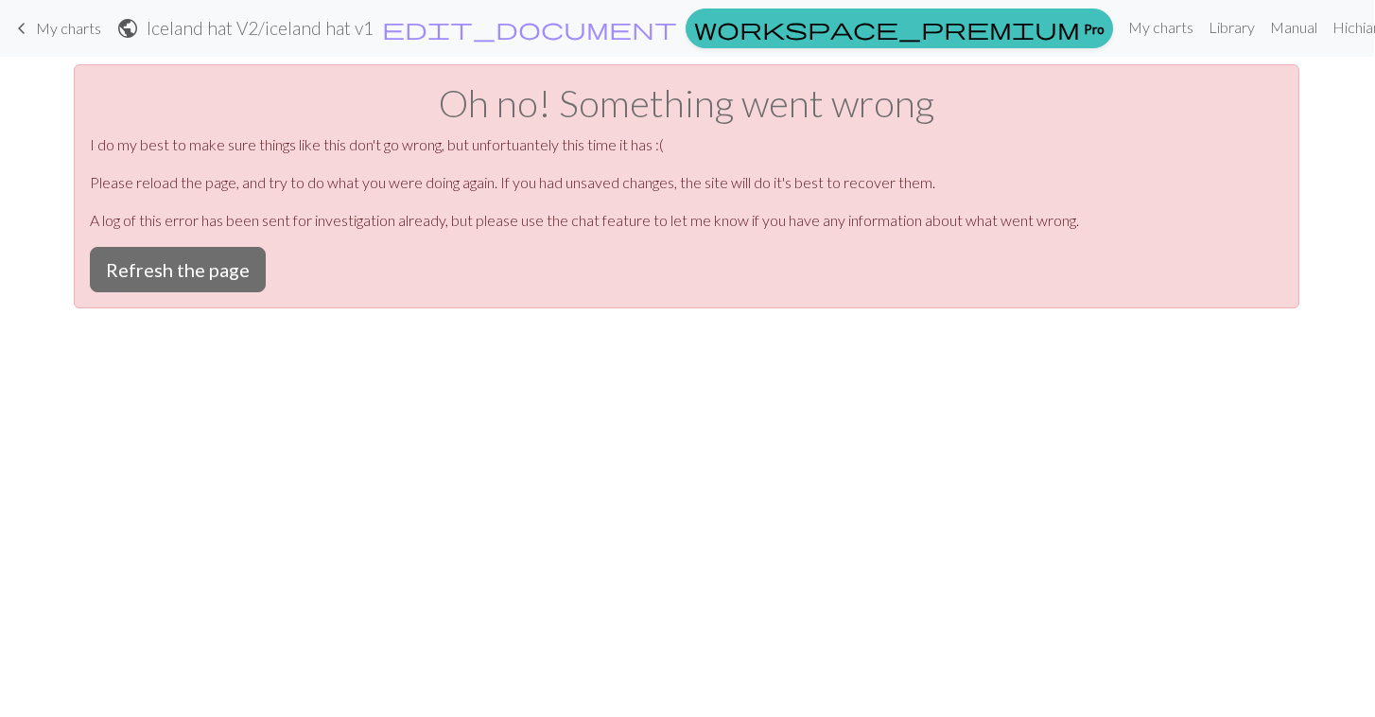
scroll to position [0, 0]
click at [116, 281] on button "Refresh the page" at bounding box center [179, 269] width 176 height 45
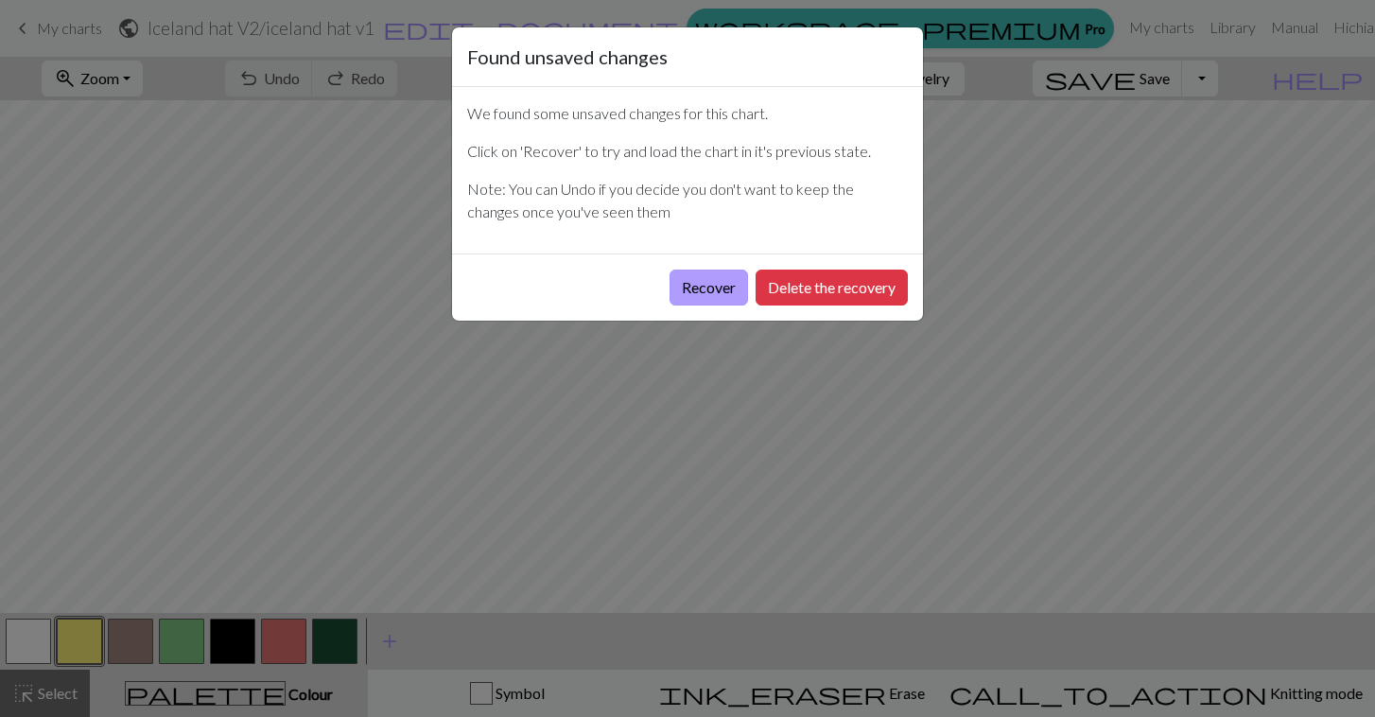
click at [704, 291] on button "Recover" at bounding box center [709, 288] width 79 height 36
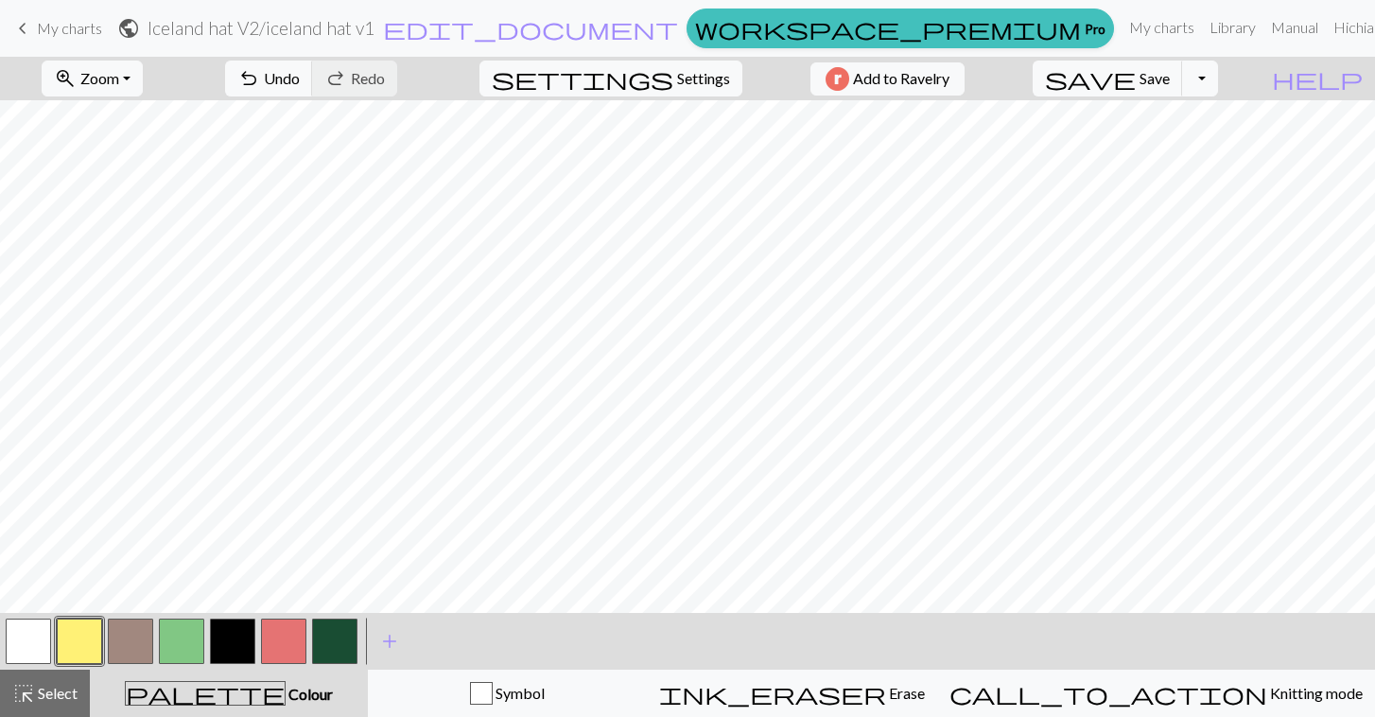
click at [201, 638] on button "button" at bounding box center [181, 641] width 45 height 45
click at [1136, 79] on span "save" at bounding box center [1090, 78] width 91 height 26
click at [1170, 80] on span "Save" at bounding box center [1155, 78] width 30 height 18
click at [1218, 80] on button "Toggle Dropdown" at bounding box center [1200, 79] width 36 height 36
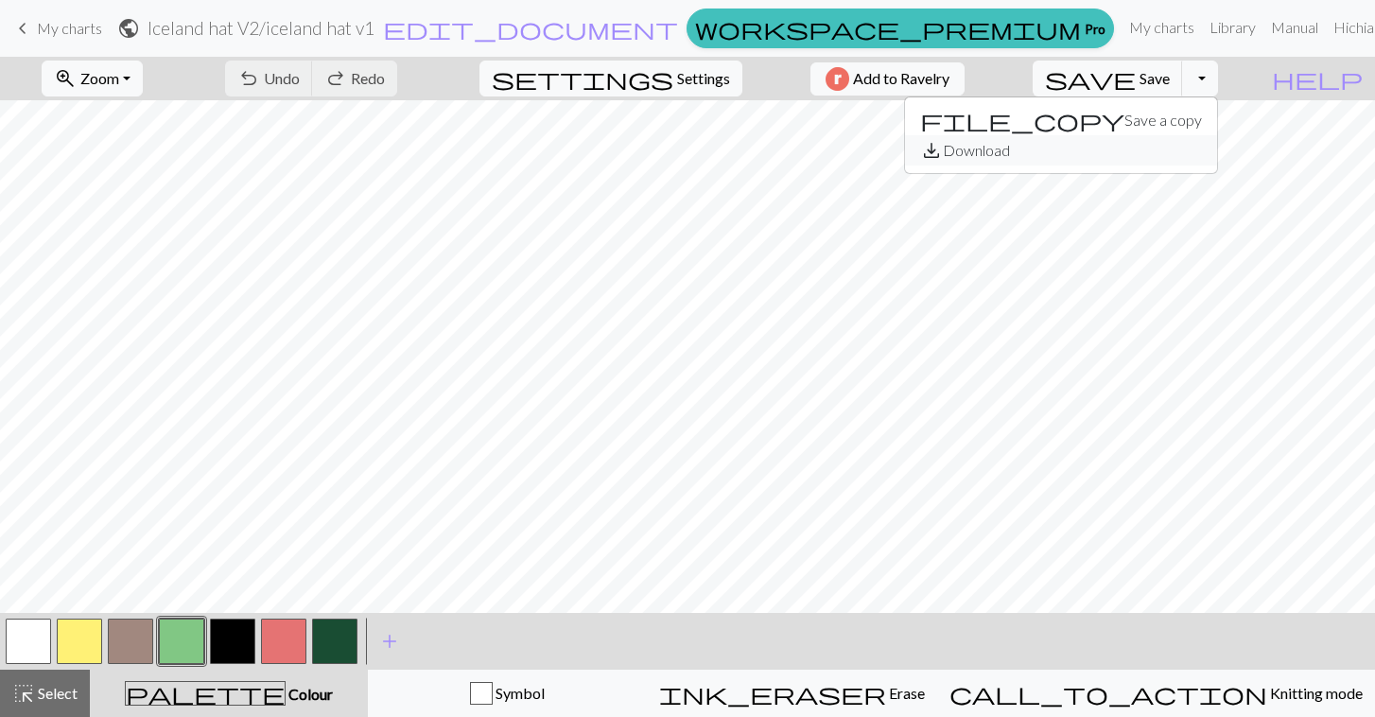
click at [1195, 155] on button "save_alt Download" at bounding box center [1061, 150] width 312 height 30
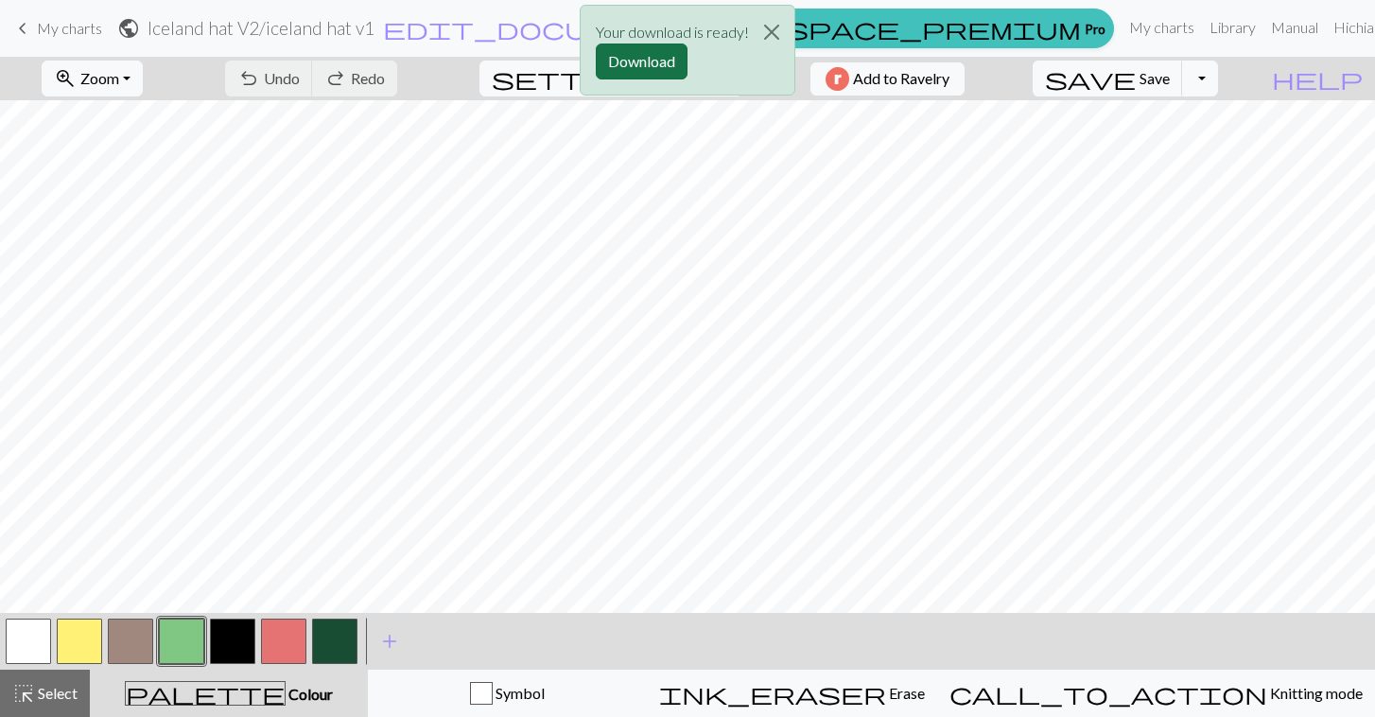
click at [668, 57] on button "Download" at bounding box center [642, 62] width 92 height 36
